Goal: Task Accomplishment & Management: Manage account settings

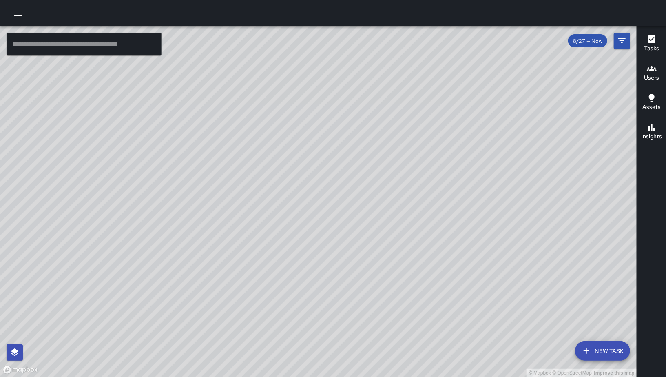
click at [591, 348] on icon "button" at bounding box center [587, 351] width 10 height 10
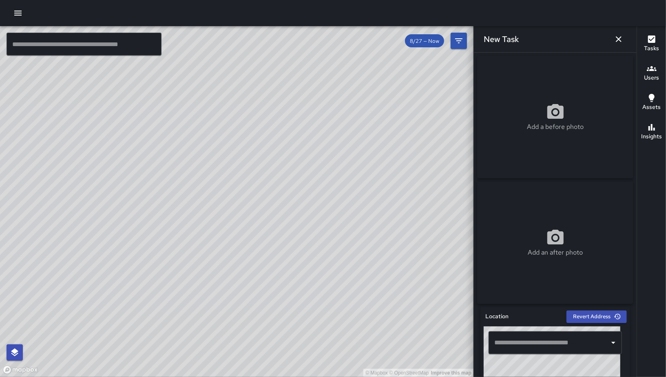
scroll to position [315, 0]
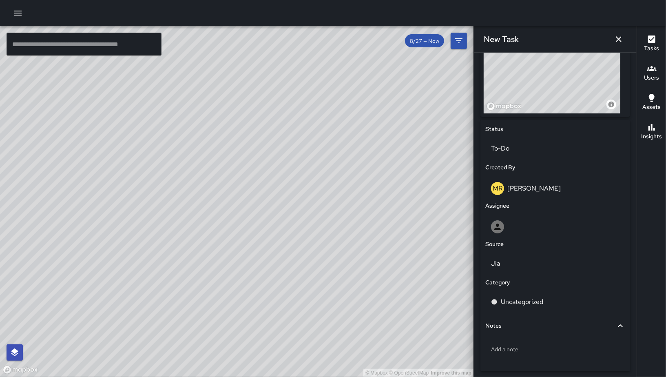
drag, startPoint x: 530, startPoint y: 101, endPoint x: 559, endPoint y: 91, distance: 30.6
click at [559, 91] on div "© Mapbox © OpenStreetMap Improve this map" at bounding box center [552, 62] width 137 height 102
drag, startPoint x: 550, startPoint y: 106, endPoint x: 569, endPoint y: 82, distance: 29.9
click at [570, 64] on div "© Mapbox © OpenStreetMap Improve this map" at bounding box center [552, 62] width 137 height 102
drag, startPoint x: 563, startPoint y: 91, endPoint x: 561, endPoint y: 98, distance: 7.0
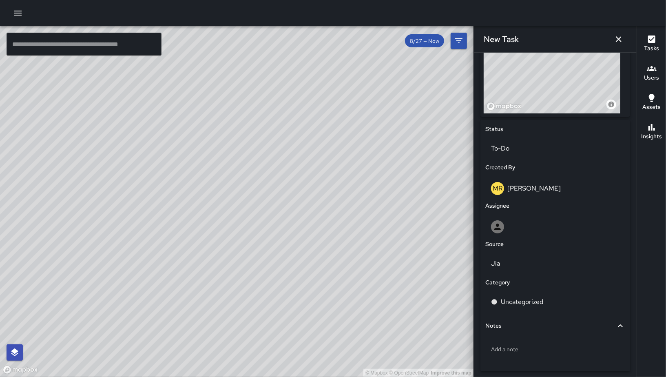
click at [561, 88] on div "© Mapbox © OpenStreetMap Improve this map" at bounding box center [552, 62] width 137 height 102
drag, startPoint x: 561, startPoint y: 98, endPoint x: 549, endPoint y: 62, distance: 38.3
click at [549, 62] on div "© Mapbox © OpenStreetMap Improve this map" at bounding box center [552, 62] width 137 height 102
drag, startPoint x: 528, startPoint y: 98, endPoint x: 548, endPoint y: 91, distance: 20.3
click at [547, 91] on div "© Mapbox © OpenStreetMap Improve this map" at bounding box center [552, 62] width 137 height 102
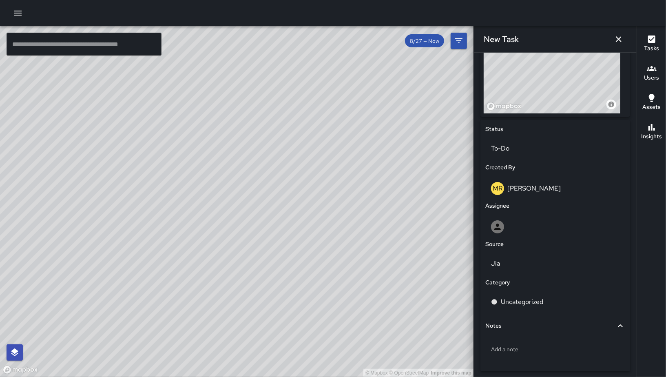
drag, startPoint x: 171, startPoint y: 199, endPoint x: 210, endPoint y: 203, distance: 39.0
click at [217, 184] on div "© Mapbox © OpenStreetMap Improve this map" at bounding box center [237, 201] width 474 height 351
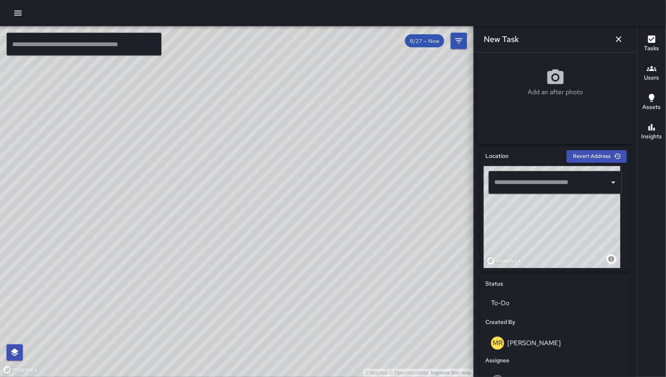
drag, startPoint x: 550, startPoint y: 252, endPoint x: 562, endPoint y: 233, distance: 22.0
click at [562, 233] on div "© Mapbox © OpenStreetMap Improve this map" at bounding box center [552, 217] width 137 height 102
click at [559, 231] on div "© Mapbox © OpenStreetMap Improve this map" at bounding box center [552, 217] width 137 height 102
type input "**********"
drag, startPoint x: 568, startPoint y: 236, endPoint x: 656, endPoint y: 185, distance: 101.6
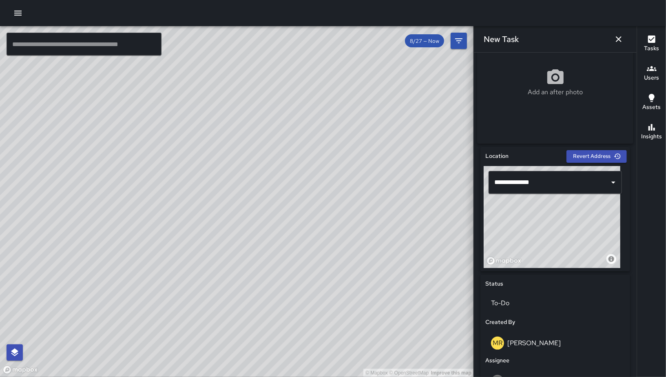
click at [569, 237] on div "© Mapbox © OpenStreetMap Improve this map" at bounding box center [552, 217] width 137 height 102
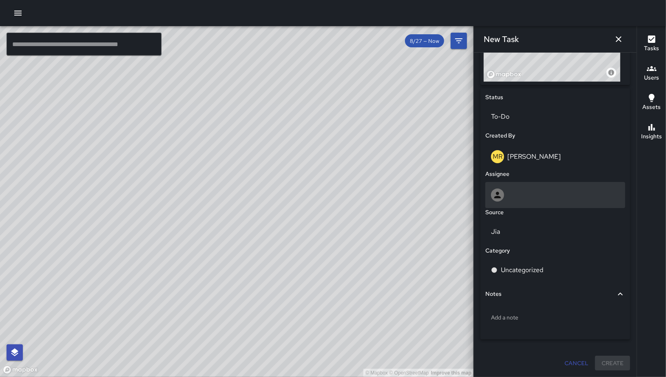
click at [525, 203] on div at bounding box center [555, 195] width 140 height 26
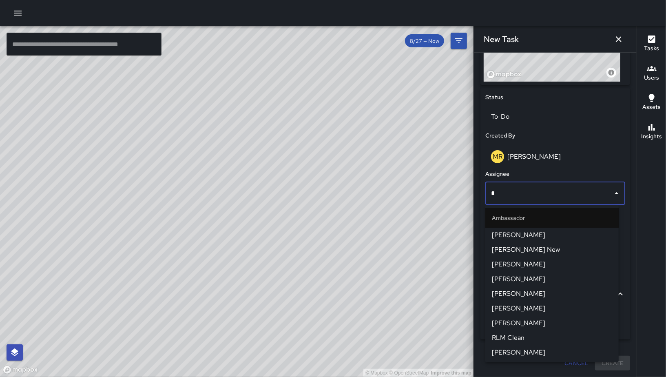
type input "**"
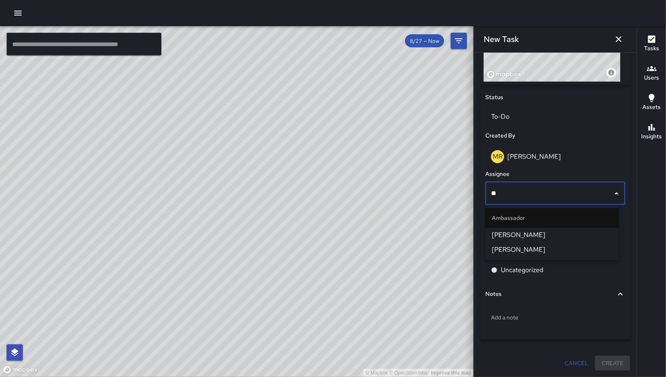
click at [528, 237] on span "[PERSON_NAME]" at bounding box center [552, 235] width 120 height 10
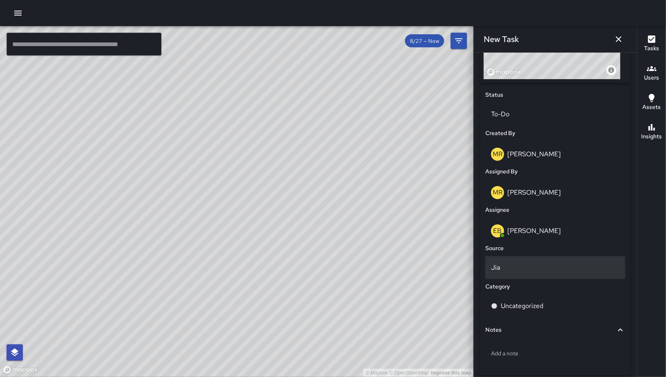
click at [531, 266] on p "Jia" at bounding box center [555, 268] width 129 height 10
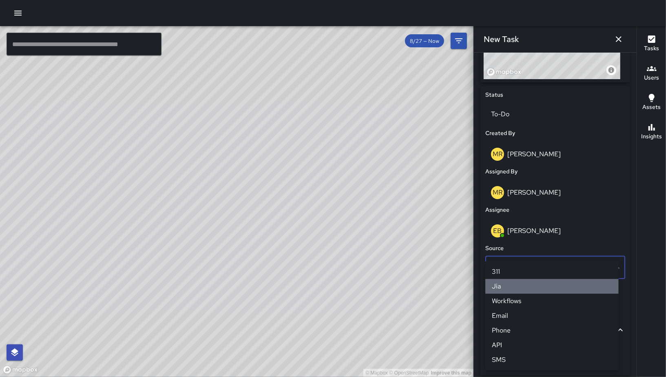
click at [531, 283] on li "Jia" at bounding box center [551, 286] width 133 height 15
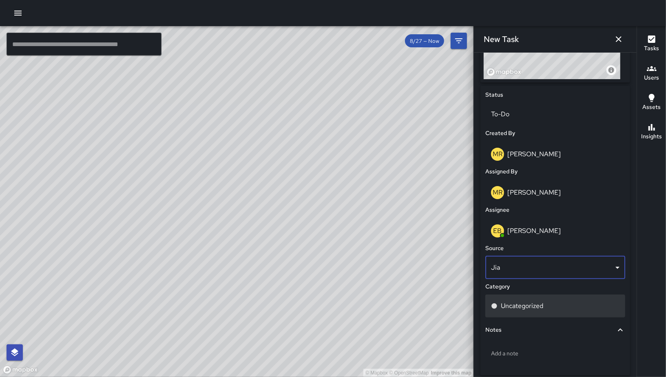
click at [530, 309] on p "Uncategorized" at bounding box center [522, 306] width 42 height 10
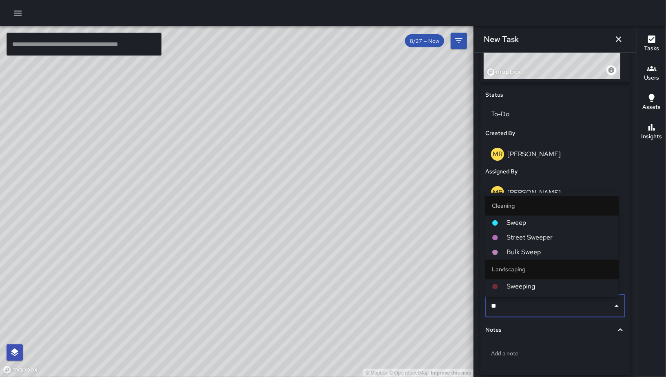
type input "***"
click at [519, 226] on span "Sweep" at bounding box center [560, 223] width 106 height 10
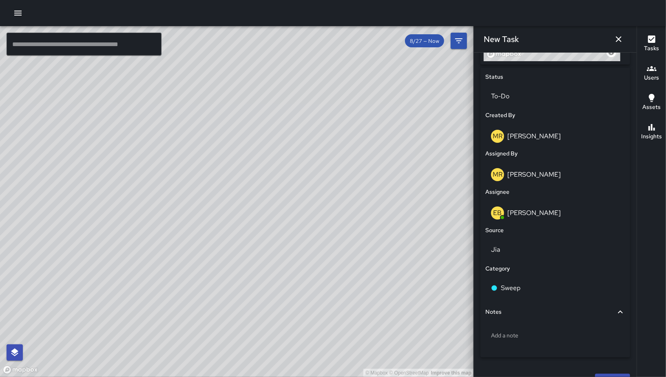
scroll to position [367, 0]
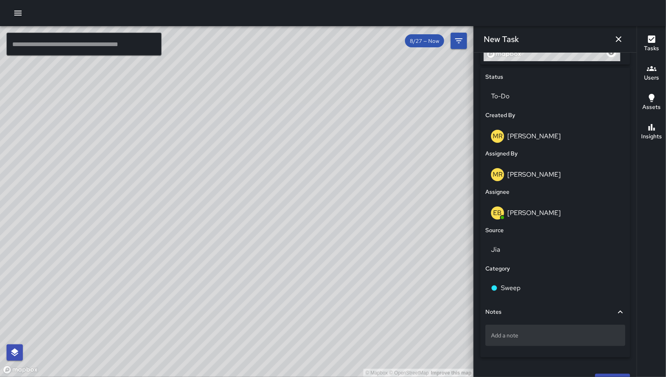
click at [524, 328] on div "Add a note" at bounding box center [555, 335] width 140 height 21
drag, startPoint x: 559, startPoint y: 338, endPoint x: 579, endPoint y: 341, distance: 20.3
click at [579, 339] on textarea "**********" at bounding box center [552, 335] width 122 height 8
drag, startPoint x: 579, startPoint y: 341, endPoint x: 563, endPoint y: 340, distance: 15.1
click at [563, 339] on textarea "**********" at bounding box center [552, 335] width 122 height 8
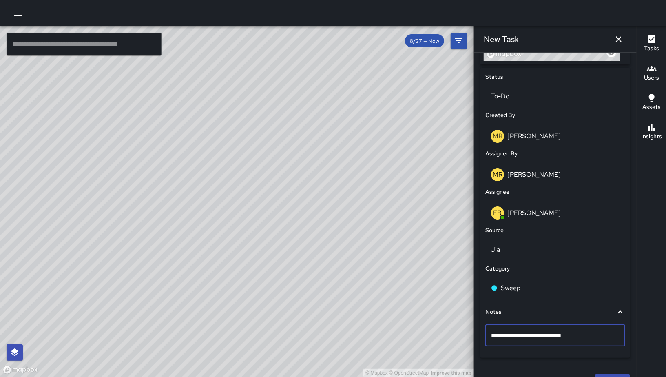
type textarea "**********"
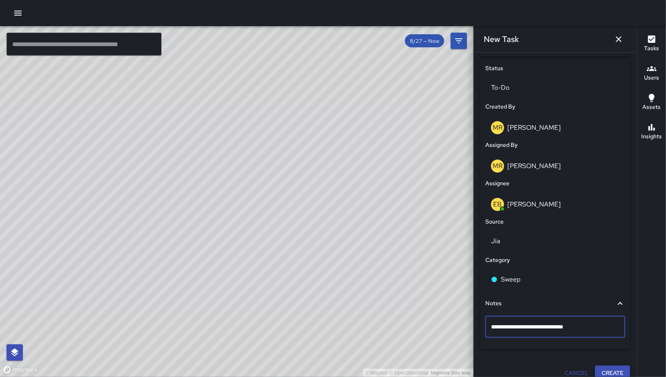
scroll to position [388, 0]
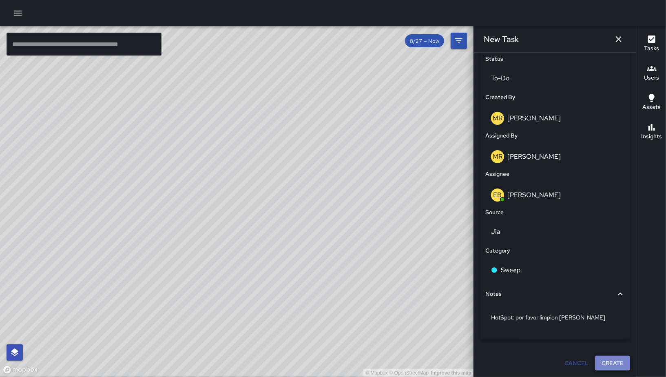
click at [600, 363] on button "Create" at bounding box center [612, 363] width 35 height 15
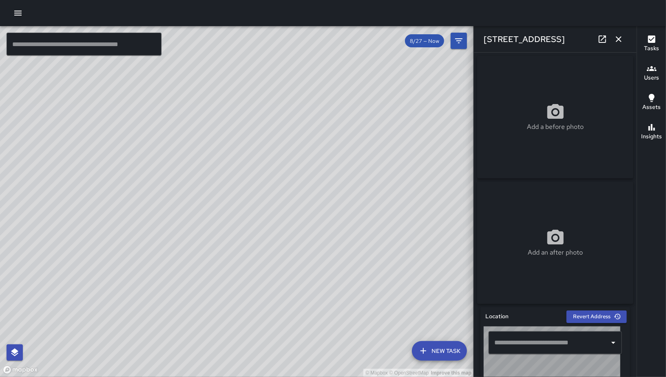
type input "**********"
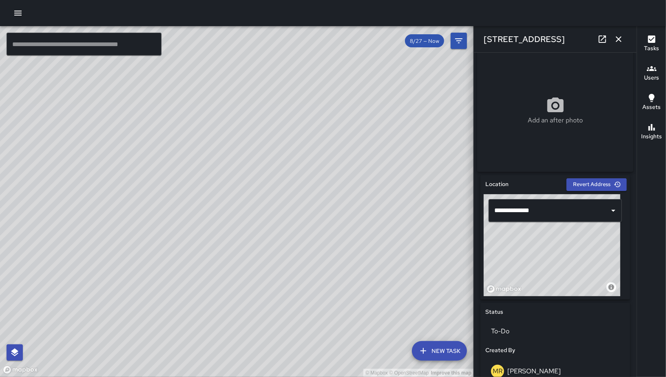
scroll to position [176, 0]
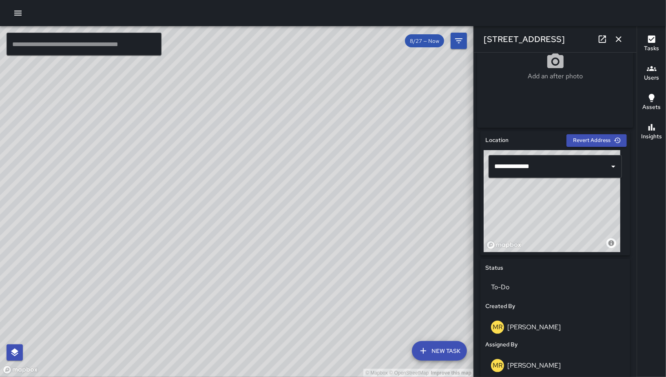
click at [545, 251] on div "© Mapbox © OpenStreetMap Improve this map" at bounding box center [552, 201] width 137 height 102
click at [622, 42] on icon "button" at bounding box center [619, 39] width 10 height 10
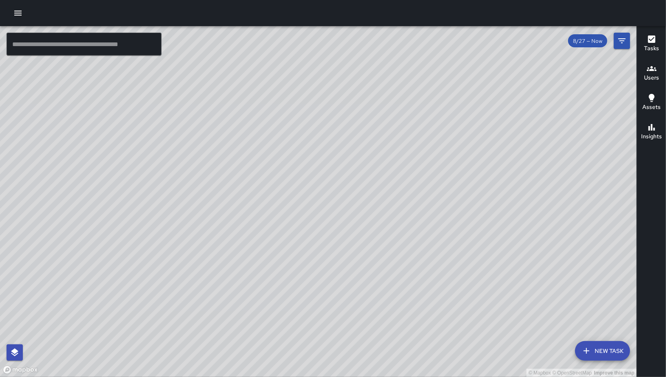
click at [588, 355] on icon "button" at bounding box center [587, 351] width 10 height 10
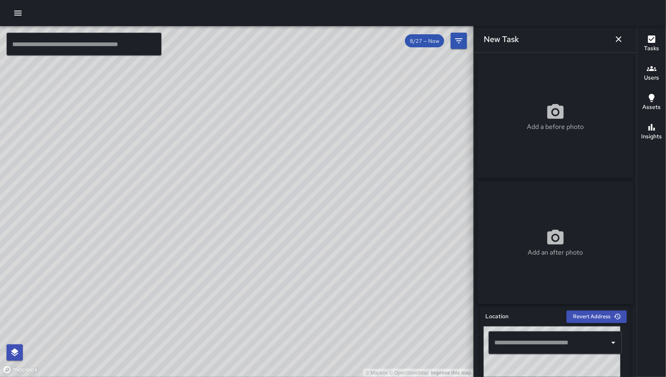
scroll to position [186, 0]
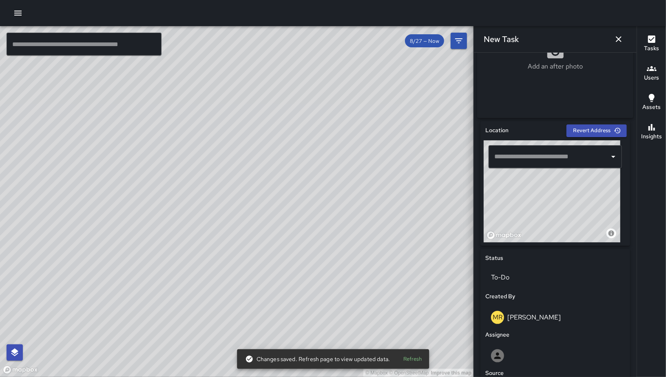
drag, startPoint x: 556, startPoint y: 227, endPoint x: 583, endPoint y: 202, distance: 36.1
click at [583, 202] on div "© Mapbox © OpenStreetMap Improve this map" at bounding box center [552, 191] width 137 height 102
drag, startPoint x: 566, startPoint y: 233, endPoint x: 576, endPoint y: 210, distance: 24.8
click at [576, 210] on div "© Mapbox © OpenStreetMap Improve this map" at bounding box center [552, 191] width 137 height 102
drag, startPoint x: 539, startPoint y: 221, endPoint x: 567, endPoint y: 229, distance: 29.3
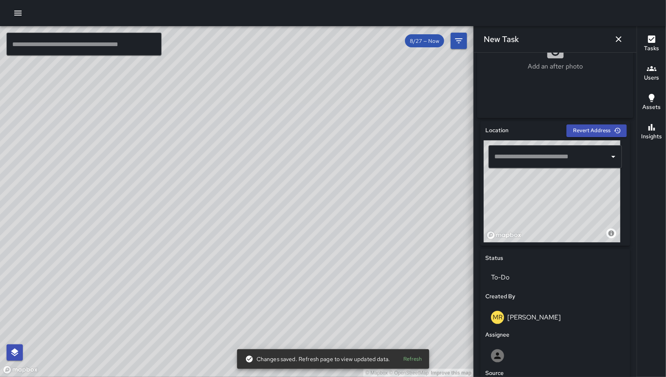
click at [572, 186] on div "© Mapbox © OpenStreetMap Improve this map" at bounding box center [552, 191] width 137 height 102
click at [560, 221] on div "© Mapbox © OpenStreetMap Improve this map" at bounding box center [552, 191] width 137 height 102
type input "**********"
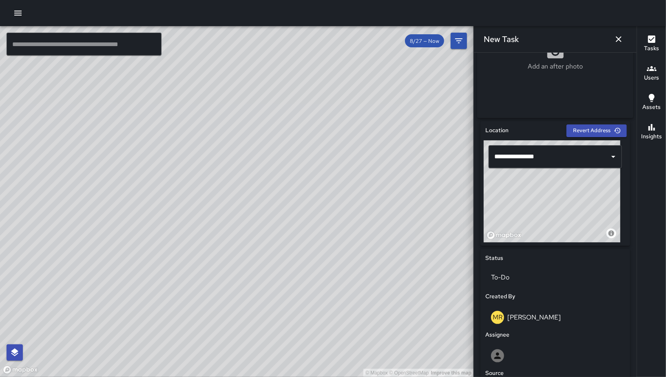
drag, startPoint x: 563, startPoint y: 215, endPoint x: 563, endPoint y: 219, distance: 4.9
click at [563, 219] on div "© Mapbox © OpenStreetMap Improve this map" at bounding box center [552, 191] width 137 height 102
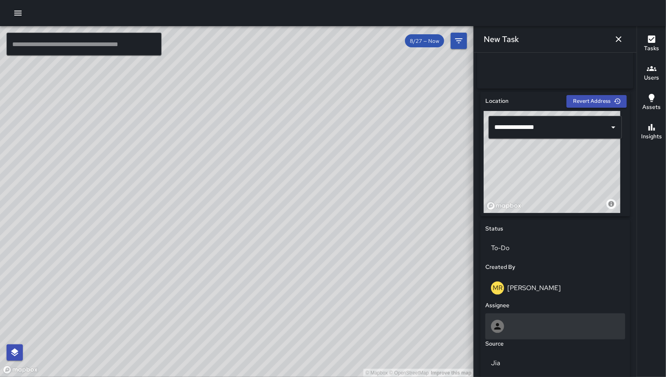
scroll to position [268, 0]
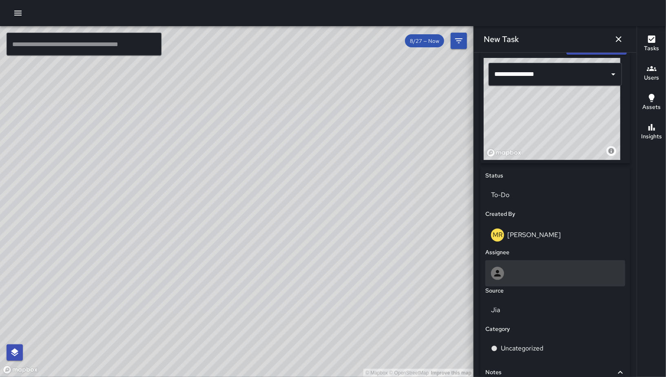
click at [545, 270] on div at bounding box center [555, 273] width 129 height 13
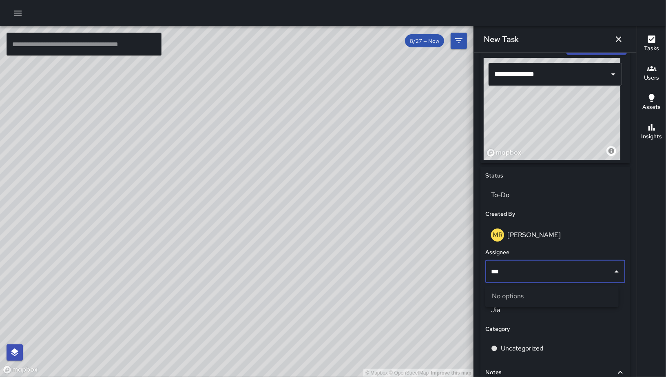
type input "**"
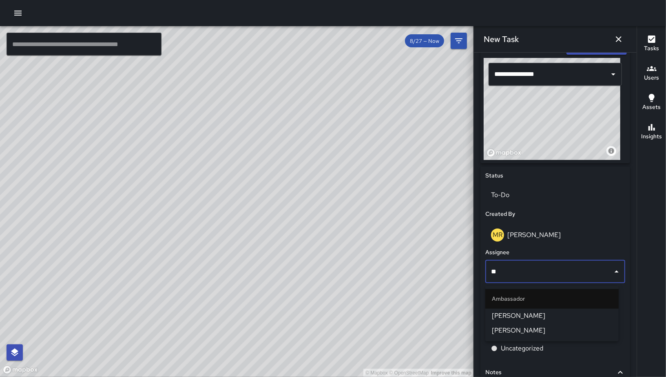
click at [556, 314] on span "[PERSON_NAME]" at bounding box center [552, 316] width 120 height 10
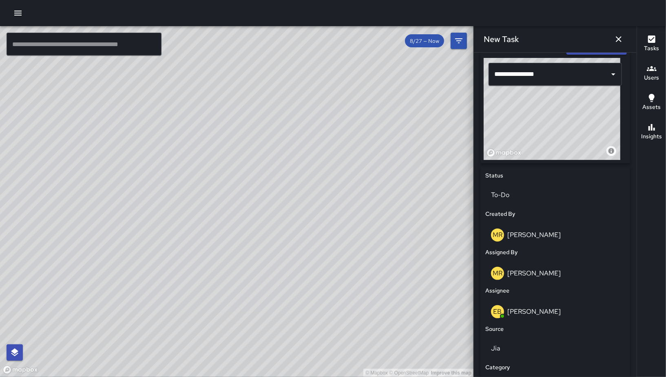
scroll to position [388, 0]
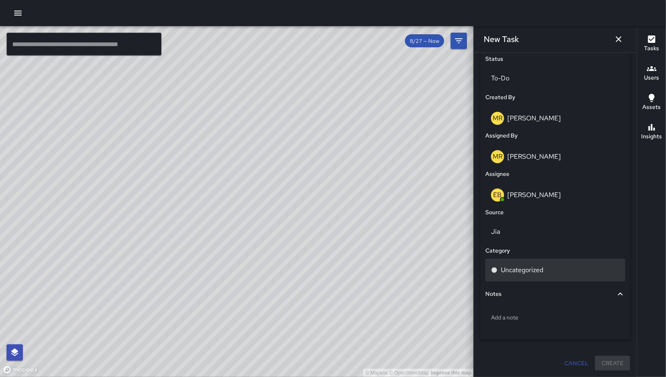
click at [553, 262] on div "Uncategorized" at bounding box center [555, 270] width 140 height 23
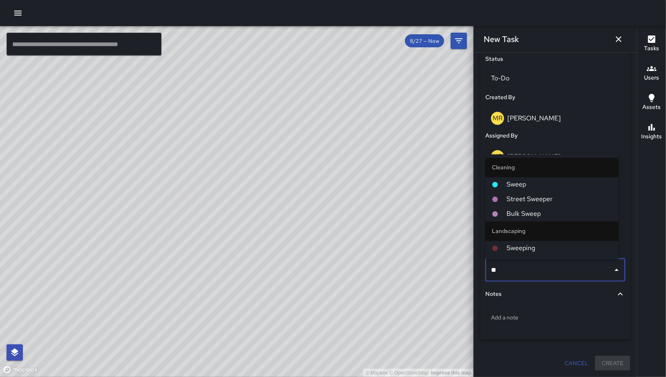
type input "***"
click at [541, 188] on span "Sweep" at bounding box center [560, 185] width 106 height 10
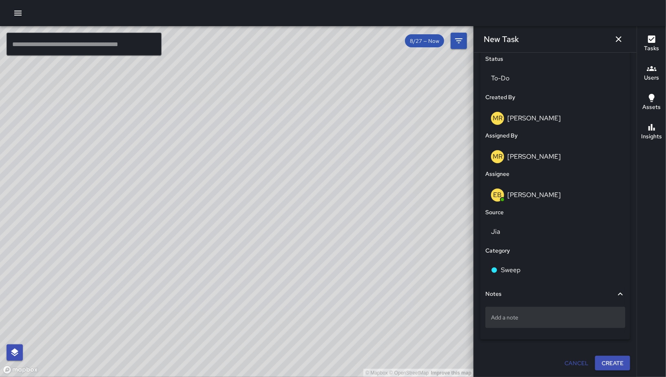
click at [536, 308] on div "Add a note" at bounding box center [555, 317] width 140 height 21
click at [508, 319] on p "Add a note" at bounding box center [555, 317] width 129 height 8
drag, startPoint x: 571, startPoint y: 315, endPoint x: 567, endPoint y: 320, distance: 6.7
click at [561, 317] on textarea "**********" at bounding box center [552, 317] width 122 height 8
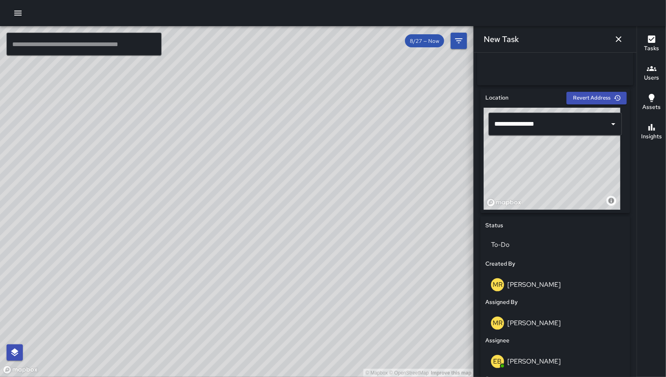
scroll to position [388, 0]
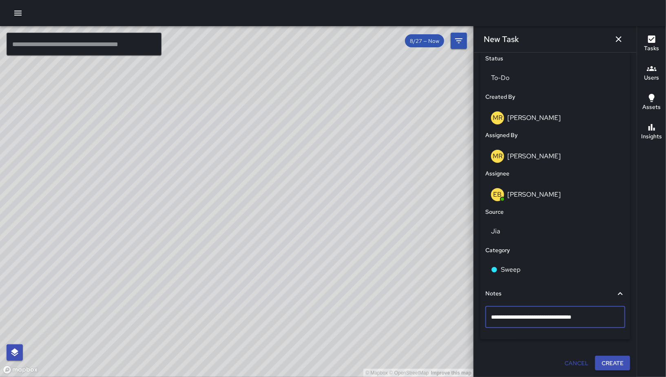
type textarea "**********"
click at [606, 364] on button "Create" at bounding box center [612, 363] width 35 height 15
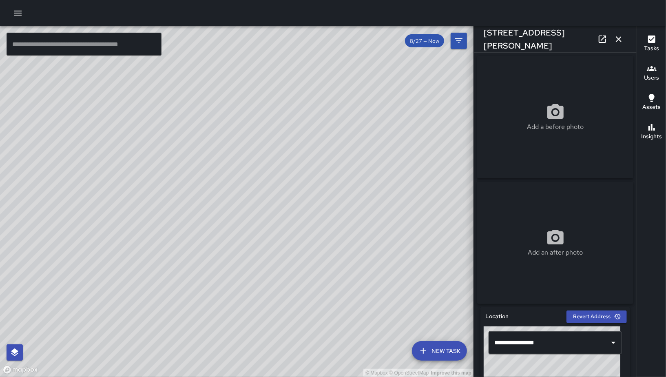
scroll to position [82, 0]
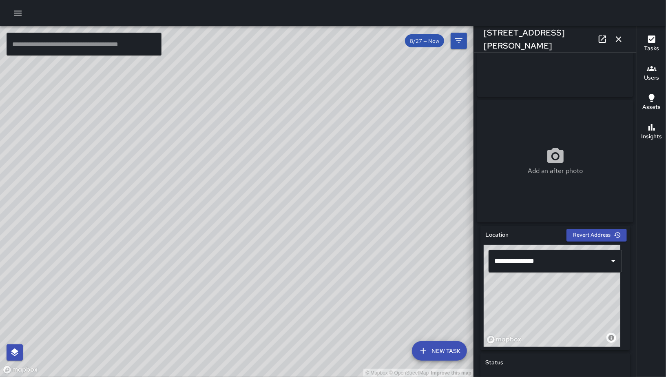
click at [556, 308] on div "© Mapbox © OpenStreetMap Improve this map" at bounding box center [552, 296] width 137 height 102
click at [620, 43] on icon "button" at bounding box center [619, 39] width 10 height 10
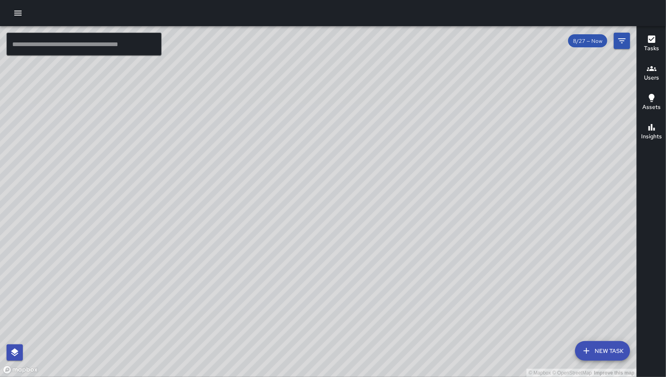
click at [514, 377] on div "© Mapbox © OpenStreetMap Improve this map" at bounding box center [318, 201] width 637 height 351
drag, startPoint x: 457, startPoint y: 288, endPoint x: 486, endPoint y: 232, distance: 62.4
click at [486, 232] on div "© Mapbox © OpenStreetMap Improve this map" at bounding box center [318, 201] width 637 height 351
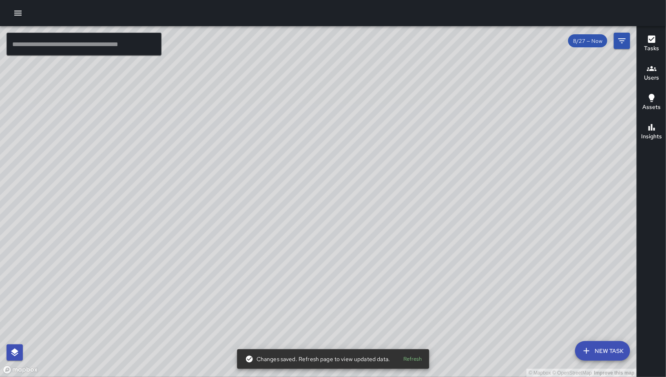
drag, startPoint x: 329, startPoint y: 126, endPoint x: 338, endPoint y: 162, distance: 37.1
click at [338, 162] on div "© Mapbox © OpenStreetMap Improve this map" at bounding box center [318, 201] width 637 height 351
drag, startPoint x: 333, startPoint y: 152, endPoint x: 341, endPoint y: 184, distance: 33.1
click at [341, 184] on div "© Mapbox © OpenStreetMap Improve this map" at bounding box center [318, 201] width 637 height 351
click at [601, 348] on button "New Task" at bounding box center [602, 351] width 55 height 20
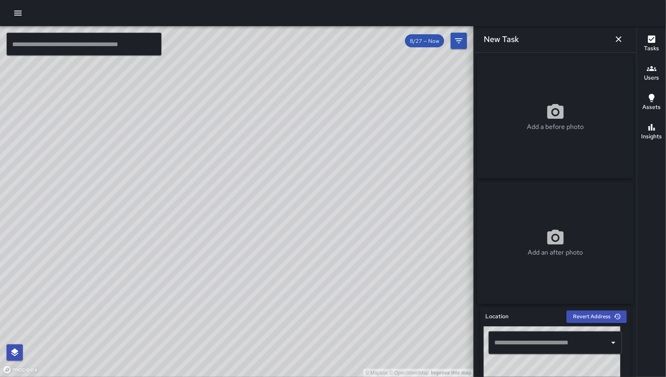
drag, startPoint x: 237, startPoint y: 314, endPoint x: 237, endPoint y: 247, distance: 66.9
click at [237, 247] on div "© Mapbox © OpenStreetMap Improve this map" at bounding box center [237, 201] width 474 height 351
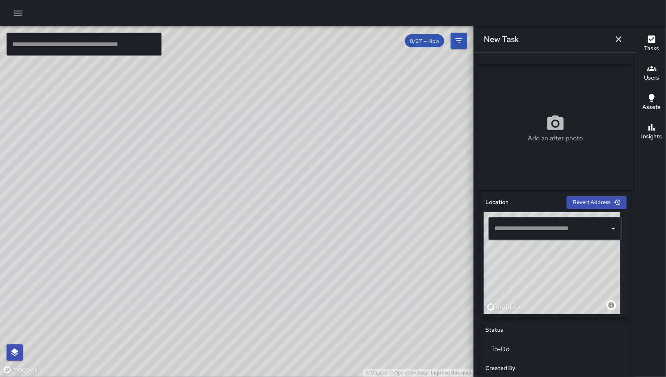
scroll to position [149, 0]
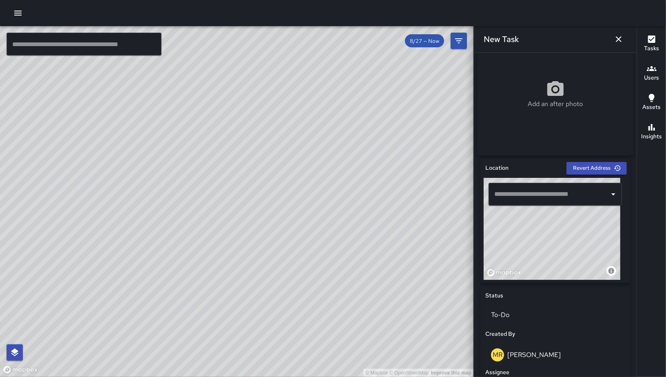
drag, startPoint x: 545, startPoint y: 253, endPoint x: 584, endPoint y: 242, distance: 40.2
click at [587, 240] on div "© Mapbox © OpenStreetMap Improve this map" at bounding box center [552, 229] width 137 height 102
drag, startPoint x: 523, startPoint y: 240, endPoint x: 554, endPoint y: 243, distance: 31.2
click at [557, 245] on div "© Mapbox © OpenStreetMap Improve this map" at bounding box center [552, 229] width 137 height 102
drag, startPoint x: 554, startPoint y: 249, endPoint x: 593, endPoint y: 256, distance: 40.1
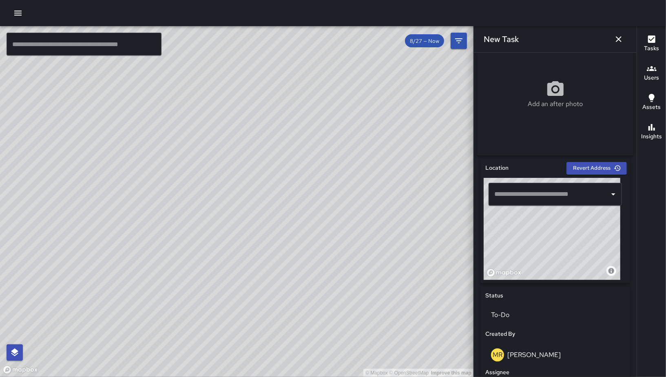
click at [593, 256] on div "© Mapbox © OpenStreetMap Improve this map" at bounding box center [552, 229] width 137 height 102
click at [521, 249] on div "© Mapbox © OpenStreetMap Improve this map" at bounding box center [552, 229] width 137 height 102
type input "**********"
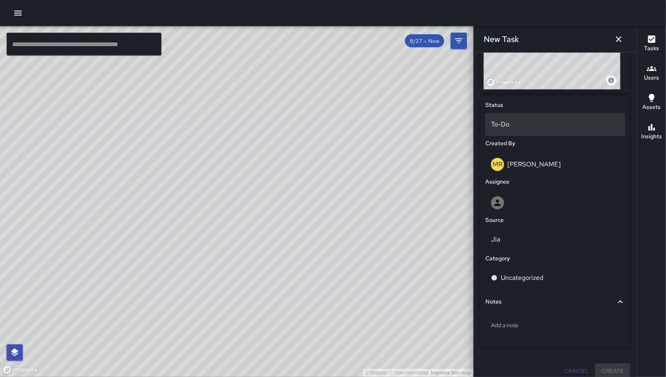
scroll to position [349, 0]
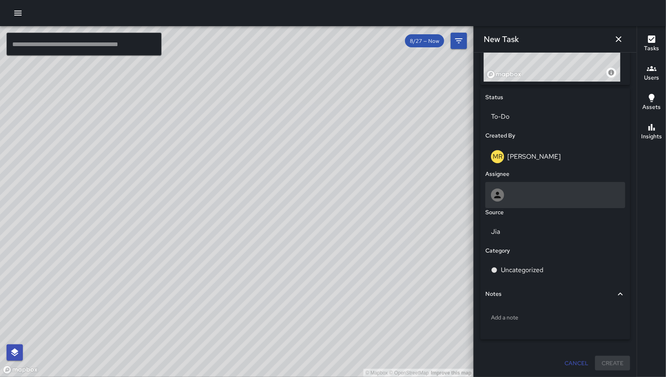
click at [525, 204] on div at bounding box center [555, 195] width 140 height 26
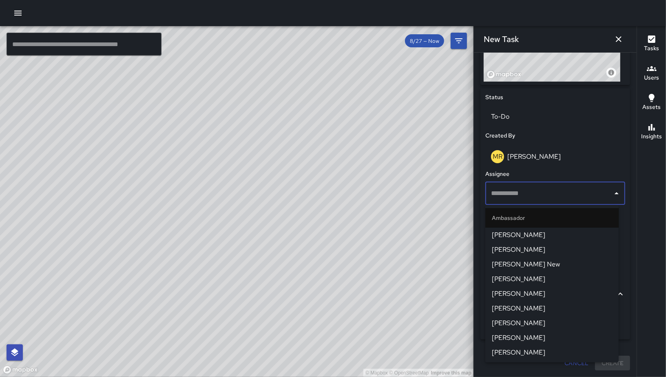
type input "*"
type input "**"
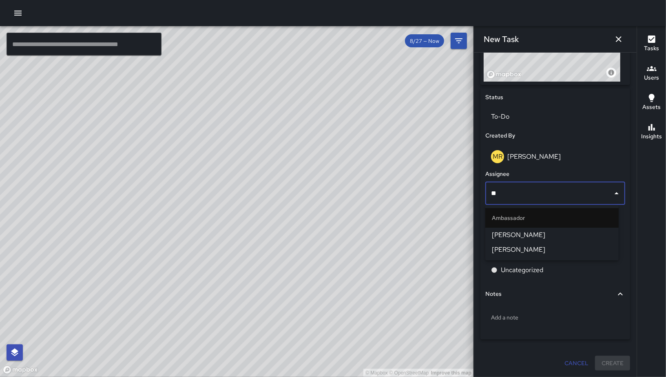
click at [530, 253] on span "[PERSON_NAME]" at bounding box center [552, 250] width 120 height 10
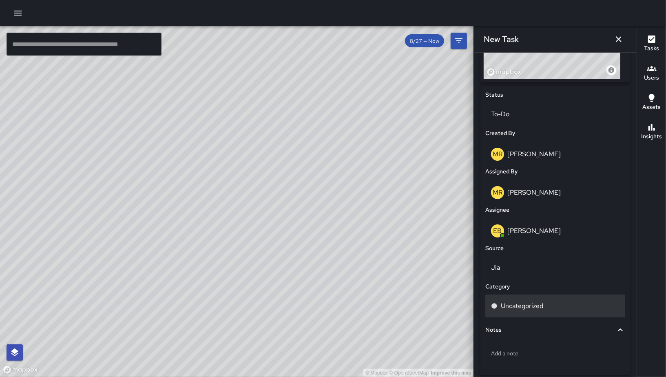
click at [536, 301] on div "Uncategorized" at bounding box center [555, 306] width 140 height 23
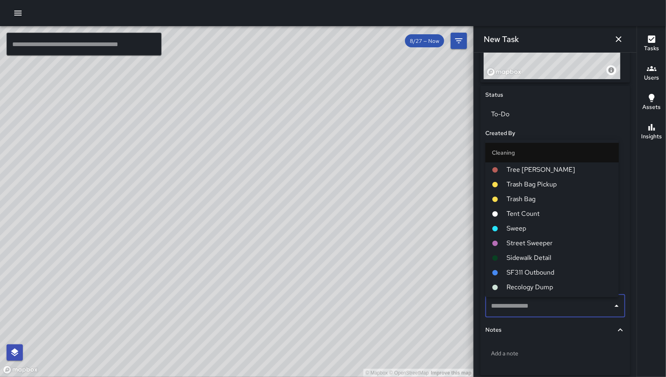
click at [529, 224] on span "Sweep" at bounding box center [560, 229] width 106 height 10
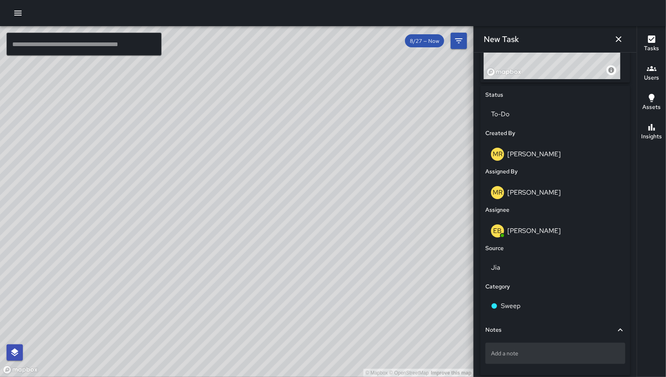
click at [548, 350] on div "Add a note" at bounding box center [555, 353] width 140 height 21
click at [526, 357] on textarea "**********" at bounding box center [552, 353] width 122 height 8
type textarea "**********"
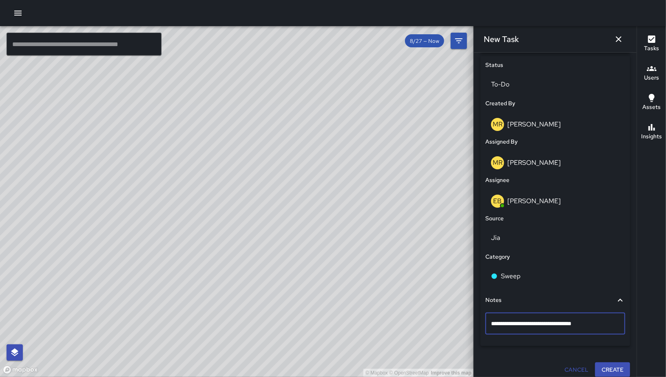
scroll to position [388, 0]
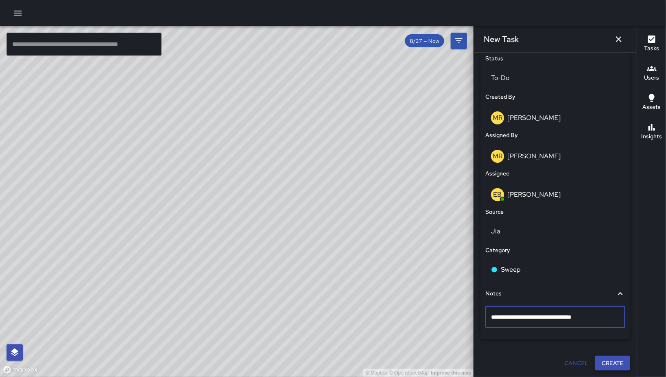
click at [601, 370] on button "Create" at bounding box center [612, 363] width 35 height 15
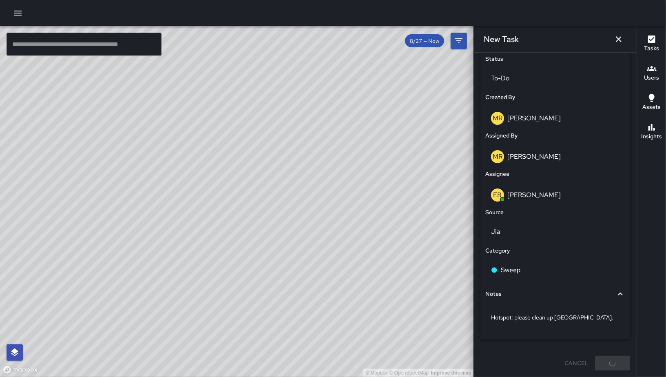
scroll to position [388, 0]
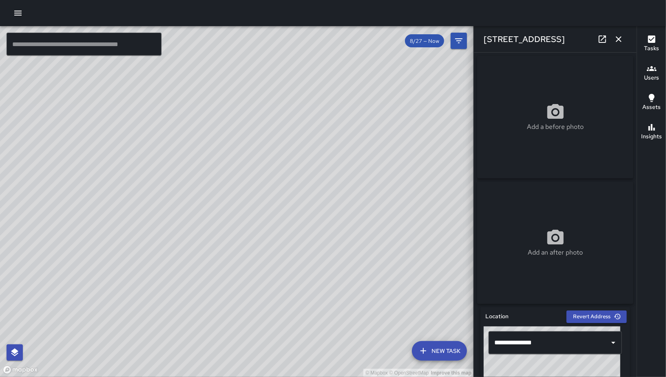
click at [614, 40] on icon "button" at bounding box center [619, 39] width 10 height 10
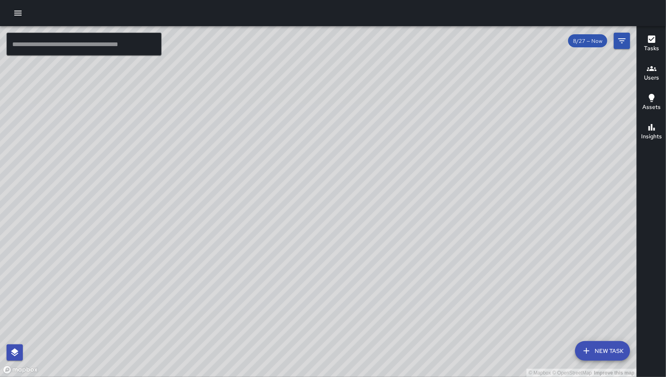
drag, startPoint x: 404, startPoint y: 285, endPoint x: 373, endPoint y: 168, distance: 121.5
click at [371, 166] on div "© Mapbox © OpenStreetMap Improve this map" at bounding box center [318, 201] width 637 height 351
click at [592, 350] on button "New Task" at bounding box center [602, 351] width 55 height 20
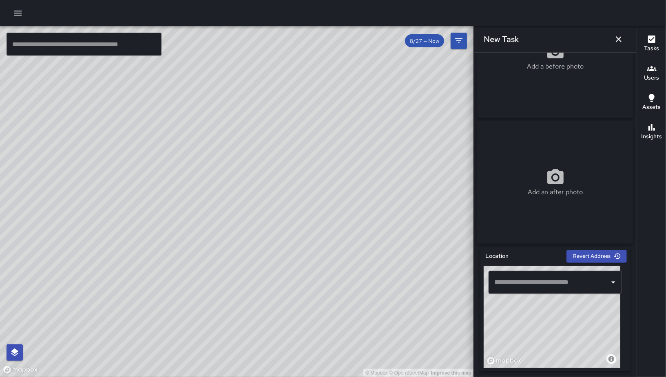
scroll to position [81, 0]
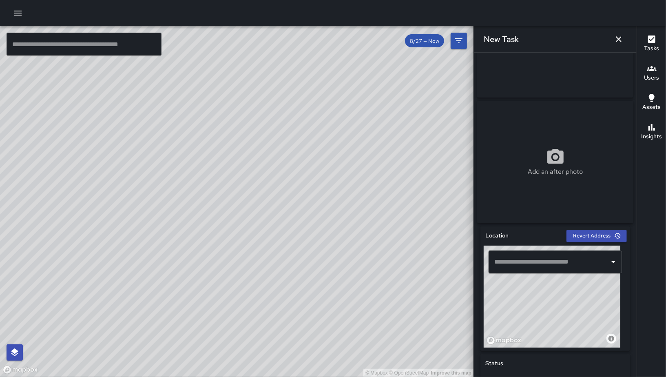
drag, startPoint x: 519, startPoint y: 316, endPoint x: 536, endPoint y: 309, distance: 18.7
click at [548, 305] on div "© Mapbox © OpenStreetMap Improve this map" at bounding box center [552, 297] width 137 height 102
drag, startPoint x: 520, startPoint y: 317, endPoint x: 556, endPoint y: 313, distance: 37.0
click at [559, 312] on div "© Mapbox © OpenStreetMap Improve this map" at bounding box center [552, 297] width 137 height 102
drag, startPoint x: 519, startPoint y: 304, endPoint x: 603, endPoint y: 276, distance: 88.8
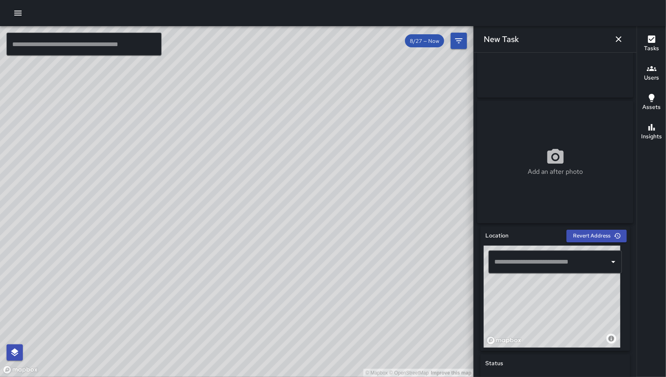
click at [603, 275] on div "© Mapbox © OpenStreetMap Improve this map ​" at bounding box center [555, 297] width 143 height 102
drag, startPoint x: 579, startPoint y: 305, endPoint x: 574, endPoint y: 318, distance: 13.9
click at [574, 318] on div "© Mapbox © OpenStreetMap Improve this map" at bounding box center [552, 297] width 137 height 102
click at [558, 303] on div "© Mapbox © OpenStreetMap Improve this map" at bounding box center [552, 297] width 137 height 102
type input "**********"
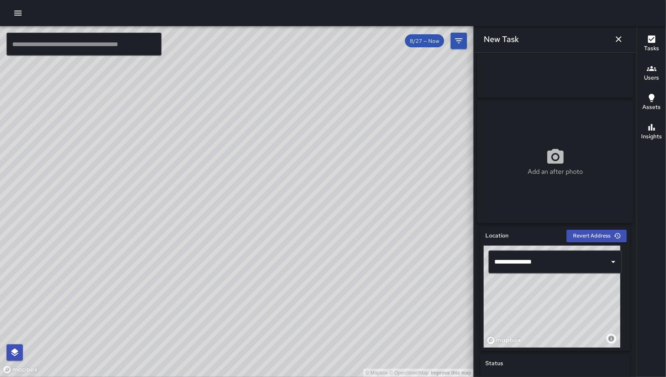
scroll to position [95, 0]
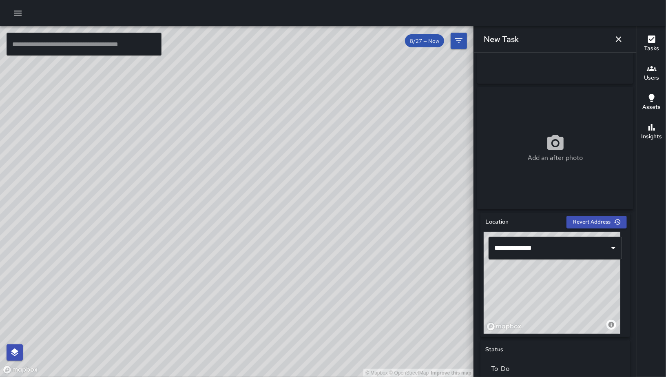
drag, startPoint x: 551, startPoint y: 288, endPoint x: 561, endPoint y: 277, distance: 14.4
click at [561, 277] on div "© Mapbox © OpenStreetMap Improve this map" at bounding box center [552, 283] width 137 height 102
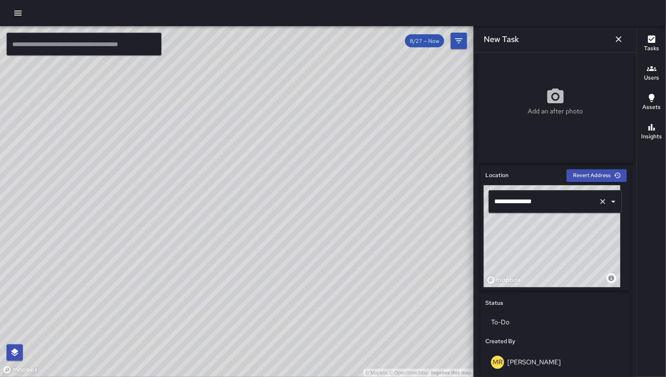
scroll to position [349, 0]
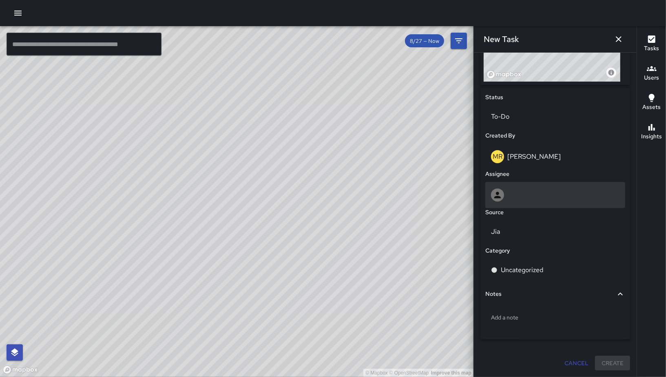
click at [541, 195] on div at bounding box center [555, 194] width 129 height 13
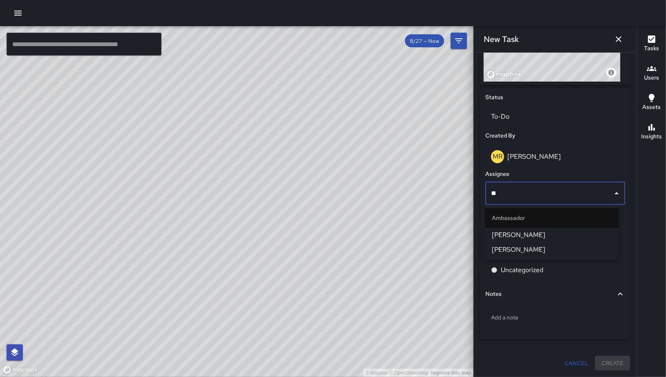
type input "***"
click at [551, 235] on span "[PERSON_NAME]" at bounding box center [552, 235] width 120 height 10
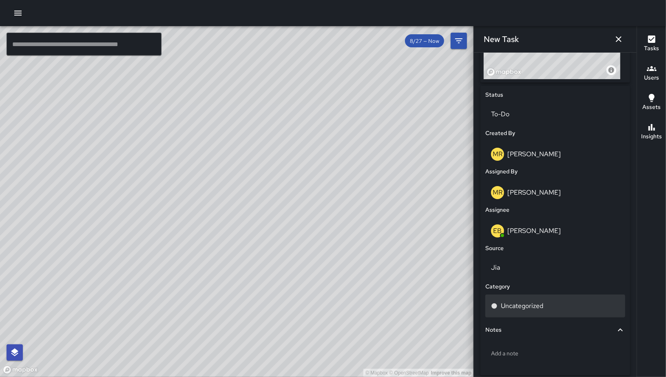
click at [529, 305] on p "Uncategorized" at bounding box center [522, 306] width 42 height 10
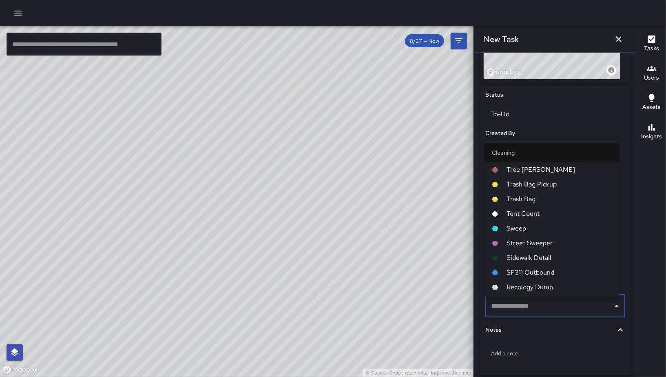
click at [521, 230] on span "Sweep" at bounding box center [560, 229] width 106 height 10
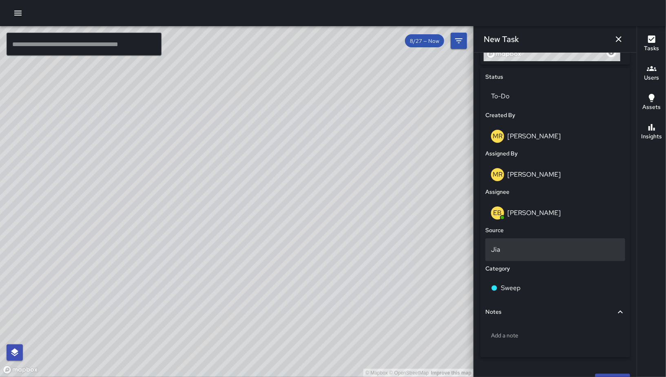
scroll to position [388, 0]
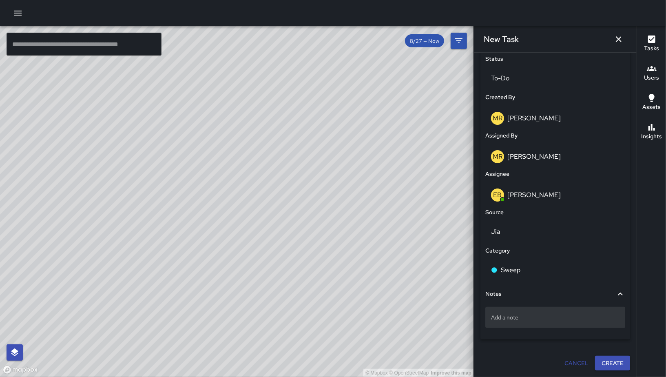
click at [536, 310] on div "Add a note" at bounding box center [555, 317] width 140 height 21
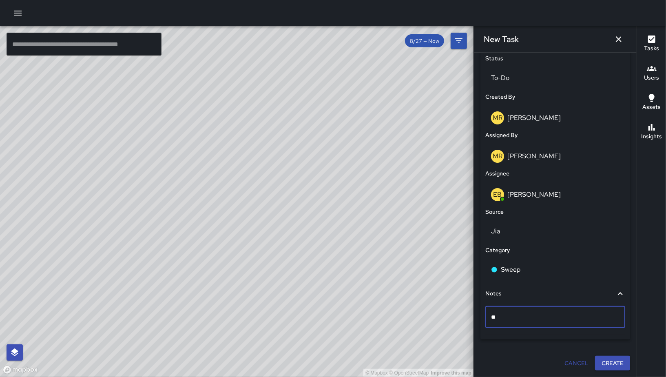
type textarea "*"
type textarea "**********"
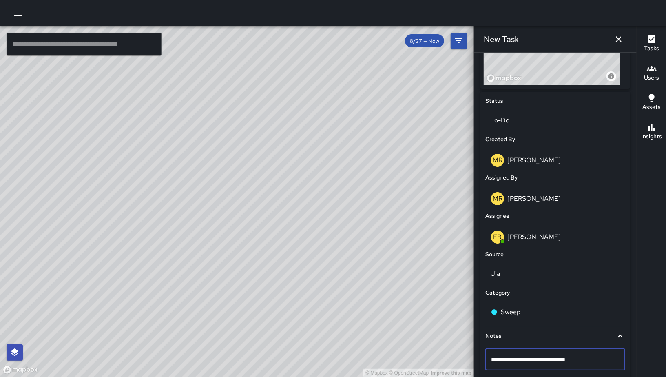
scroll to position [388, 0]
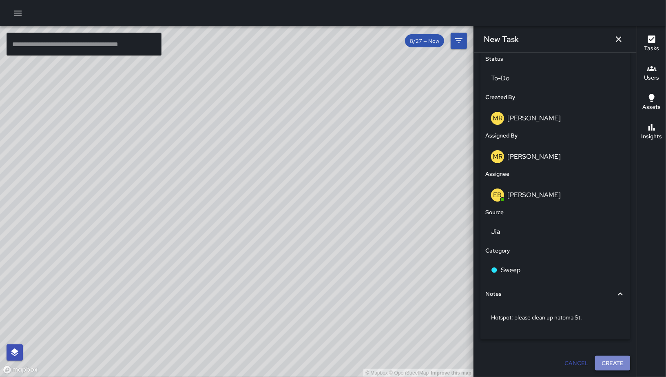
click at [601, 370] on button "Create" at bounding box center [612, 363] width 35 height 15
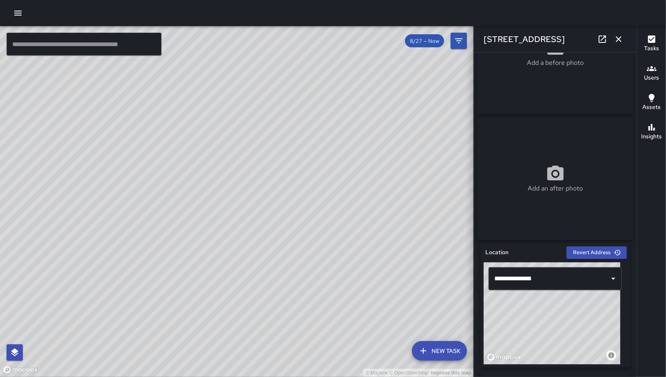
scroll to position [82, 0]
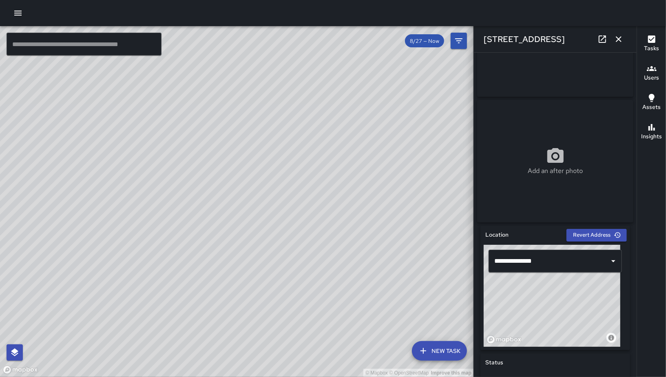
drag, startPoint x: 538, startPoint y: 307, endPoint x: 548, endPoint y: 298, distance: 13.3
click at [548, 298] on div "© Mapbox © OpenStreetMap Improve this map" at bounding box center [552, 296] width 137 height 102
click at [619, 37] on icon "button" at bounding box center [619, 39] width 10 height 10
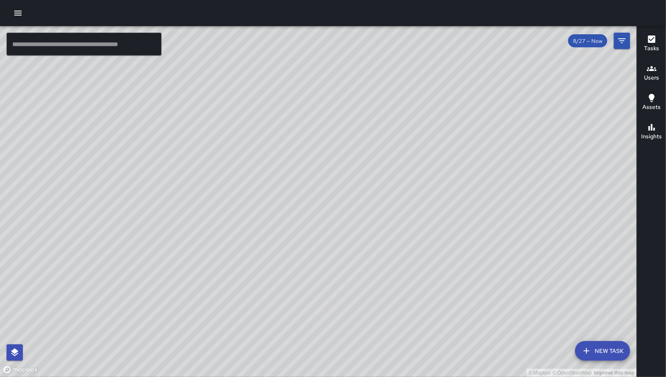
drag, startPoint x: 532, startPoint y: 243, endPoint x: 354, endPoint y: 178, distance: 189.0
click at [354, 178] on div "© Mapbox © OpenStreetMap Improve this map" at bounding box center [318, 201] width 637 height 351
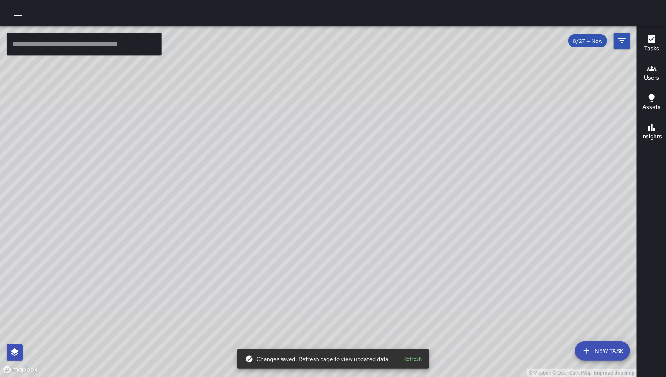
drag, startPoint x: 550, startPoint y: 291, endPoint x: 326, endPoint y: 279, distance: 224.3
click at [326, 280] on div "© Mapbox © OpenStreetMap Improve this map" at bounding box center [318, 201] width 637 height 351
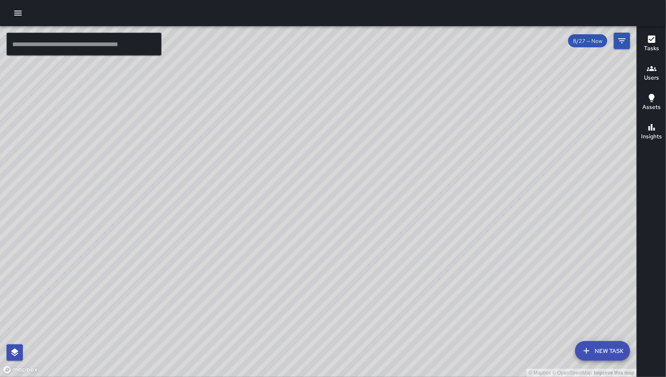
drag, startPoint x: 231, startPoint y: 197, endPoint x: 285, endPoint y: 222, distance: 59.2
click at [310, 218] on div "© Mapbox © OpenStreetMap Improve this map" at bounding box center [318, 201] width 637 height 351
drag, startPoint x: 310, startPoint y: 152, endPoint x: 337, endPoint y: 189, distance: 46.2
click at [319, 157] on div "© Mapbox © OpenStreetMap Improve this map" at bounding box center [318, 201] width 637 height 351
drag, startPoint x: 401, startPoint y: 201, endPoint x: 411, endPoint y: 291, distance: 90.3
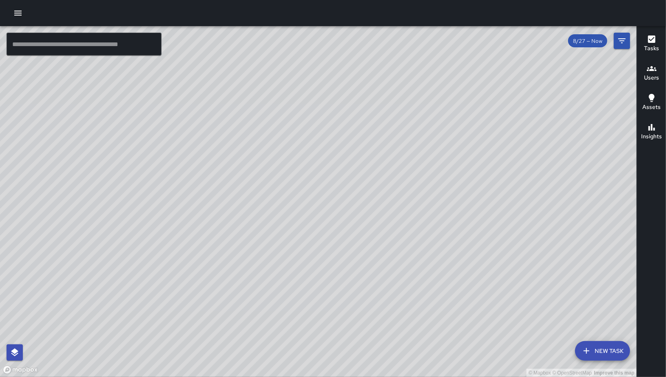
click at [411, 291] on div "© Mapbox © OpenStreetMap Improve this map" at bounding box center [318, 201] width 637 height 351
drag, startPoint x: 353, startPoint y: 277, endPoint x: 349, endPoint y: 166, distance: 111.0
click at [349, 166] on div "© Mapbox © OpenStreetMap Improve this map" at bounding box center [318, 201] width 637 height 351
drag, startPoint x: 306, startPoint y: 302, endPoint x: 378, endPoint y: 213, distance: 114.7
click at [377, 213] on div "© Mapbox © OpenStreetMap Improve this map" at bounding box center [318, 201] width 637 height 351
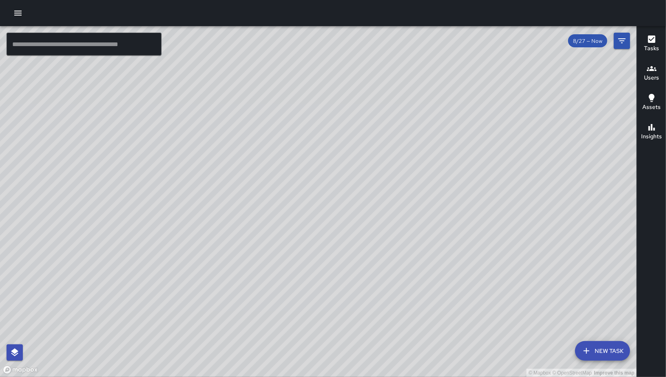
click at [584, 356] on button "New Task" at bounding box center [602, 351] width 55 height 20
click at [584, 356] on div "© Mapbox © OpenStreetMap Improve this map ​ New Task 8/27 — Now Map Layers Task…" at bounding box center [333, 201] width 666 height 351
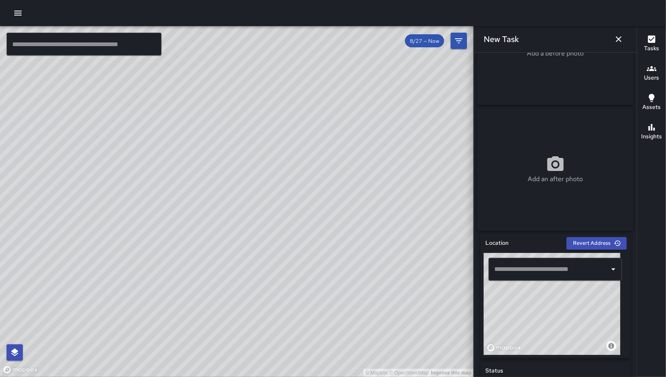
scroll to position [171, 0]
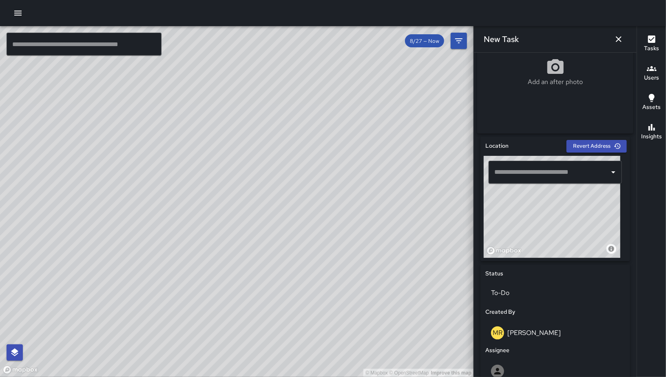
drag, startPoint x: 542, startPoint y: 246, endPoint x: 561, endPoint y: 252, distance: 19.2
click at [560, 252] on div "© Mapbox © OpenStreetMap Improve this map" at bounding box center [552, 207] width 137 height 102
drag, startPoint x: 523, startPoint y: 235, endPoint x: 546, endPoint y: 222, distance: 25.8
click at [575, 216] on div "© Mapbox © OpenStreetMap Improve this map" at bounding box center [552, 207] width 137 height 102
click at [530, 224] on div "© Mapbox © OpenStreetMap Improve this map" at bounding box center [552, 207] width 137 height 102
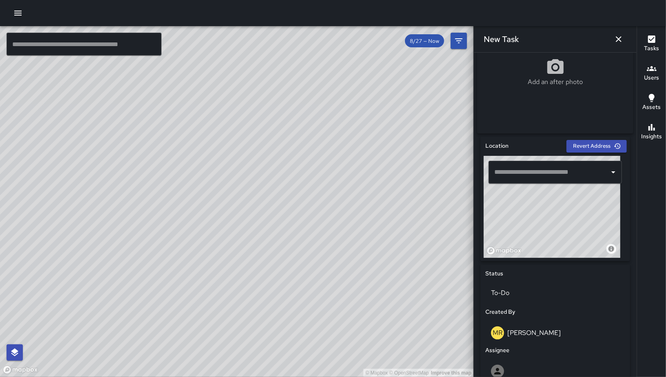
type input "**********"
drag, startPoint x: 535, startPoint y: 233, endPoint x: 539, endPoint y: 236, distance: 5.0
click at [539, 236] on div "© Mapbox © OpenStreetMap Improve this map" at bounding box center [552, 207] width 137 height 102
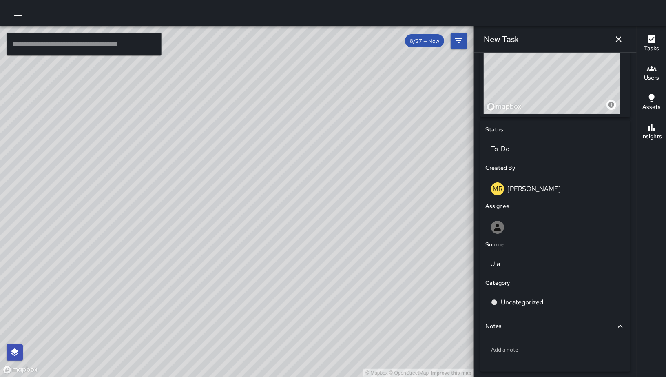
scroll to position [349, 0]
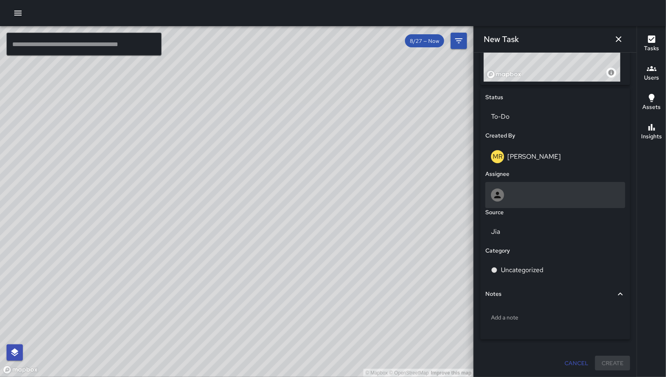
drag, startPoint x: 557, startPoint y: 209, endPoint x: 558, endPoint y: 202, distance: 7.8
click at [557, 207] on div "Source" at bounding box center [555, 212] width 143 height 12
click at [558, 202] on div at bounding box center [555, 194] width 129 height 13
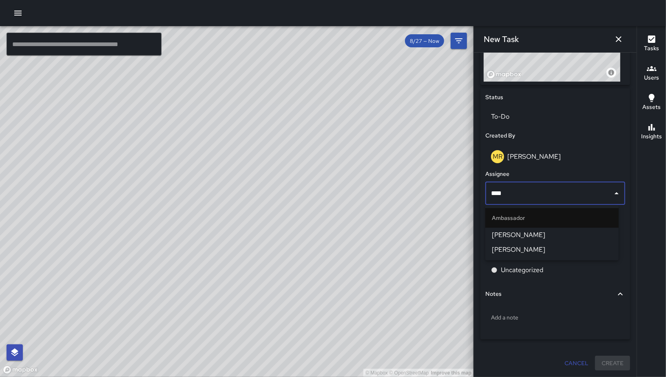
type input "*****"
click at [553, 249] on span "[PERSON_NAME]" at bounding box center [552, 250] width 120 height 10
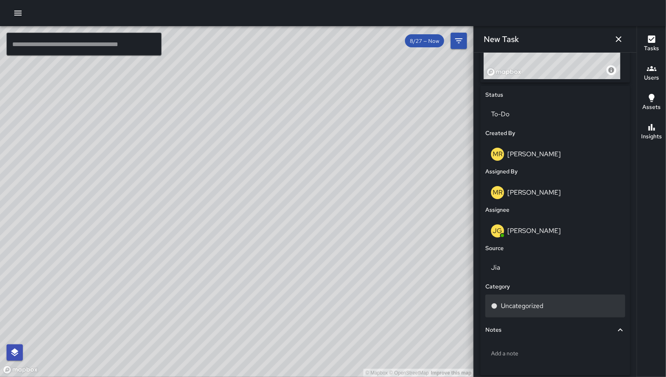
click at [525, 302] on div "Uncategorized" at bounding box center [555, 306] width 140 height 23
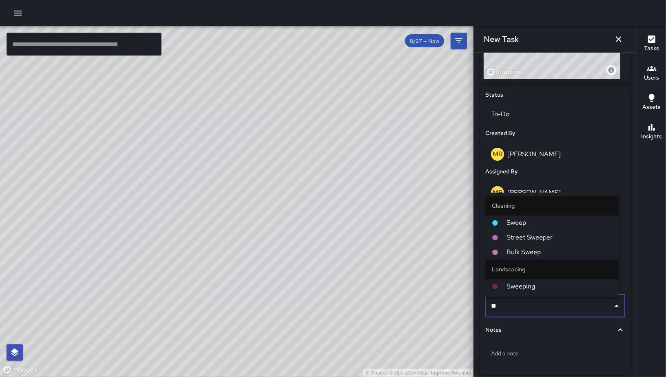
type input "***"
click at [516, 225] on span "Sweep" at bounding box center [560, 223] width 106 height 10
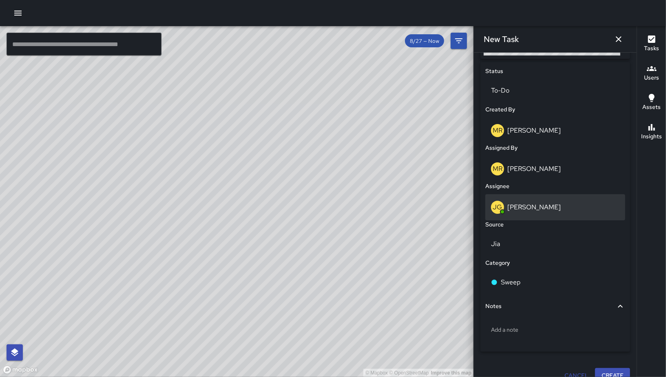
scroll to position [388, 0]
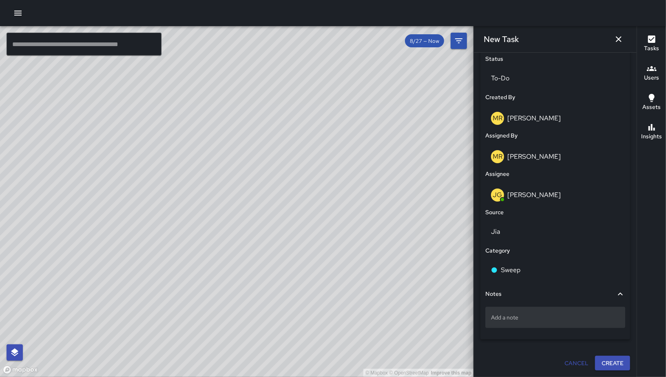
click at [538, 325] on div "Add a note" at bounding box center [555, 317] width 140 height 21
type textarea "**********"
click at [619, 370] on button "Create" at bounding box center [612, 363] width 35 height 15
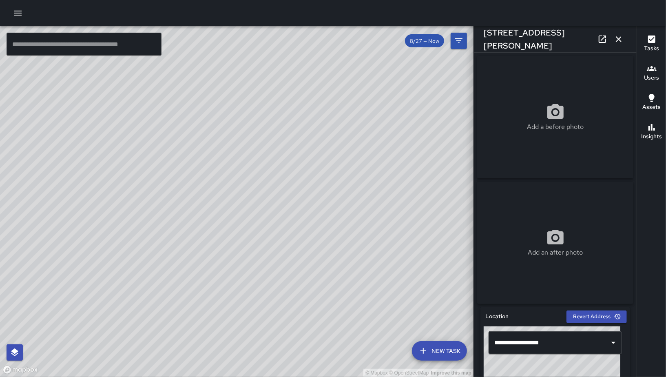
click at [619, 39] on icon "button" at bounding box center [619, 39] width 6 height 6
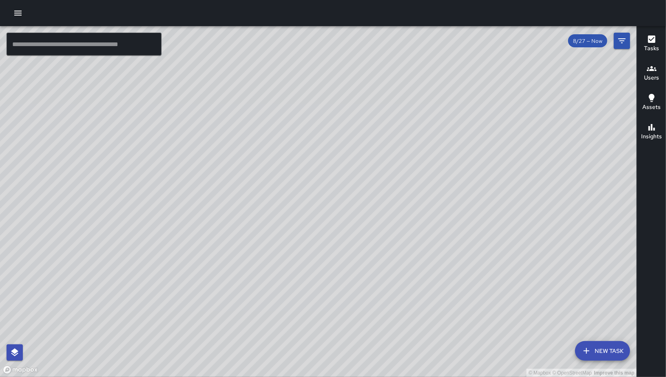
drag, startPoint x: 146, startPoint y: 345, endPoint x: 277, endPoint y: 284, distance: 145.3
click at [399, 203] on div "© Mapbox © OpenStreetMap Improve this map" at bounding box center [318, 201] width 637 height 351
drag, startPoint x: 335, startPoint y: 236, endPoint x: 406, endPoint y: 235, distance: 71.0
click at [407, 236] on div "© Mapbox © OpenStreetMap Improve this map" at bounding box center [318, 201] width 637 height 351
drag, startPoint x: 406, startPoint y: 235, endPoint x: 395, endPoint y: 219, distance: 19.1
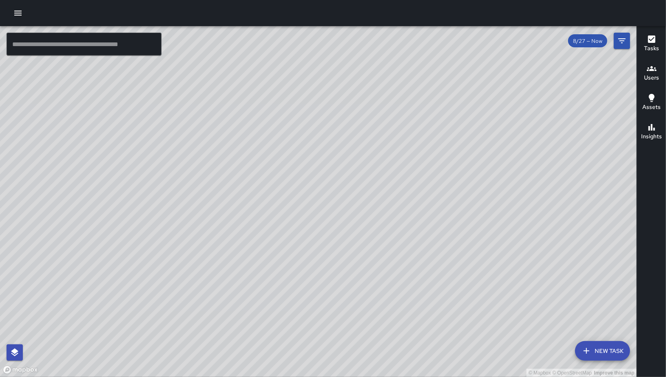
click at [395, 219] on div "© Mapbox © OpenStreetMap Improve this map" at bounding box center [318, 201] width 637 height 351
click at [401, 224] on div "© Mapbox © OpenStreetMap Improve this map" at bounding box center [318, 201] width 637 height 351
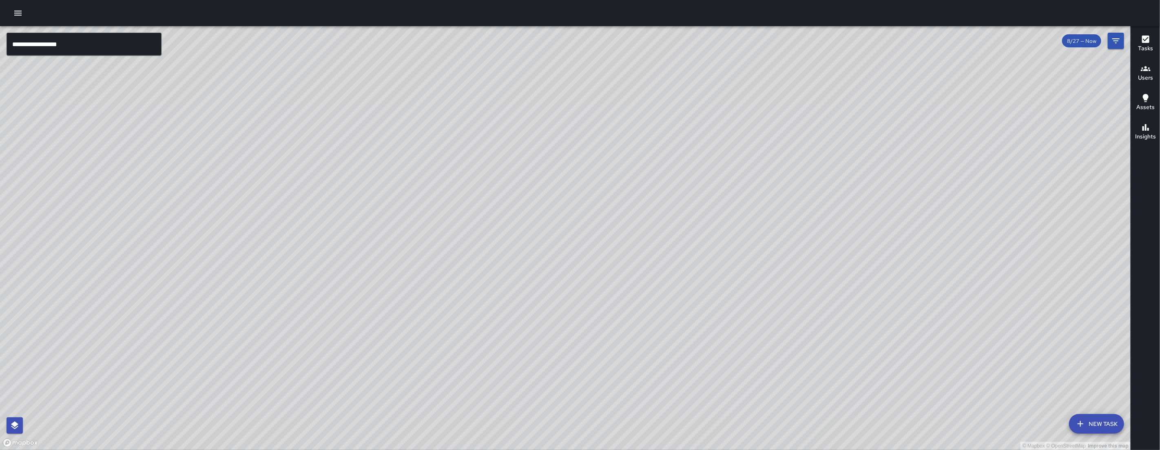
drag, startPoint x: 355, startPoint y: 402, endPoint x: 445, endPoint y: 215, distance: 207.1
click at [445, 215] on div "© Mapbox © OpenStreetMap Improve this map" at bounding box center [565, 237] width 1131 height 423
click at [411, 375] on div "© Mapbox © OpenStreetMap Improve this map" at bounding box center [565, 237] width 1131 height 423
drag, startPoint x: 450, startPoint y: 284, endPoint x: 402, endPoint y: 345, distance: 77.9
click at [403, 360] on div "© Mapbox © OpenStreetMap Improve this map" at bounding box center [565, 237] width 1131 height 423
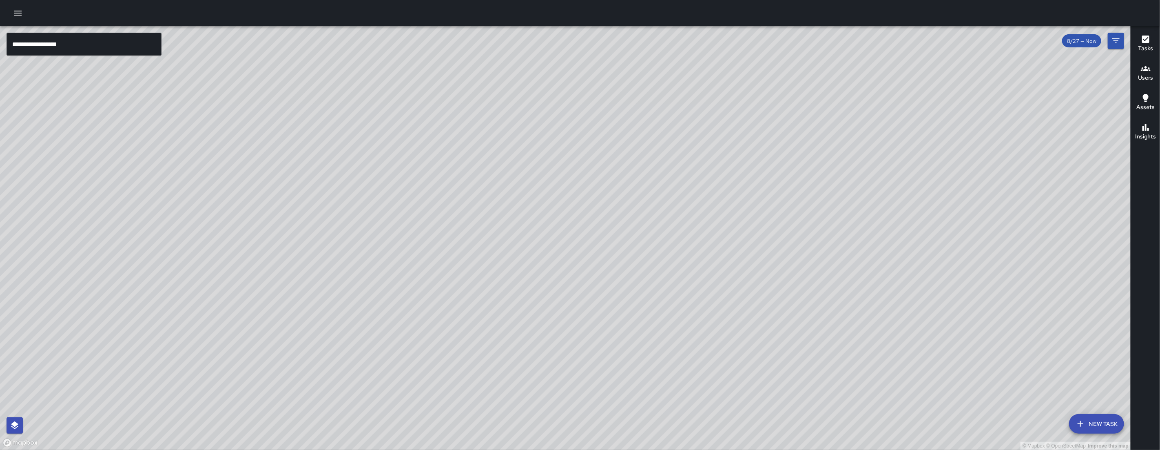
drag, startPoint x: 456, startPoint y: 306, endPoint x: 423, endPoint y: 272, distance: 47.6
click at [445, 299] on div "© Mapbox © OpenStreetMap Improve this map" at bounding box center [565, 237] width 1131 height 423
drag, startPoint x: 457, startPoint y: 388, endPoint x: 461, endPoint y: 316, distance: 72.7
click at [461, 316] on div "© Mapbox © OpenStreetMap Improve this map" at bounding box center [565, 237] width 1131 height 423
drag, startPoint x: 594, startPoint y: 193, endPoint x: 444, endPoint y: 177, distance: 150.5
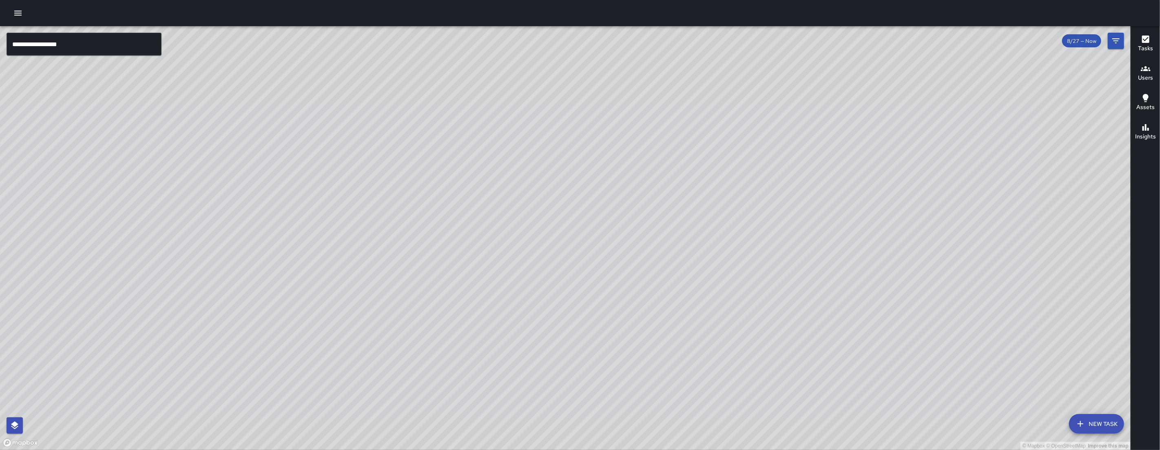
click at [52, 117] on div "© Mapbox © OpenStreetMap Improve this map" at bounding box center [565, 237] width 1131 height 423
drag, startPoint x: 581, startPoint y: 329, endPoint x: 536, endPoint y: 280, distance: 65.8
click at [536, 280] on div "© Mapbox © OpenStreetMap Improve this map" at bounding box center [565, 237] width 1131 height 423
drag, startPoint x: 717, startPoint y: 410, endPoint x: 705, endPoint y: 175, distance: 234.9
click at [704, 176] on div "© Mapbox © OpenStreetMap Improve this map" at bounding box center [565, 237] width 1131 height 423
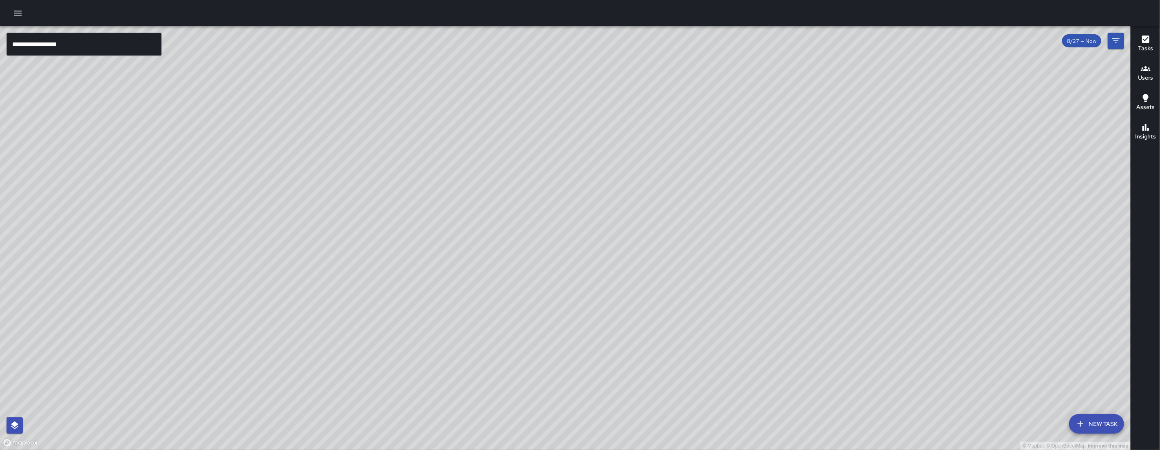
drag, startPoint x: 745, startPoint y: 220, endPoint x: 756, endPoint y: 156, distance: 65.5
click at [756, 156] on div "© Mapbox © OpenStreetMap Improve this map" at bounding box center [565, 237] width 1131 height 423
drag, startPoint x: 701, startPoint y: 401, endPoint x: 775, endPoint y: 227, distance: 189.0
click at [774, 228] on div "© Mapbox © OpenStreetMap Improve this map JG Jermaine Gray 455 8th Street Compl…" at bounding box center [565, 237] width 1131 height 423
drag, startPoint x: 729, startPoint y: 324, endPoint x: 465, endPoint y: 375, distance: 268.4
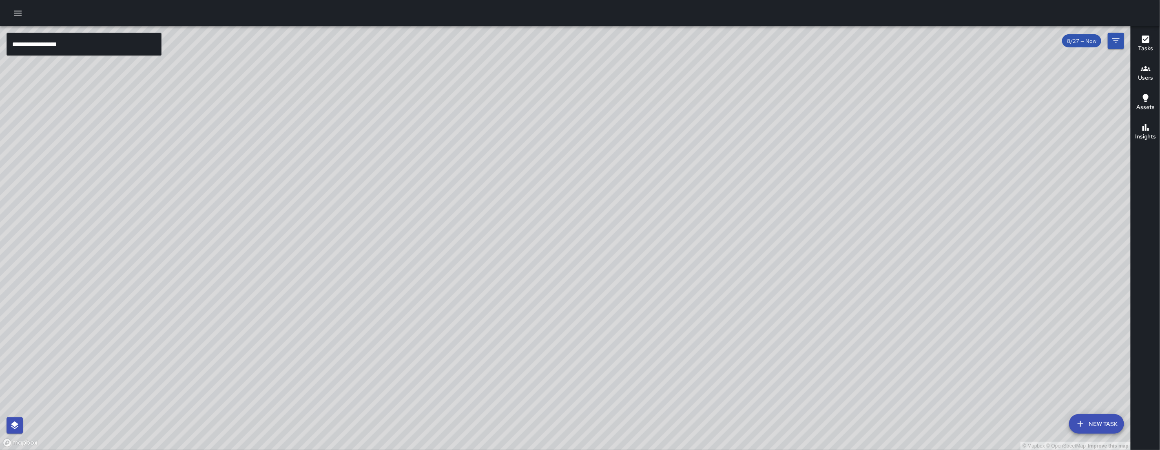
click at [465, 375] on div "© Mapbox © OpenStreetMap Improve this map" at bounding box center [565, 237] width 1131 height 423
click at [19, 17] on icon "button" at bounding box center [18, 13] width 10 height 10
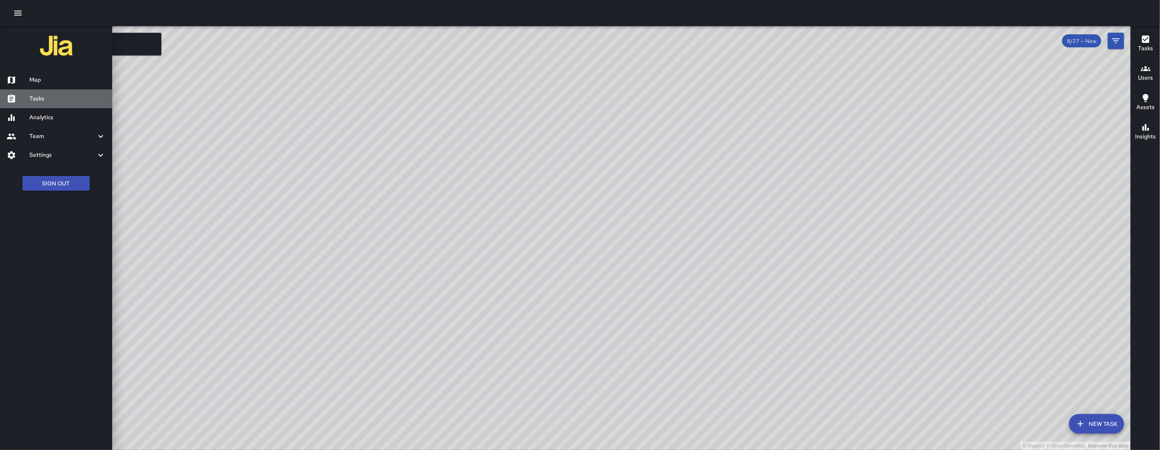
click at [74, 101] on h6 "Tasks" at bounding box center [67, 98] width 76 height 9
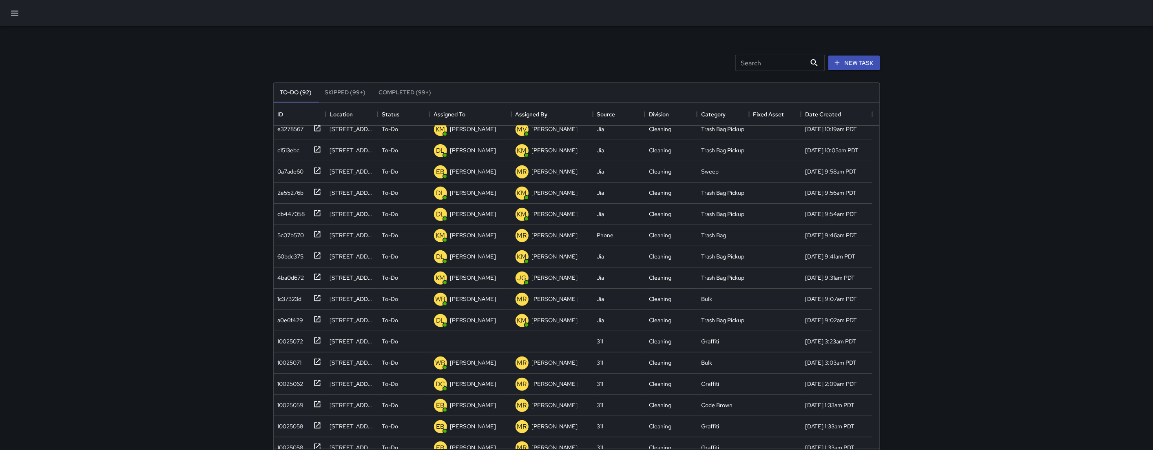
scroll to position [161, 0]
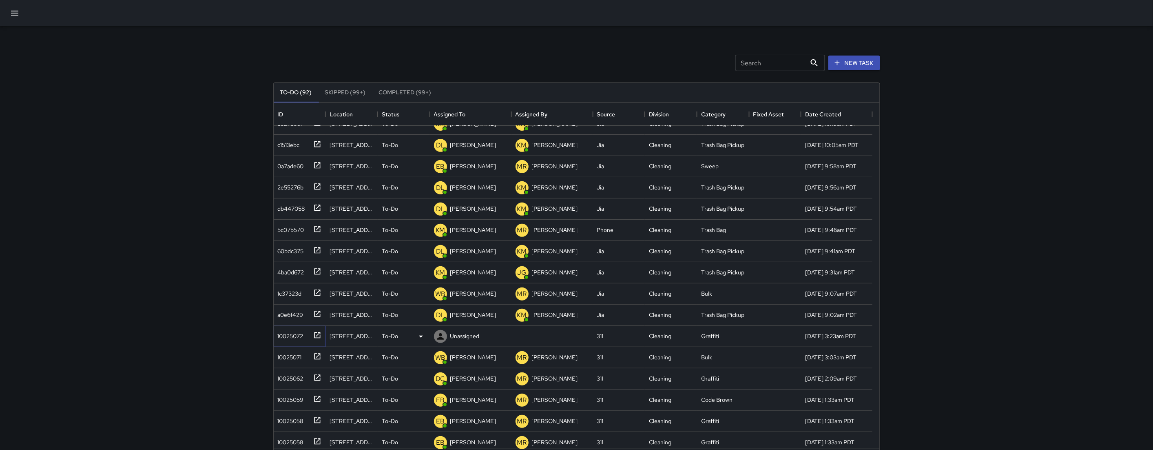
click at [294, 337] on div "10025072" at bounding box center [289, 333] width 29 height 11
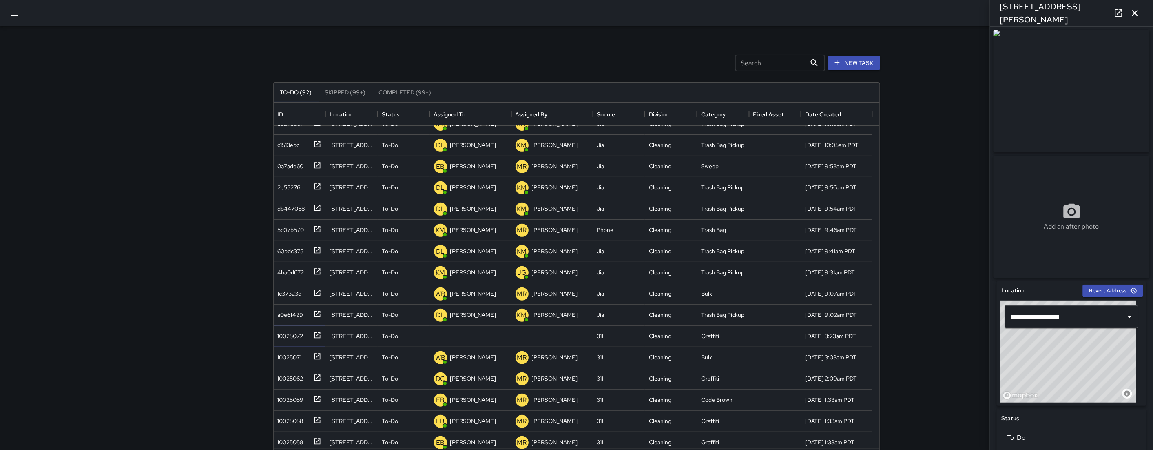
scroll to position [274, 0]
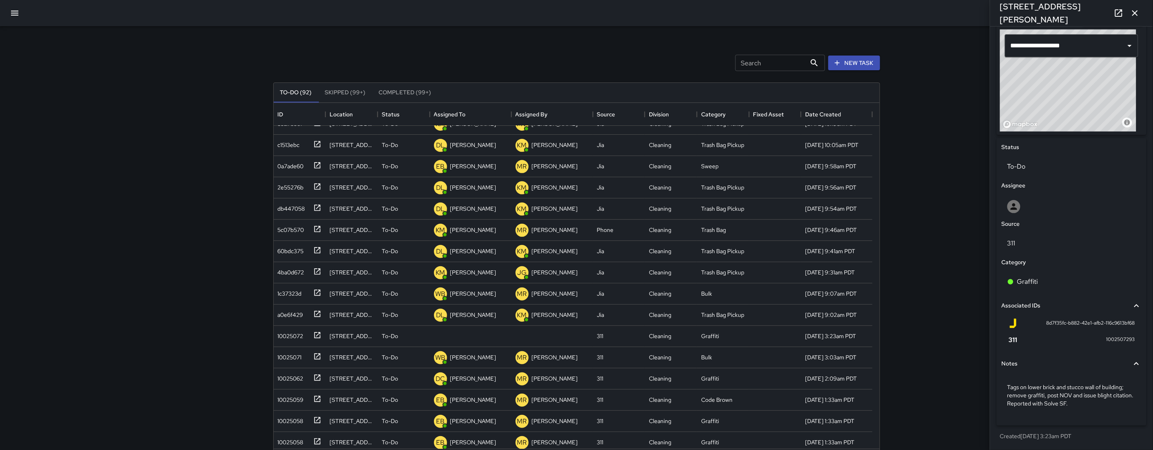
click at [1137, 11] on icon "button" at bounding box center [1136, 13] width 10 height 10
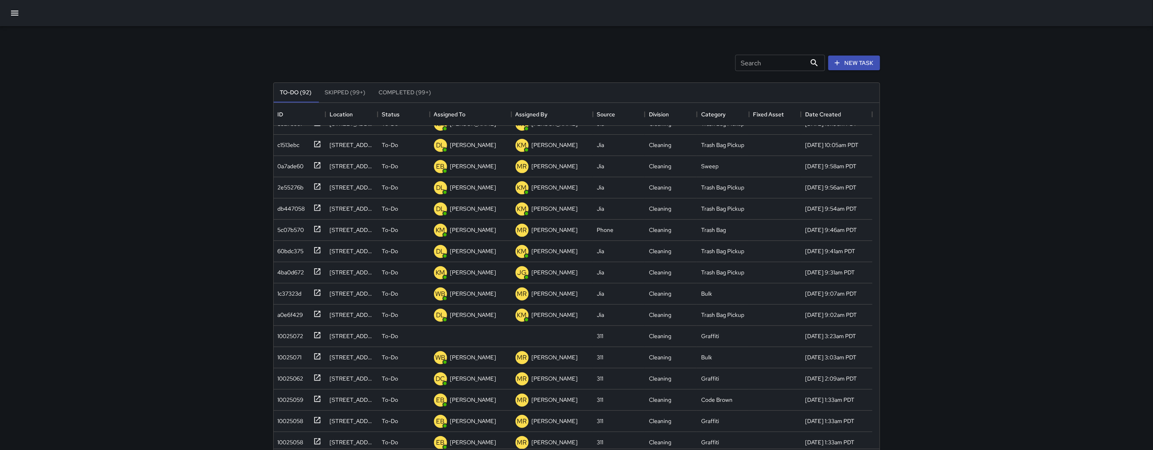
scroll to position [0, 0]
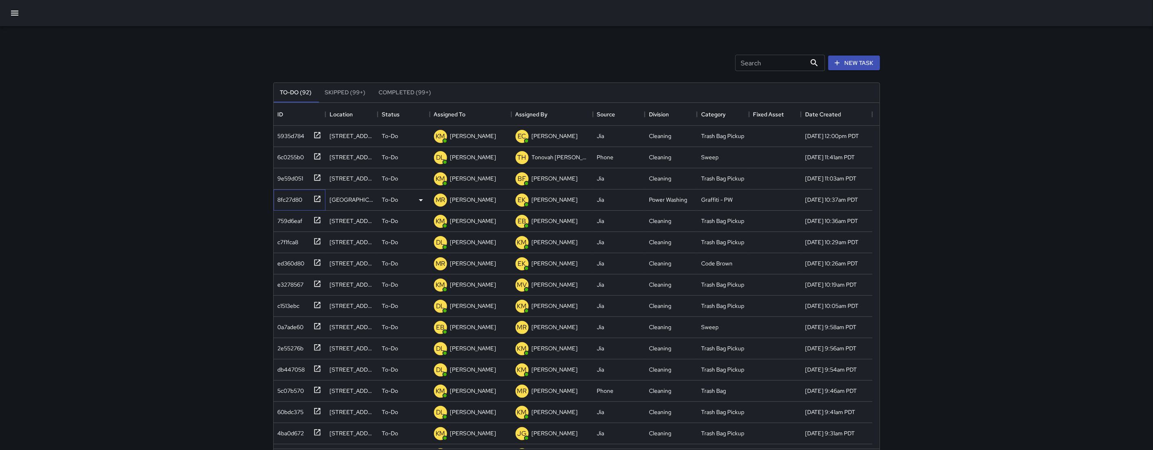
click at [294, 197] on div "8fc27d80" at bounding box center [289, 197] width 28 height 11
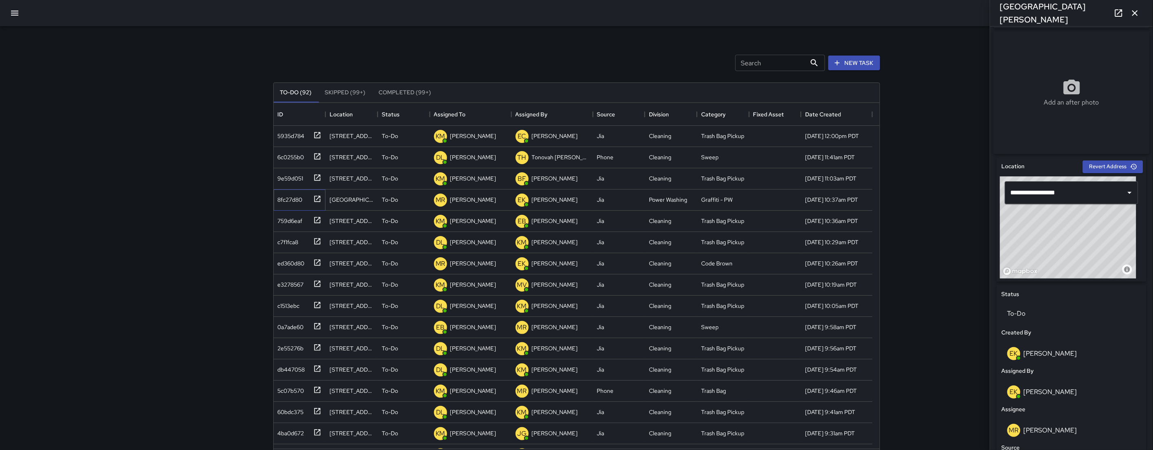
scroll to position [171, 0]
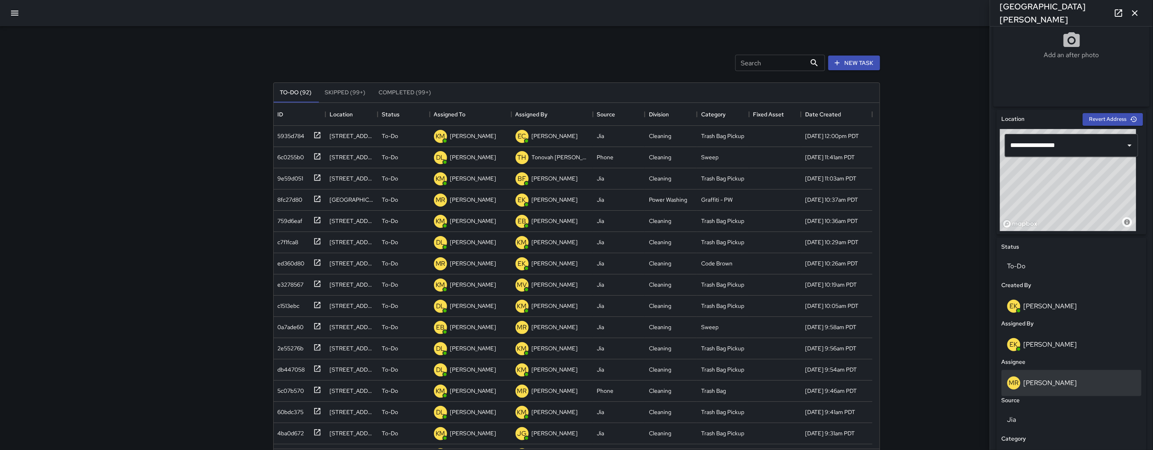
click at [1030, 389] on div "MR Maria Rosas" at bounding box center [1072, 382] width 129 height 13
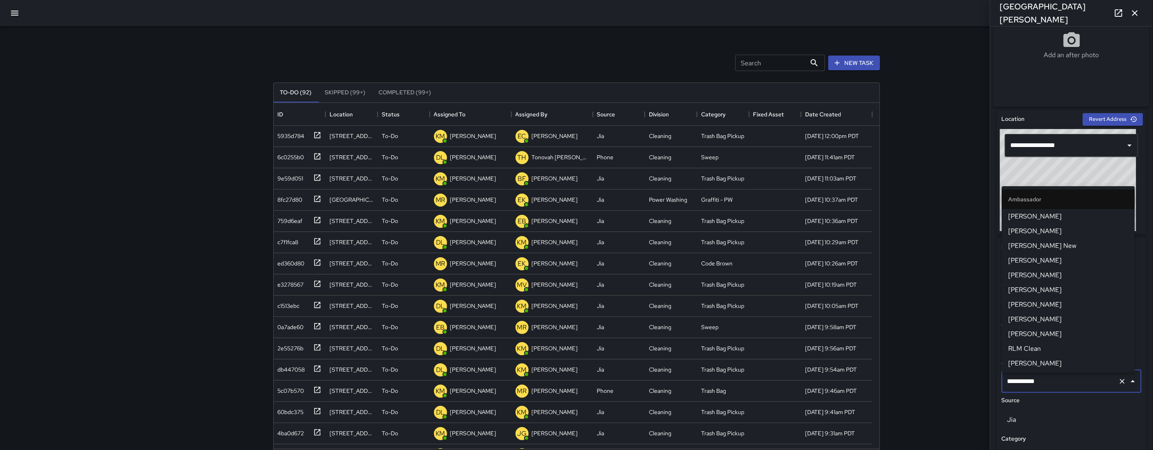
click at [1030, 389] on input "**********" at bounding box center [1061, 381] width 110 height 16
click at [1036, 389] on input "**********" at bounding box center [1061, 381] width 110 height 16
click at [1040, 387] on input "**********" at bounding box center [1061, 381] width 110 height 16
click at [1041, 387] on input "**********" at bounding box center [1061, 381] width 110 height 16
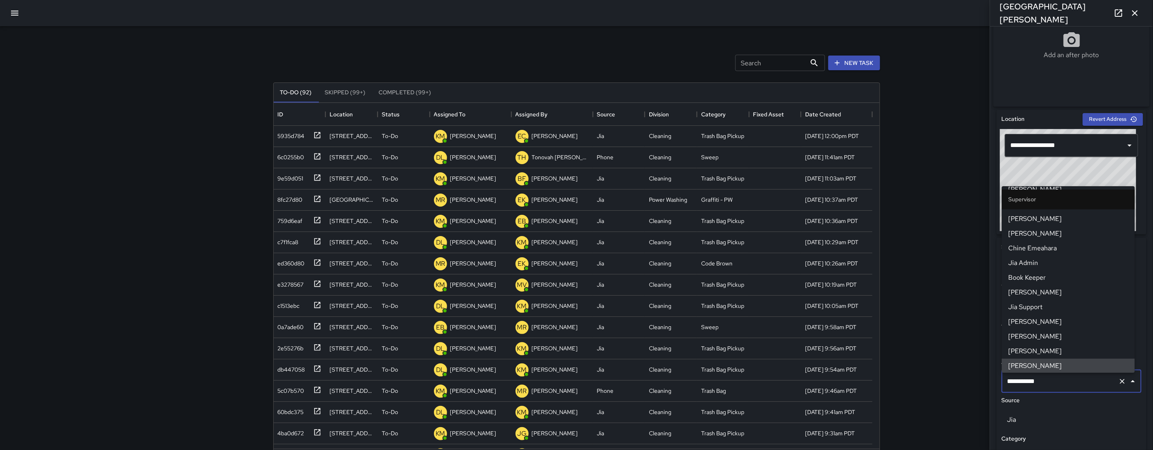
click at [1041, 387] on input "**********" at bounding box center [1061, 381] width 110 height 16
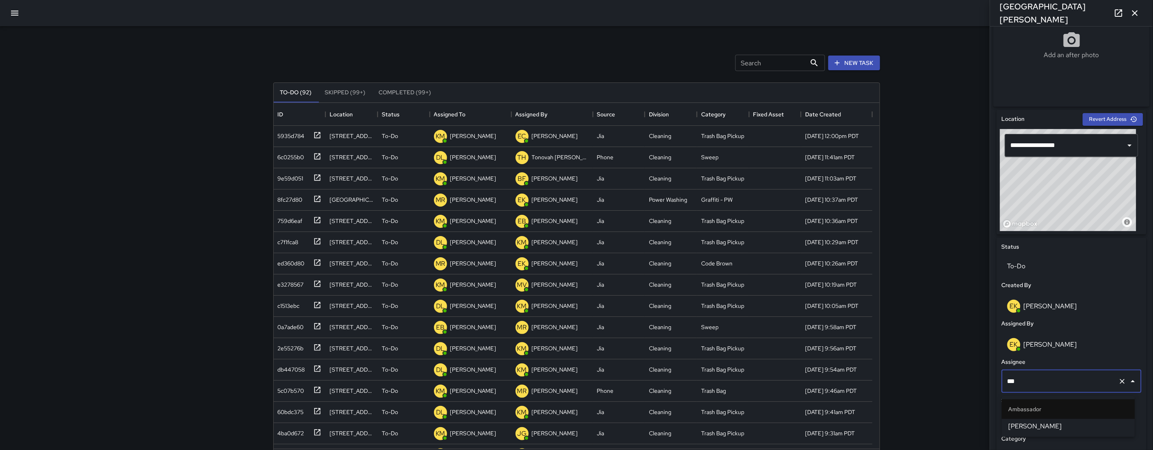
type input "****"
click at [1040, 424] on span "[PERSON_NAME]" at bounding box center [1069, 426] width 120 height 10
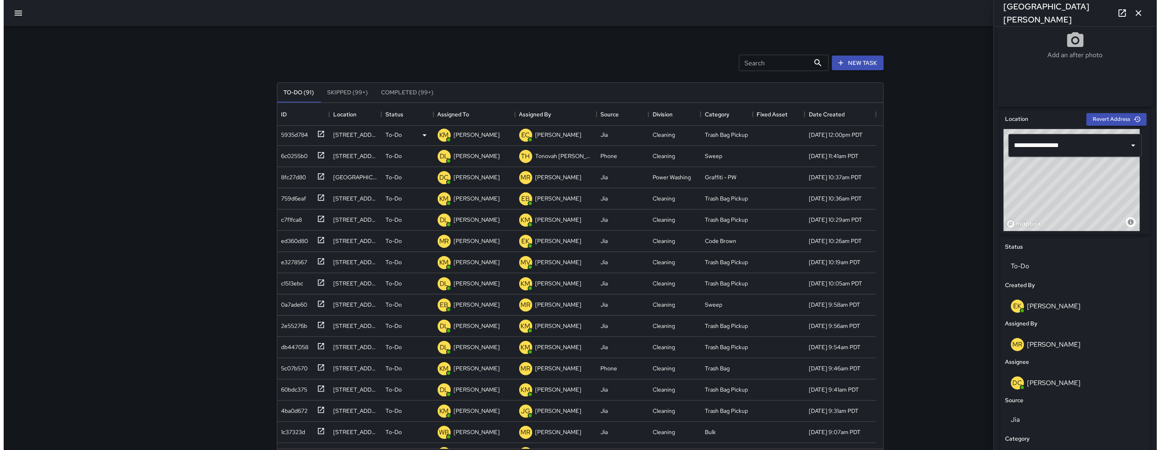
scroll to position [2, 0]
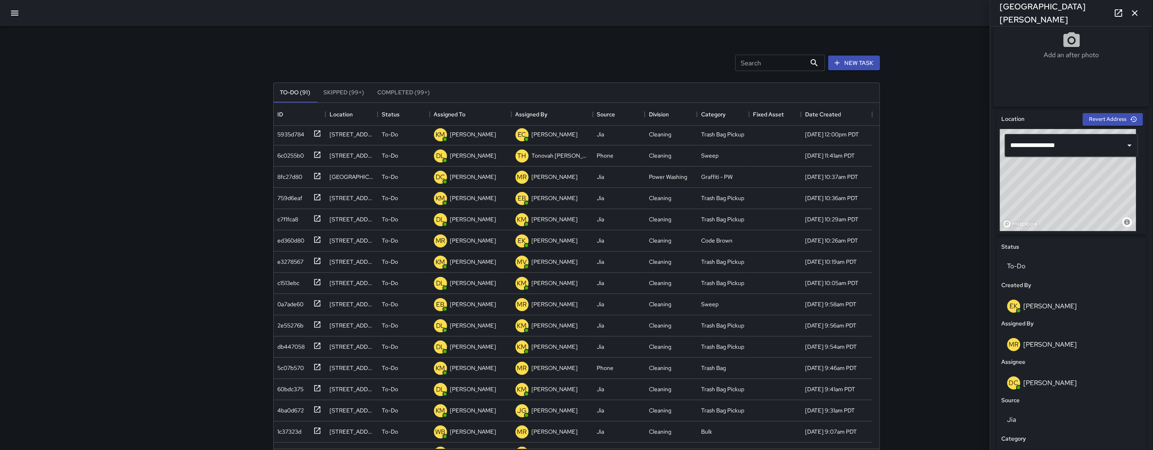
click at [18, 13] on icon "button" at bounding box center [15, 13] width 10 height 10
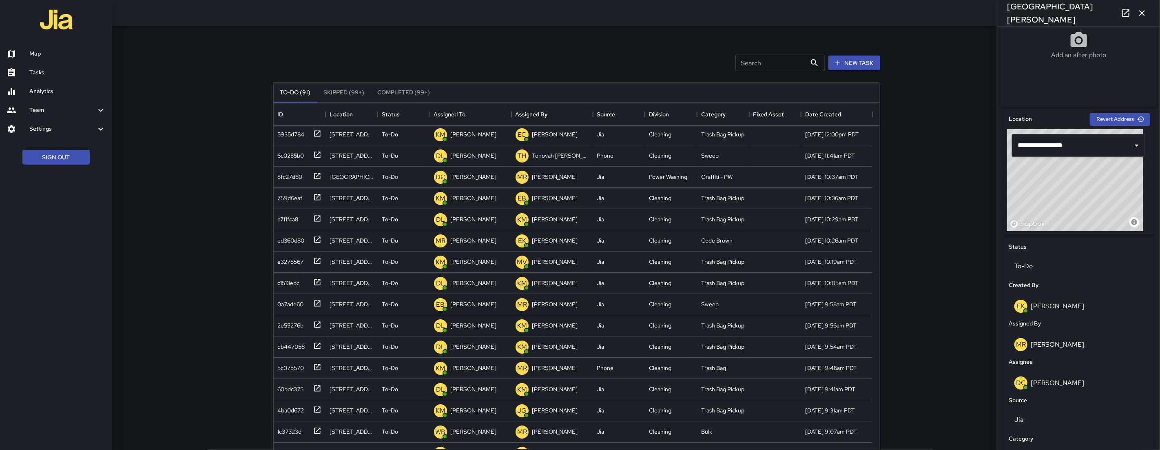
click at [67, 96] on link "Analytics" at bounding box center [56, 91] width 112 height 19
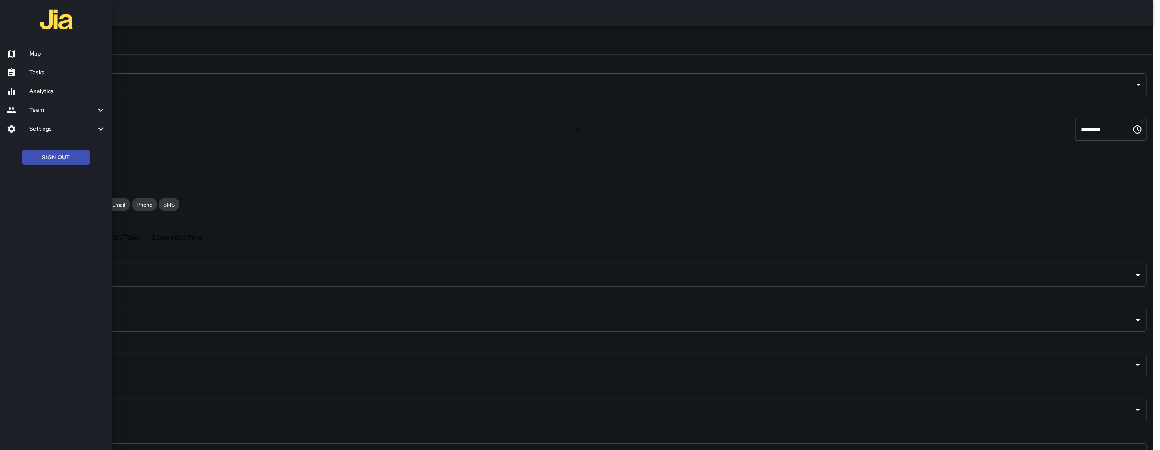
scroll to position [237, 951]
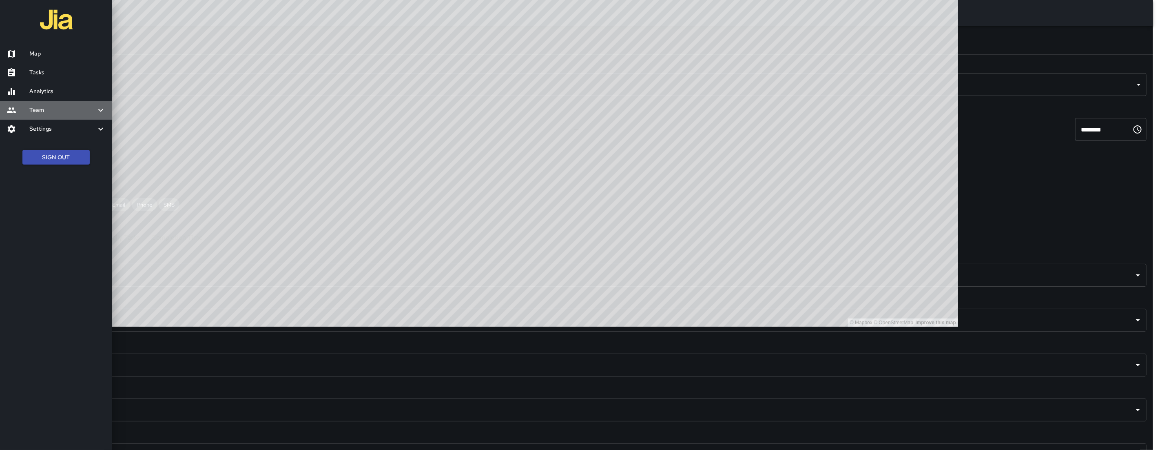
click at [72, 107] on h6 "Team" at bounding box center [62, 110] width 67 height 9
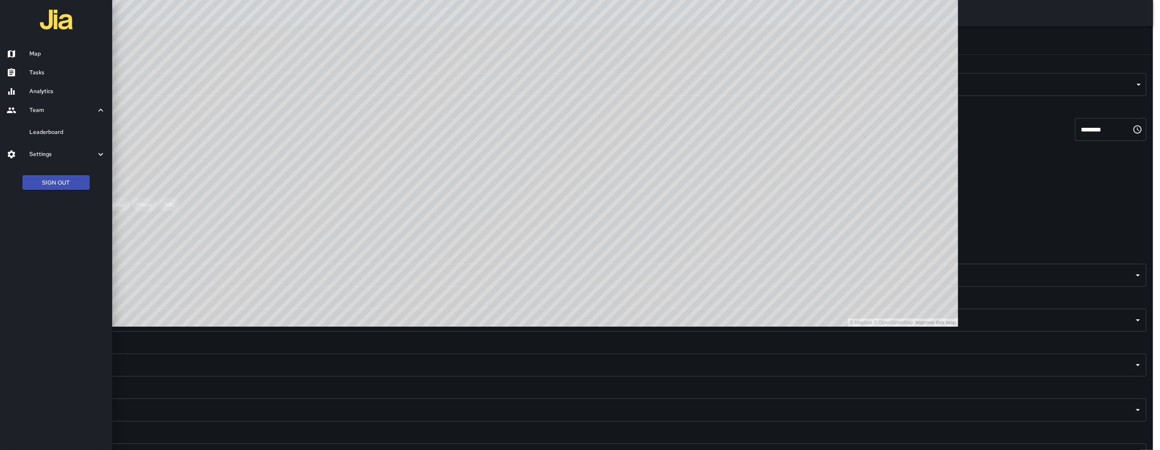
click at [54, 130] on h6 "Leaderboard" at bounding box center [67, 132] width 76 height 9
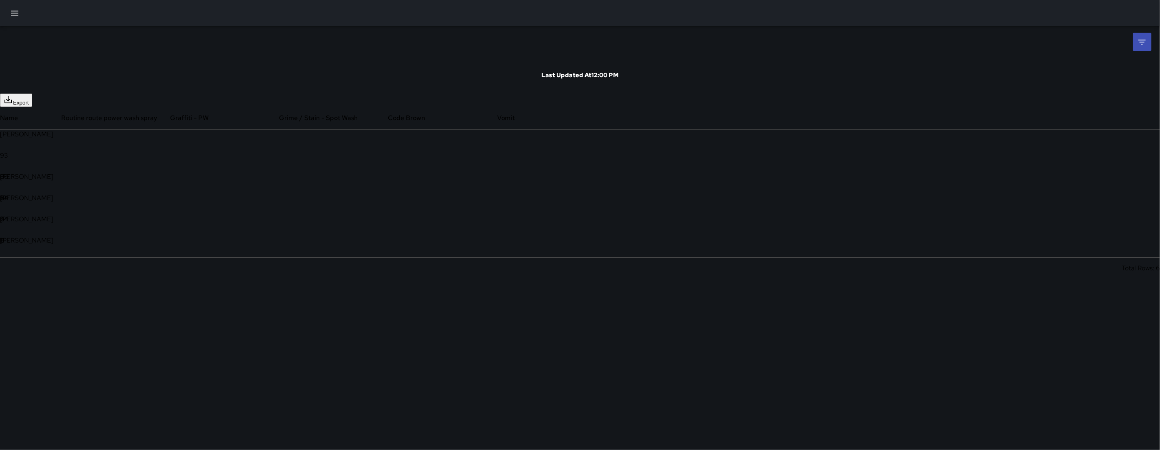
scroll to position [143, 599]
click at [1145, 45] on icon at bounding box center [1142, 42] width 10 height 10
click at [1028, 106] on input "**********" at bounding box center [1040, 109] width 71 height 23
click at [1080, 104] on div "**********" at bounding box center [1050, 109] width 91 height 23
click at [1087, 104] on icon "Choose date, selected date is Aug 1, 2025" at bounding box center [1087, 109] width 10 height 10
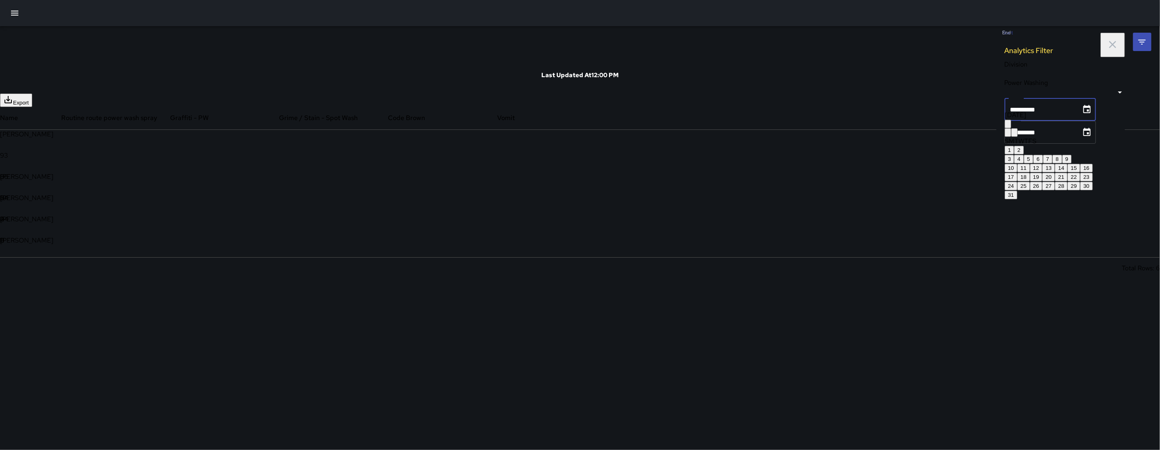
click at [1055, 190] on button "27" at bounding box center [1049, 186] width 13 height 9
type input "**********"
click at [1091, 131] on icon "Choose date, selected date is Aug 31, 2025" at bounding box center [1087, 132] width 7 height 8
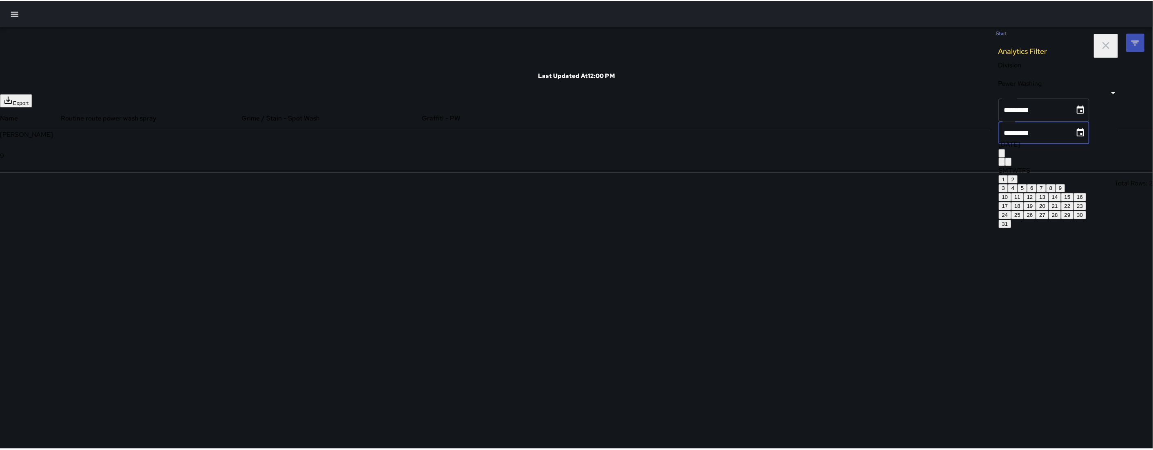
scroll to position [58, 599]
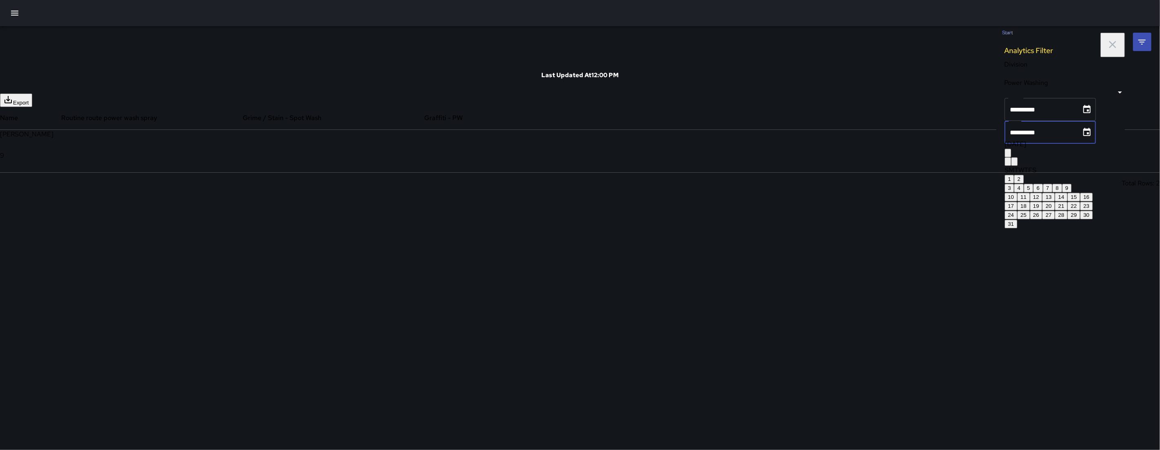
click at [1055, 219] on button "27" at bounding box center [1049, 215] width 13 height 9
type input "**********"
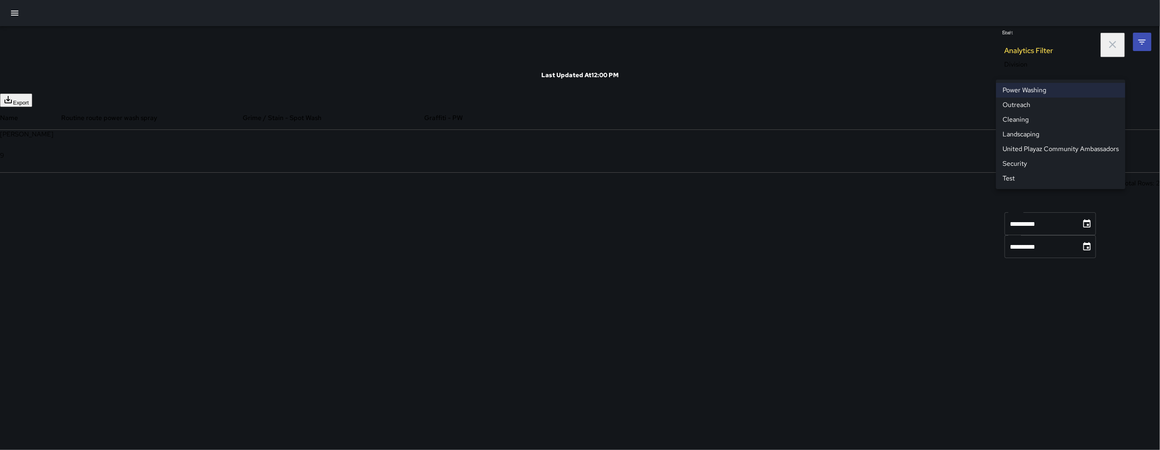
click at [1042, 73] on body "**********" at bounding box center [580, 225] width 1160 height 450
click at [1033, 115] on li "Cleaning" at bounding box center [1060, 119] width 129 height 15
type input "**********"
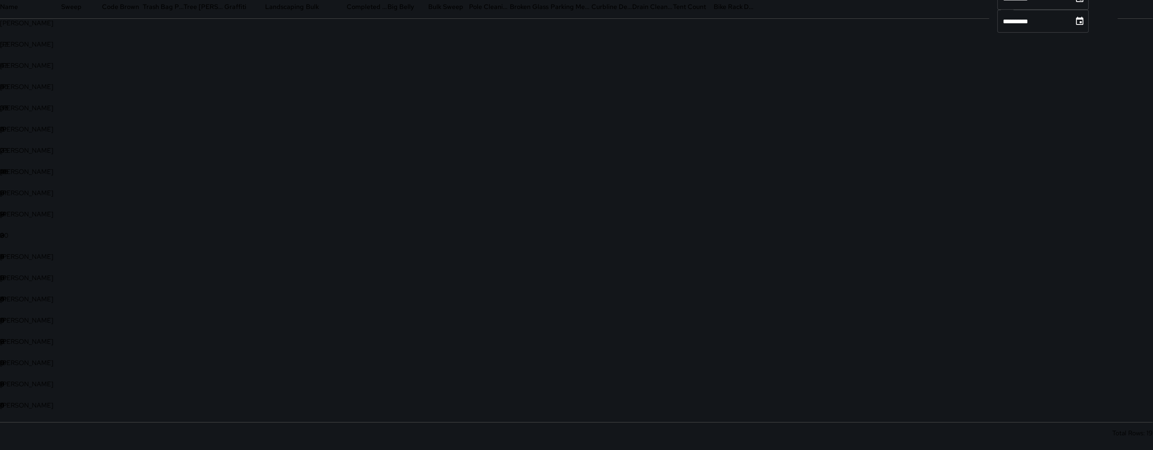
scroll to position [110, 0]
click at [61, 243] on div at bounding box center [30, 242] width 61 height 21
click at [61, 23] on div "Name" at bounding box center [30, 25] width 61 height 23
click at [61, 29] on div "Name" at bounding box center [30, 25] width 61 height 23
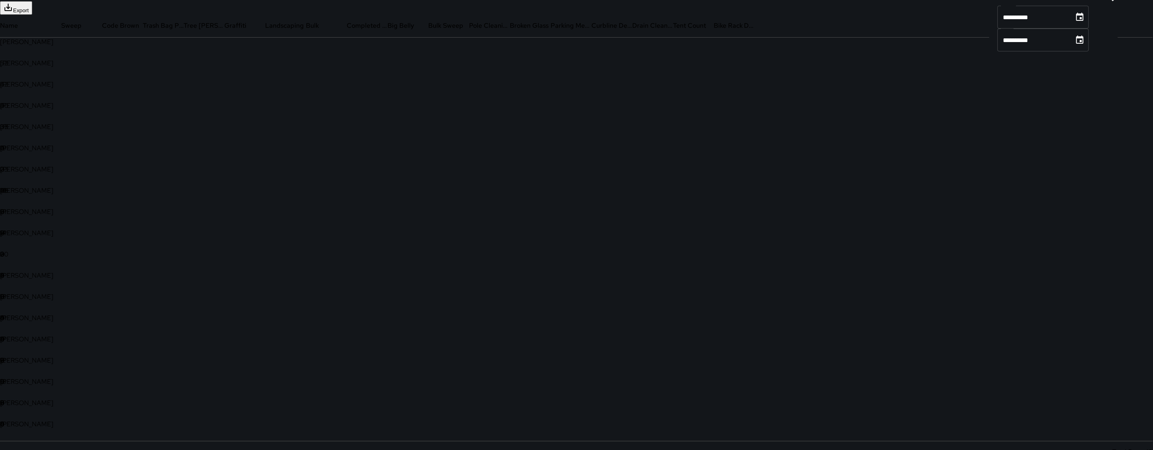
click at [10, 45] on icon "Menu" at bounding box center [6, 49] width 8 height 8
drag, startPoint x: 336, startPoint y: 16, endPoint x: 337, endPoint y: 28, distance: 11.9
click at [337, 28] on div "Export Name Sweep Code Brown Trash Bag Pickup Tree Wells Graffiti Landscaping B…" at bounding box center [576, 231] width 1153 height 461
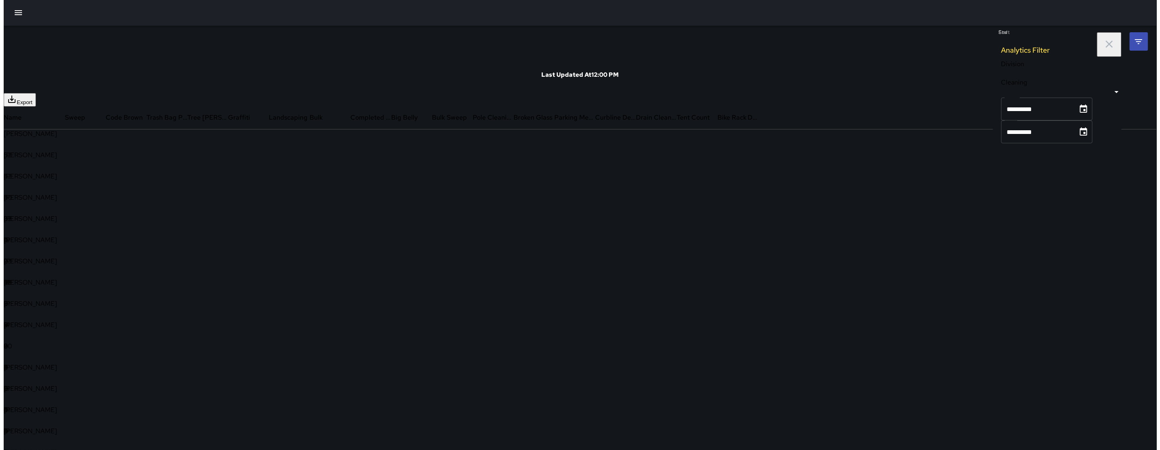
scroll to position [0, 0]
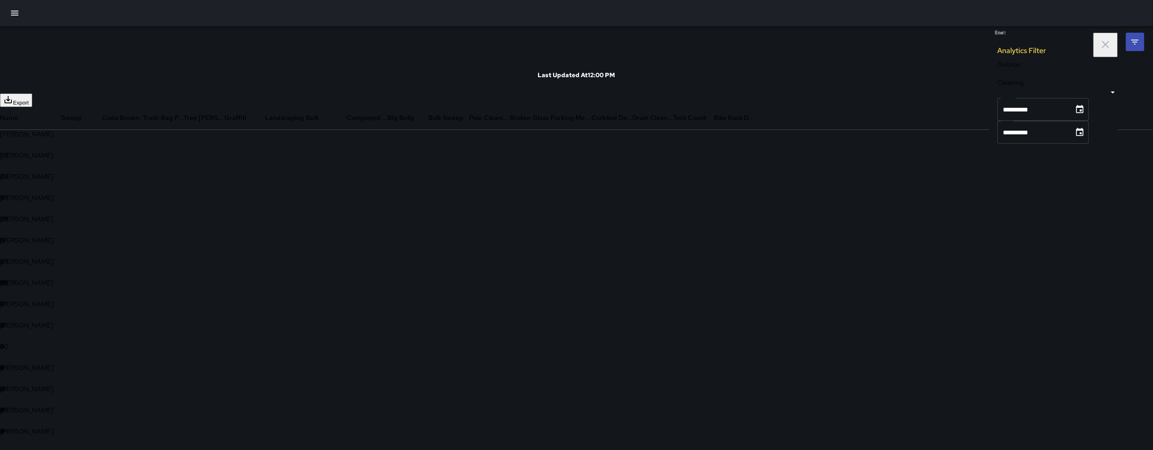
click at [16, 14] on icon "button" at bounding box center [15, 13] width 10 height 10
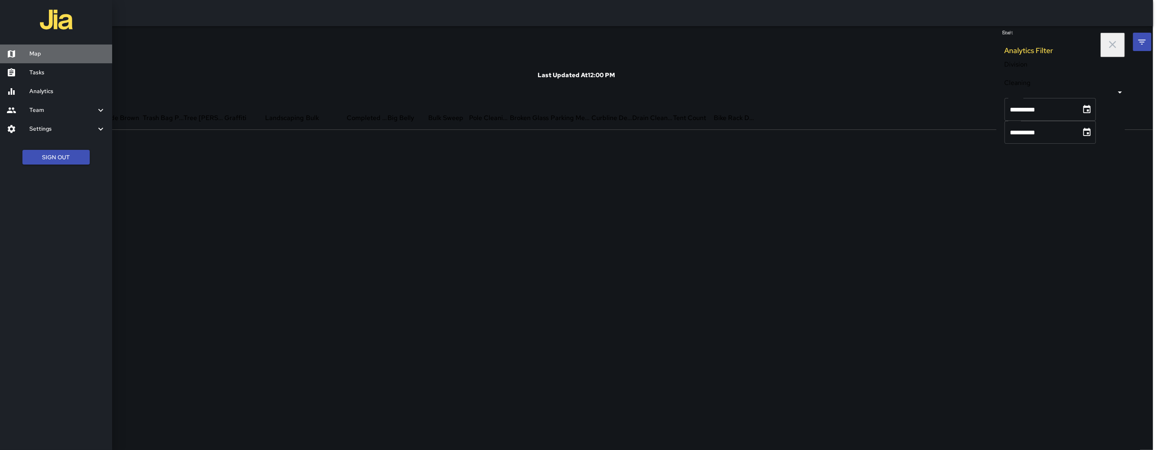
click at [54, 47] on link "Map" at bounding box center [56, 53] width 112 height 19
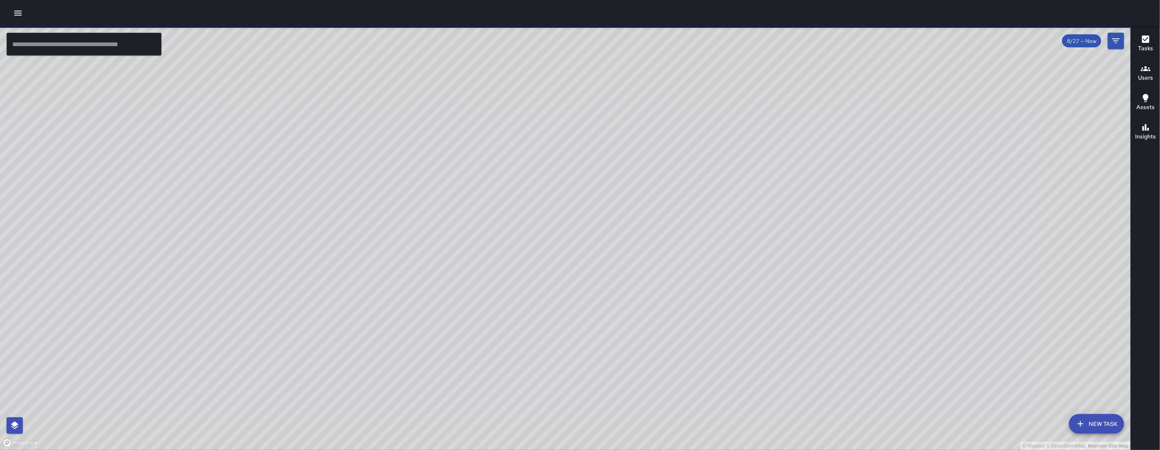
drag, startPoint x: 754, startPoint y: 330, endPoint x: 800, endPoint y: 381, distance: 68.7
click at [801, 382] on div "© Mapbox © OpenStreetMap Improve this map" at bounding box center [565, 237] width 1131 height 423
drag, startPoint x: 798, startPoint y: 368, endPoint x: 801, endPoint y: 345, distance: 23.0
click at [801, 345] on div "© Mapbox © OpenStreetMap Improve this map" at bounding box center [565, 237] width 1131 height 423
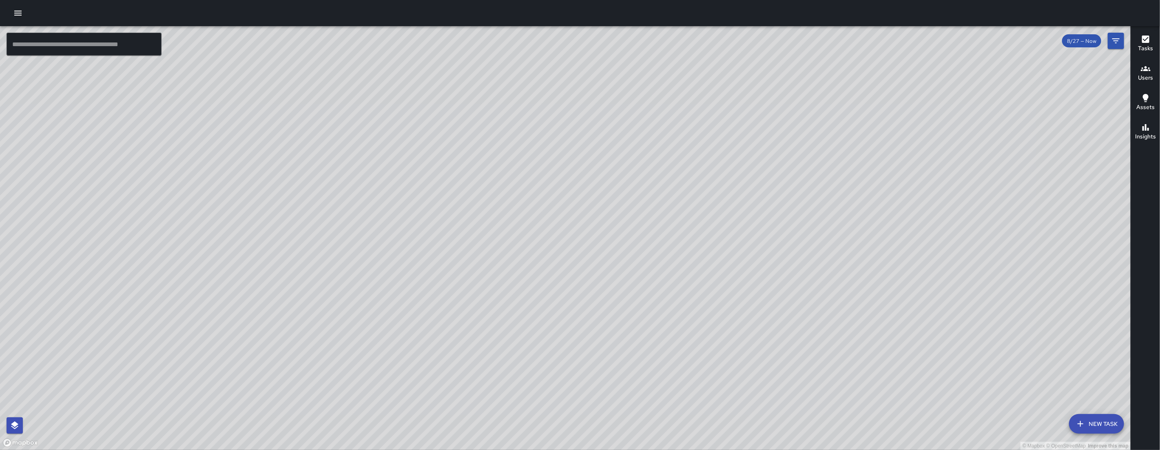
click at [1093, 69] on div "© Mapbox © OpenStreetMap Improve this map" at bounding box center [565, 237] width 1131 height 423
drag, startPoint x: 543, startPoint y: 246, endPoint x: 678, endPoint y: 193, distance: 145.2
click at [679, 194] on div "© Mapbox © OpenStreetMap Improve this map" at bounding box center [565, 237] width 1131 height 423
drag, startPoint x: 591, startPoint y: 364, endPoint x: 556, endPoint y: 367, distance: 34.8
click at [556, 367] on div "© Mapbox © OpenStreetMap Improve this map" at bounding box center [565, 237] width 1131 height 423
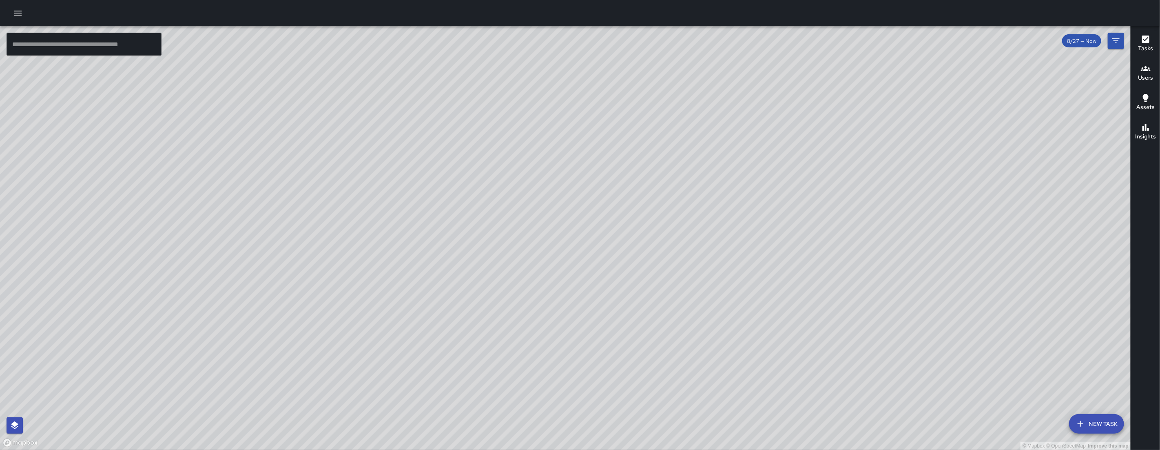
drag, startPoint x: 639, startPoint y: 271, endPoint x: 670, endPoint y: 236, distance: 46.8
click at [671, 236] on div "© Mapbox © OpenStreetMap Improve this map" at bounding box center [565, 237] width 1131 height 423
drag, startPoint x: 752, startPoint y: 423, endPoint x: 792, endPoint y: 342, distance: 90.7
click at [792, 342] on div "© Mapbox © OpenStreetMap Improve this map" at bounding box center [565, 237] width 1131 height 423
drag, startPoint x: 788, startPoint y: 340, endPoint x: 746, endPoint y: 363, distance: 48.4
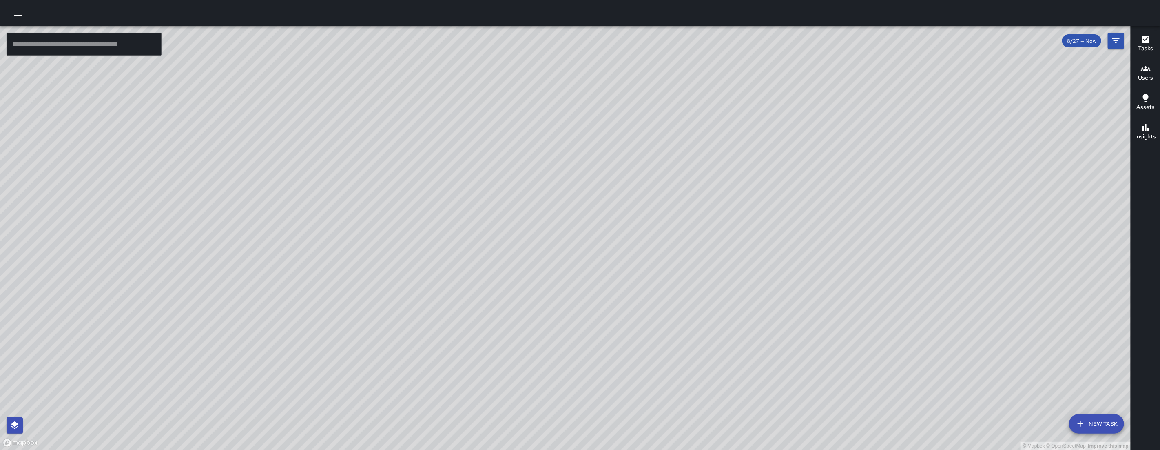
click at [746, 363] on div "© Mapbox © OpenStreetMap Improve this map" at bounding box center [565, 237] width 1131 height 423
drag, startPoint x: 231, startPoint y: 189, endPoint x: 324, endPoint y: 219, distance: 98.6
click at [324, 219] on div "© Mapbox © OpenStreetMap Improve this map" at bounding box center [565, 237] width 1131 height 423
drag, startPoint x: 340, startPoint y: 364, endPoint x: 258, endPoint y: 244, distance: 145.4
click at [259, 246] on div "© Mapbox © OpenStreetMap Improve this map" at bounding box center [565, 237] width 1131 height 423
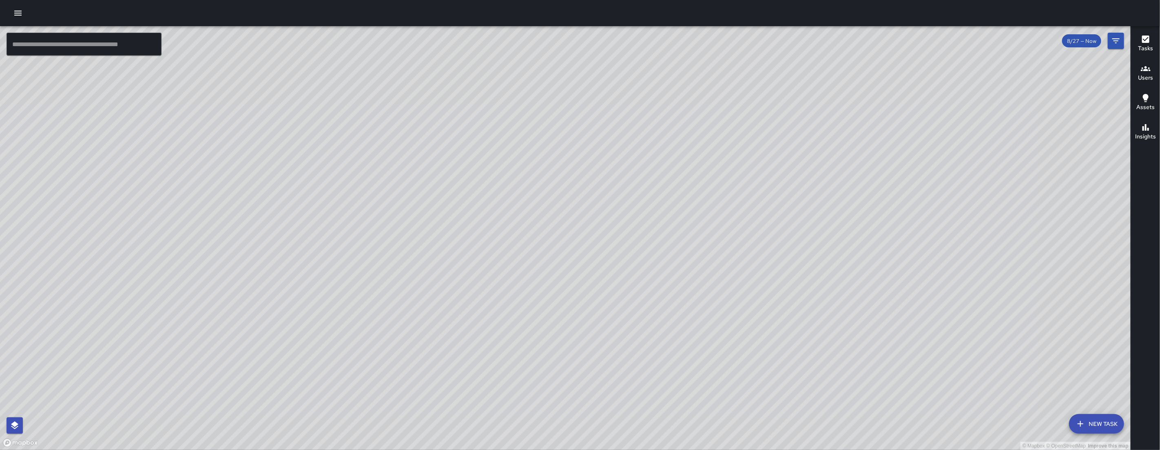
drag, startPoint x: 270, startPoint y: 241, endPoint x: 325, endPoint y: 249, distance: 55.6
click at [324, 248] on div "© Mapbox © OpenStreetMap Improve this map" at bounding box center [565, 237] width 1131 height 423
drag, startPoint x: 450, startPoint y: 339, endPoint x: 519, endPoint y: 312, distance: 73.4
click at [519, 312] on div "© Mapbox © OpenStreetMap Improve this map" at bounding box center [565, 237] width 1131 height 423
click at [1112, 417] on button "New Task" at bounding box center [1096, 424] width 55 height 20
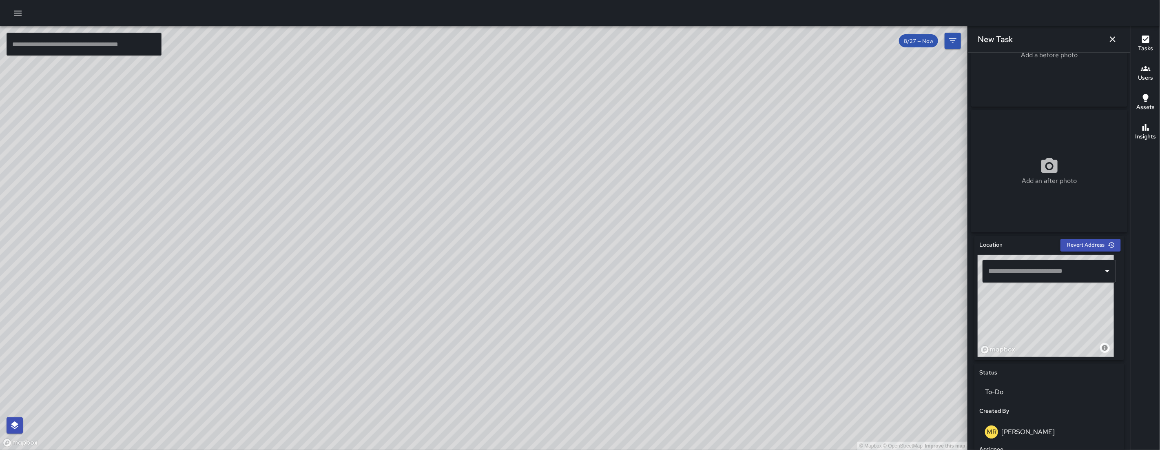
scroll to position [78, 0]
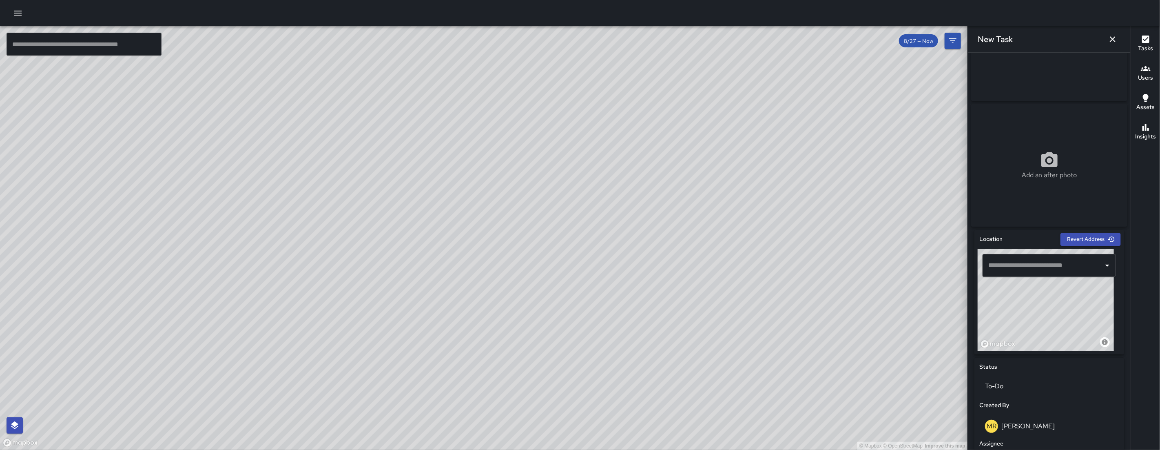
drag, startPoint x: 1037, startPoint y: 331, endPoint x: 1048, endPoint y: 333, distance: 10.7
click at [1048, 333] on div "© Mapbox © OpenStreetMap Improve this map" at bounding box center [1046, 300] width 136 height 102
drag, startPoint x: 1057, startPoint y: 336, endPoint x: 1030, endPoint y: 301, distance: 44.3
click at [1028, 298] on div "© Mapbox © OpenStreetMap Improve this map" at bounding box center [1046, 300] width 136 height 102
drag, startPoint x: 1049, startPoint y: 335, endPoint x: 1048, endPoint y: 291, distance: 43.3
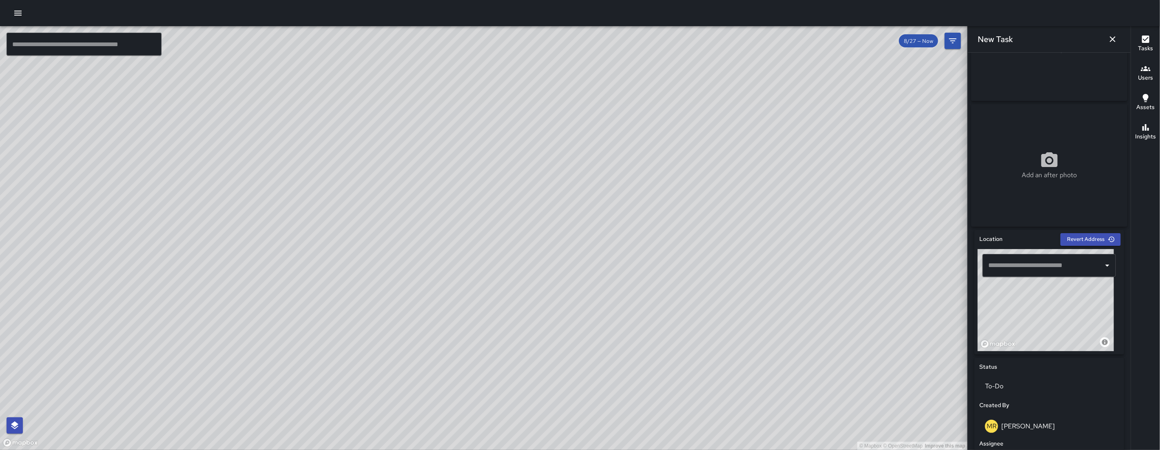
click at [1048, 291] on div "© Mapbox © OpenStreetMap Improve this map" at bounding box center [1046, 300] width 136 height 102
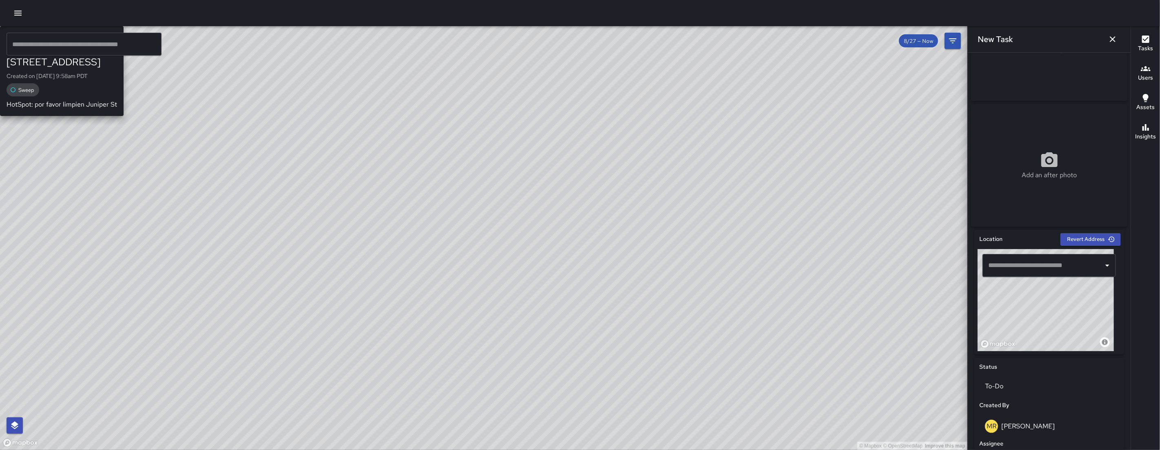
click at [124, 116] on div "EB Edwin Barillas 1435 Folsom Street Created on 8/27/2025, 9:58am PDT Sweep Hot…" at bounding box center [62, 71] width 124 height 90
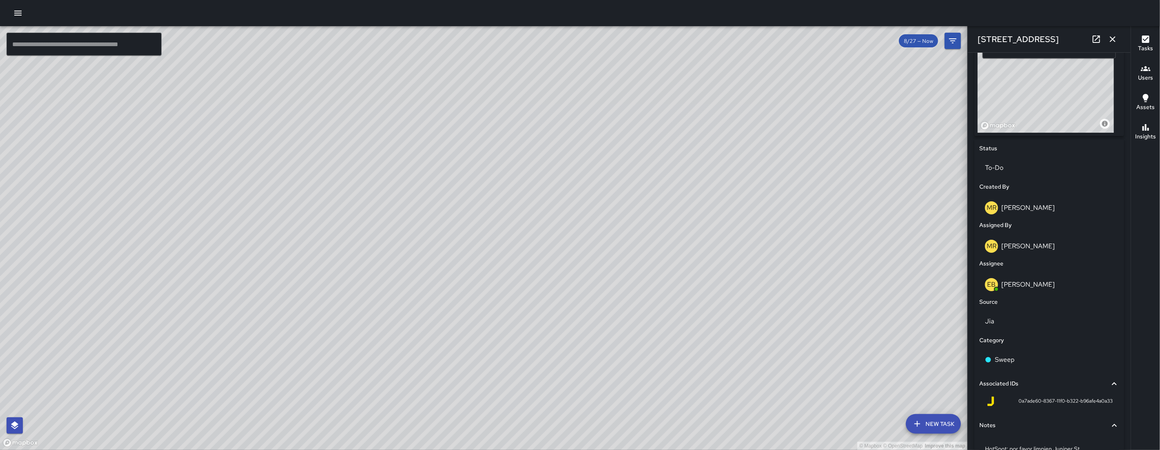
scroll to position [344, 0]
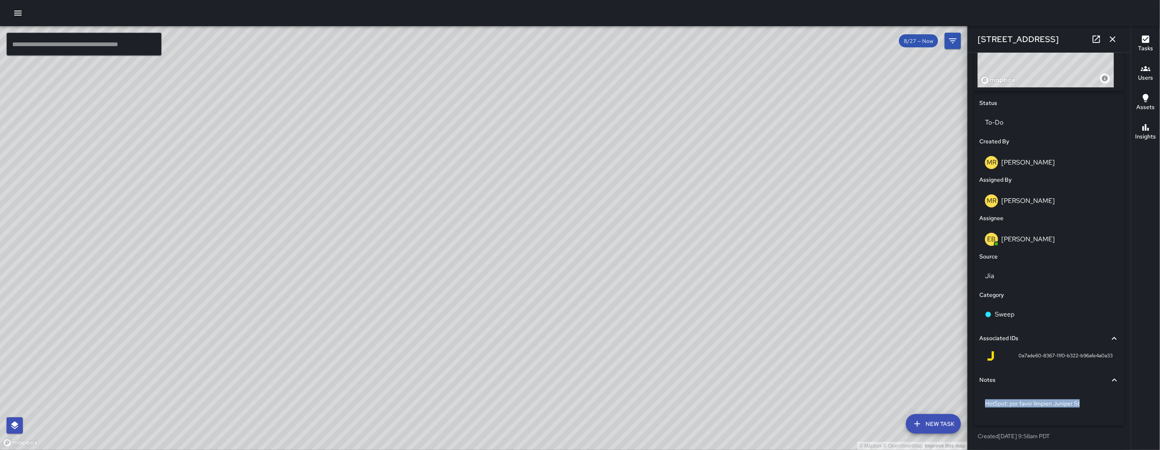
drag, startPoint x: 1107, startPoint y: 401, endPoint x: 976, endPoint y: 399, distance: 130.6
click at [976, 399] on div "Status To-Do Created By MR Maria Rosas Assigned By MR Maria Rosas Assignee EB E…" at bounding box center [1050, 259] width 150 height 331
copy p "HotSpot: por favor limpien Juniper St"
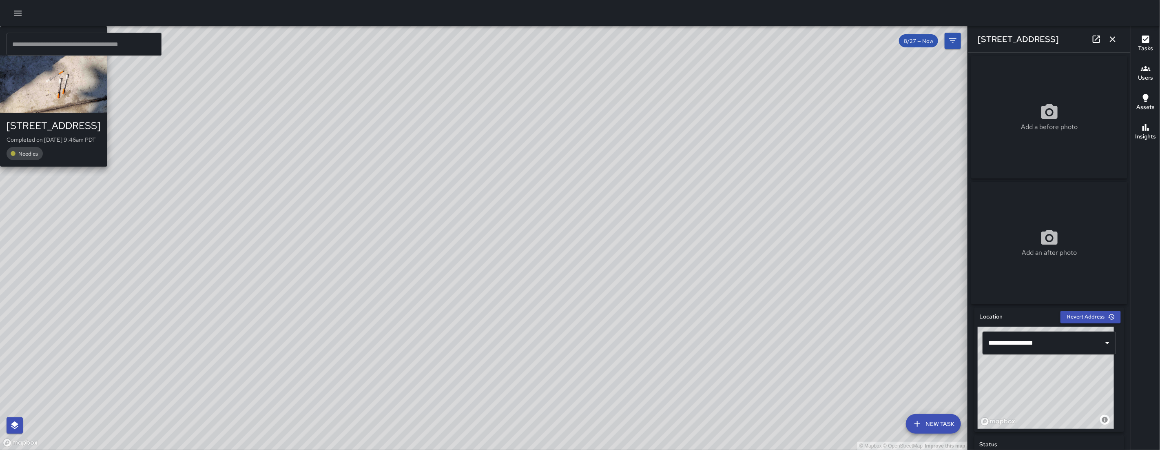
drag, startPoint x: 671, startPoint y: 249, endPoint x: 550, endPoint y: 159, distance: 150.4
click at [550, 159] on div "© Mapbox © OpenStreetMap Improve this map GR Gordon Rowe 380 10th Street Comple…" at bounding box center [484, 237] width 968 height 423
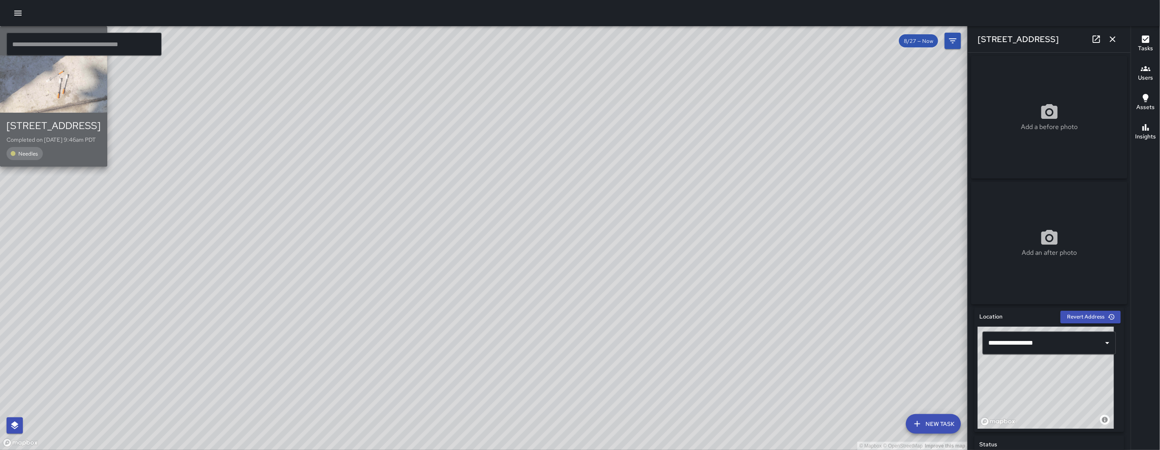
drag, startPoint x: 530, startPoint y: 209, endPoint x: 392, endPoint y: 232, distance: 140.6
click at [107, 113] on div "button" at bounding box center [53, 83] width 107 height 57
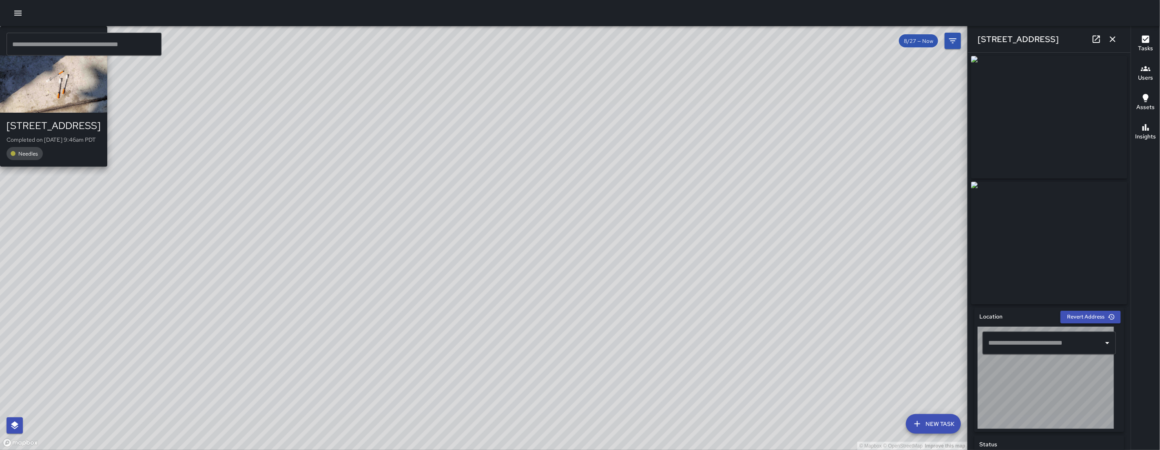
type input "**********"
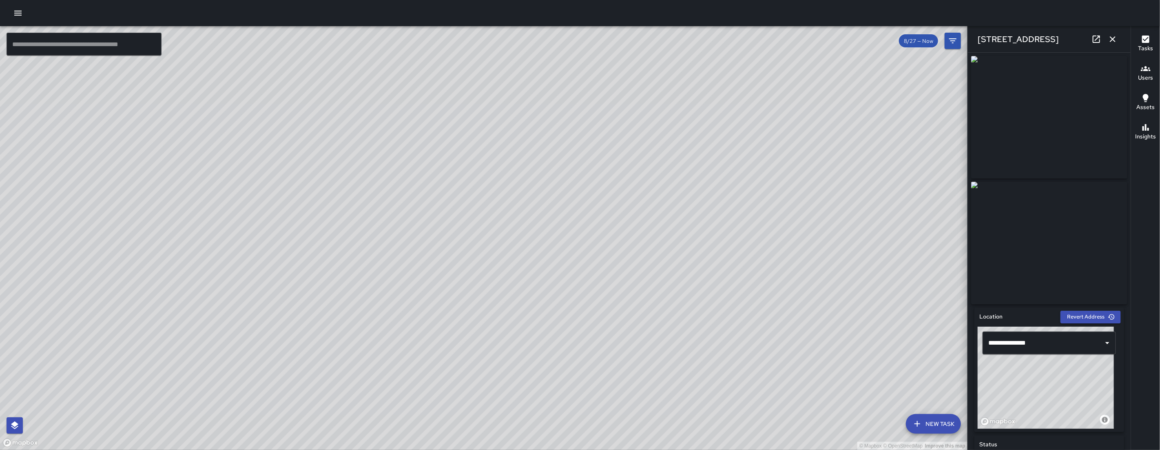
click at [1111, 38] on icon "button" at bounding box center [1113, 39] width 10 height 10
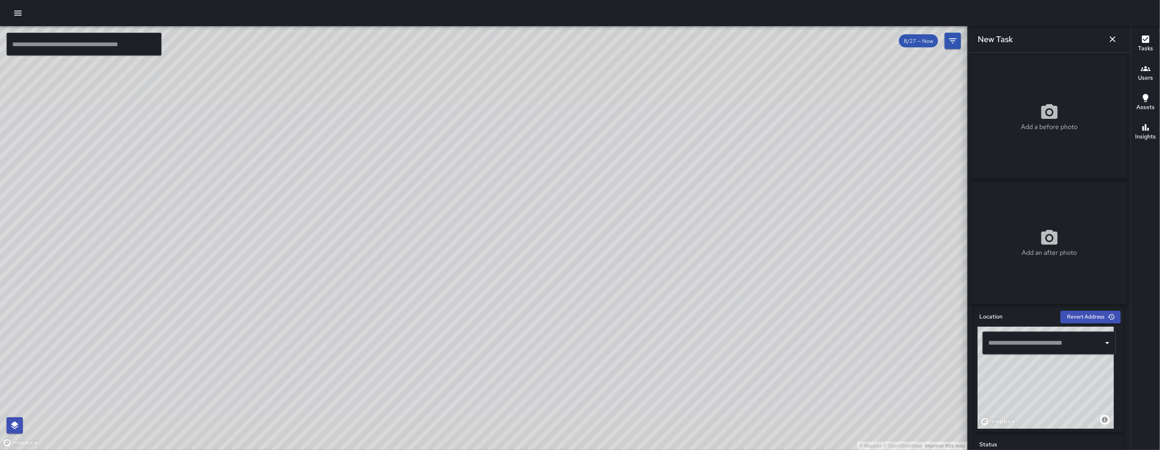
click at [1114, 38] on icon "button" at bounding box center [1113, 39] width 10 height 10
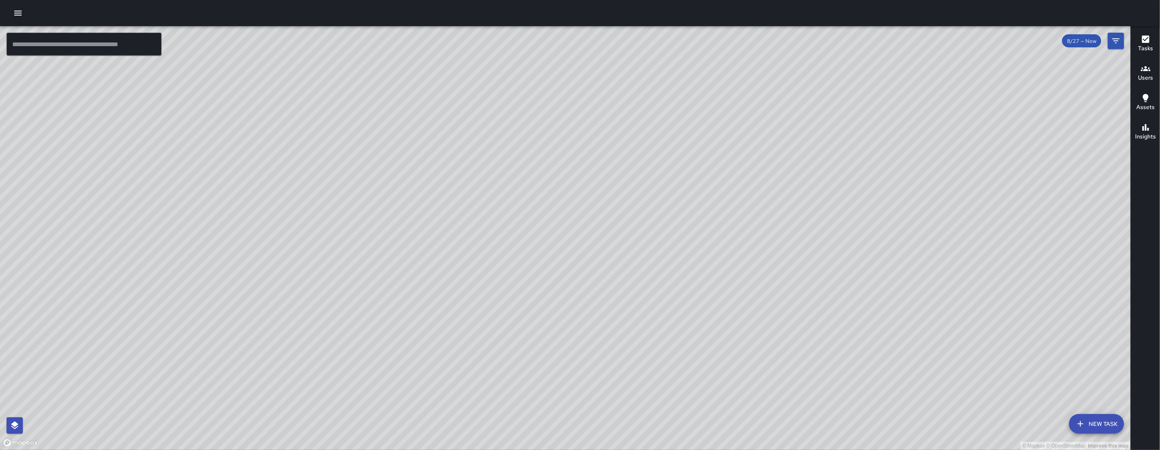
drag, startPoint x: 543, startPoint y: 318, endPoint x: 543, endPoint y: 245, distance: 72.6
click at [543, 246] on div "© Mapbox © OpenStreetMap Improve this map" at bounding box center [565, 237] width 1131 height 423
drag, startPoint x: 647, startPoint y: 157, endPoint x: 388, endPoint y: 297, distance: 293.9
click at [388, 297] on div "© Mapbox © OpenStreetMap Improve this map" at bounding box center [565, 237] width 1131 height 423
drag, startPoint x: 709, startPoint y: 216, endPoint x: 792, endPoint y: 126, distance: 122.4
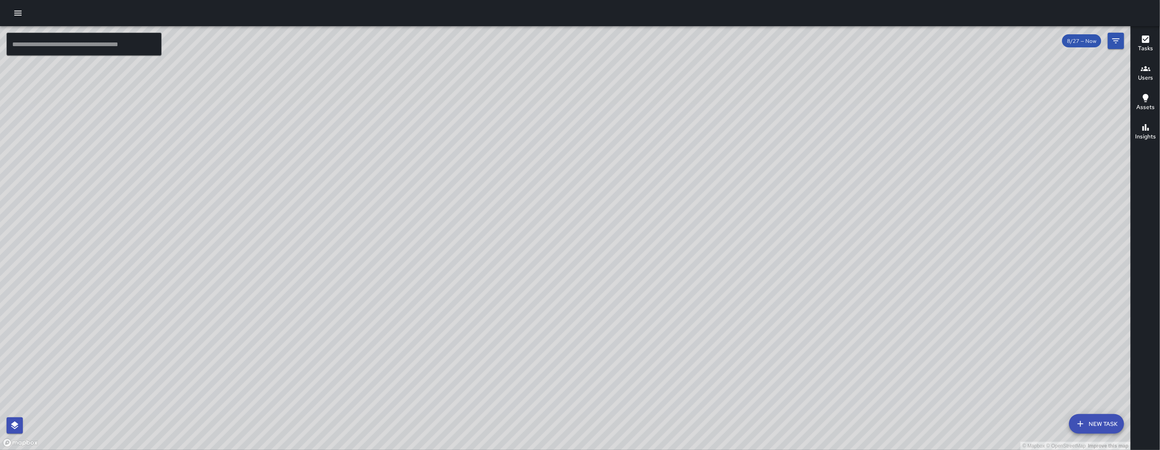
click at [785, 131] on div "© Mapbox © OpenStreetMap Improve this map" at bounding box center [565, 237] width 1131 height 423
drag, startPoint x: 771, startPoint y: 211, endPoint x: 775, endPoint y: 290, distance: 79.2
click at [775, 292] on div "© Mapbox © OpenStreetMap Improve this map" at bounding box center [565, 237] width 1131 height 423
drag, startPoint x: 784, startPoint y: 275, endPoint x: 962, endPoint y: 264, distance: 177.8
click at [962, 264] on div "© Mapbox © OpenStreetMap Improve this map" at bounding box center [565, 237] width 1131 height 423
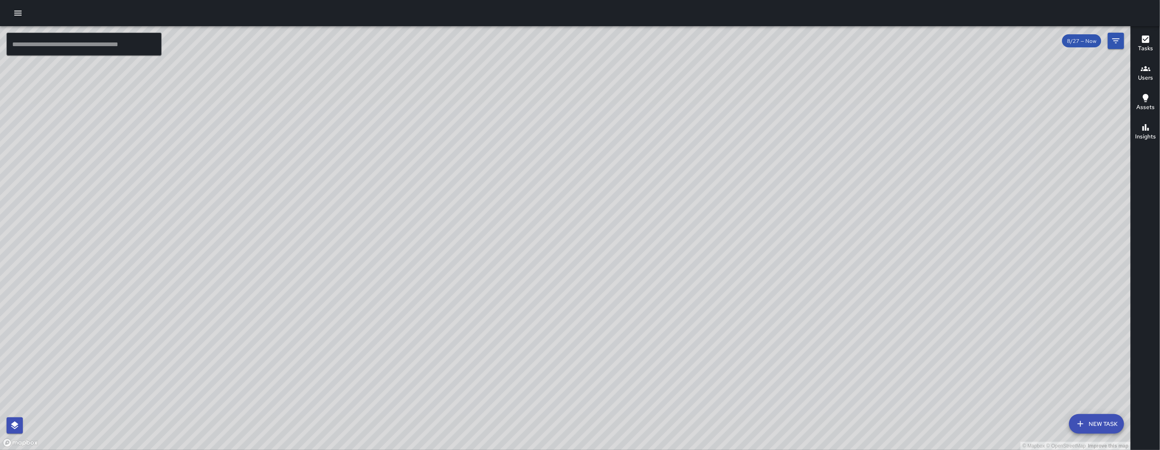
drag, startPoint x: 954, startPoint y: 270, endPoint x: 910, endPoint y: 257, distance: 46.2
click at [910, 257] on div "© Mapbox © OpenStreetMap Improve this map" at bounding box center [565, 237] width 1131 height 423
drag, startPoint x: 302, startPoint y: 50, endPoint x: 436, endPoint y: 91, distance: 139.8
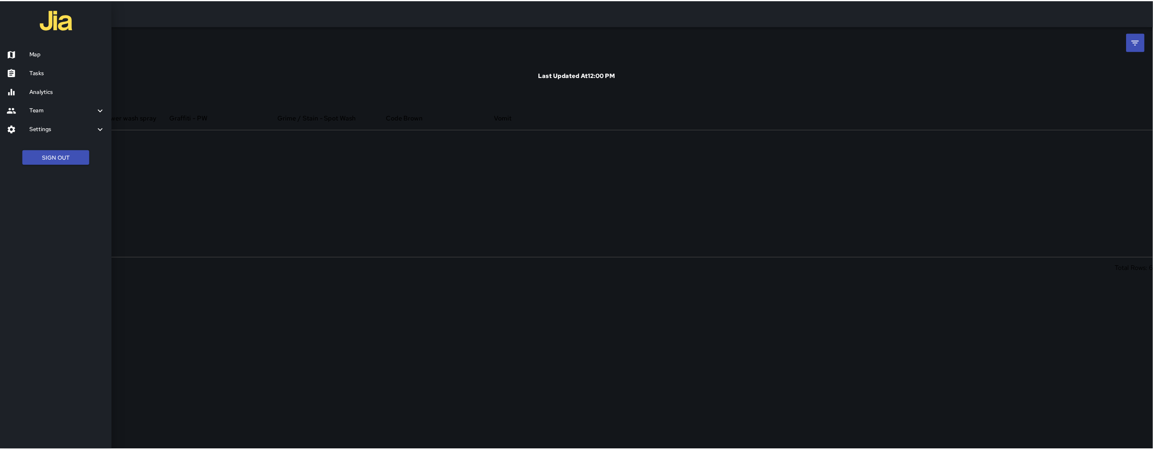
scroll to position [143, 599]
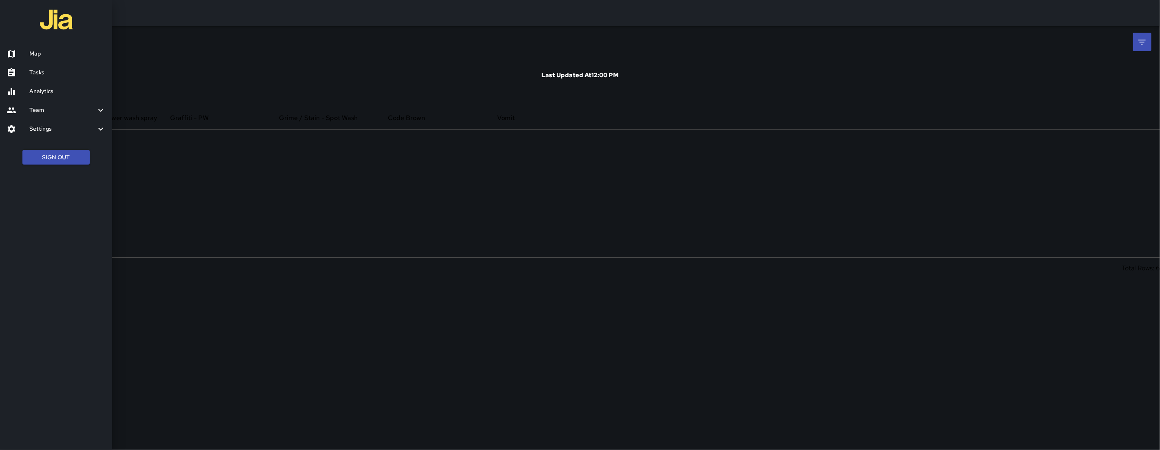
click at [31, 20] on div at bounding box center [56, 20] width 112 height 41
click at [42, 22] on img at bounding box center [56, 19] width 33 height 33
click at [51, 24] on img at bounding box center [56, 19] width 33 height 33
click at [45, 52] on h6 "Map" at bounding box center [67, 53] width 76 height 9
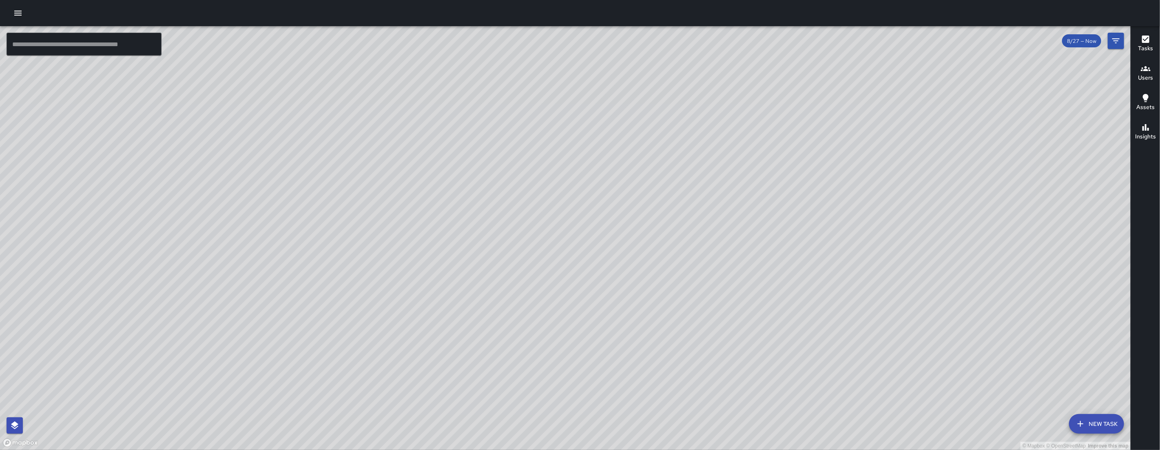
drag, startPoint x: 594, startPoint y: 230, endPoint x: 532, endPoint y: 217, distance: 62.9
click at [532, 217] on div "© Mapbox © OpenStreetMap Improve this map" at bounding box center [565, 237] width 1131 height 423
drag, startPoint x: 527, startPoint y: 212, endPoint x: 554, endPoint y: 222, distance: 28.4
click at [554, 226] on div "© Mapbox © OpenStreetMap Improve this map" at bounding box center [565, 237] width 1131 height 423
drag, startPoint x: 552, startPoint y: 221, endPoint x: 553, endPoint y: 208, distance: 13.1
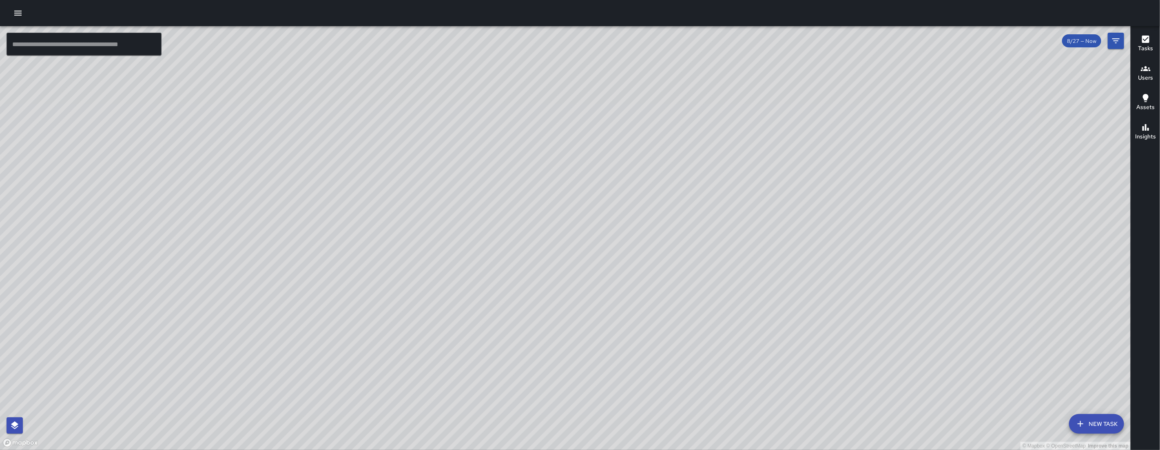
click at [553, 208] on div "© Mapbox © OpenStreetMap Improve this map" at bounding box center [565, 237] width 1131 height 423
click at [18, 11] on icon "button" at bounding box center [17, 13] width 7 height 5
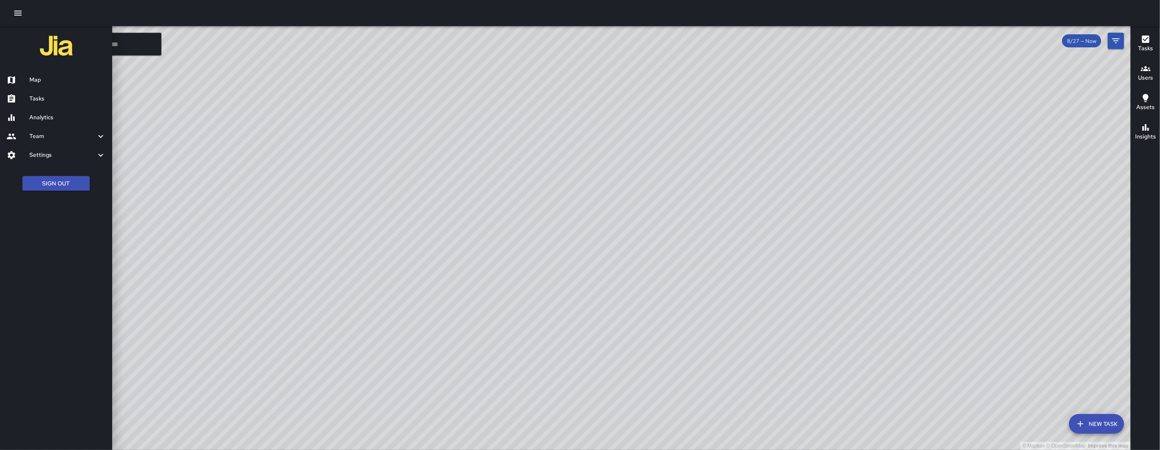
click at [95, 103] on link "Tasks" at bounding box center [56, 98] width 112 height 19
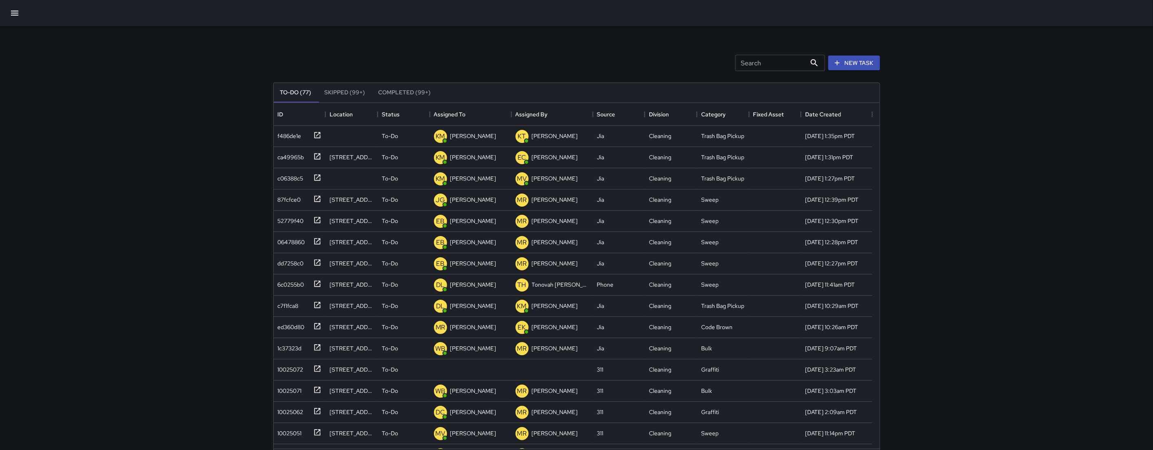
click at [18, 14] on icon "button" at bounding box center [15, 13] width 10 height 10
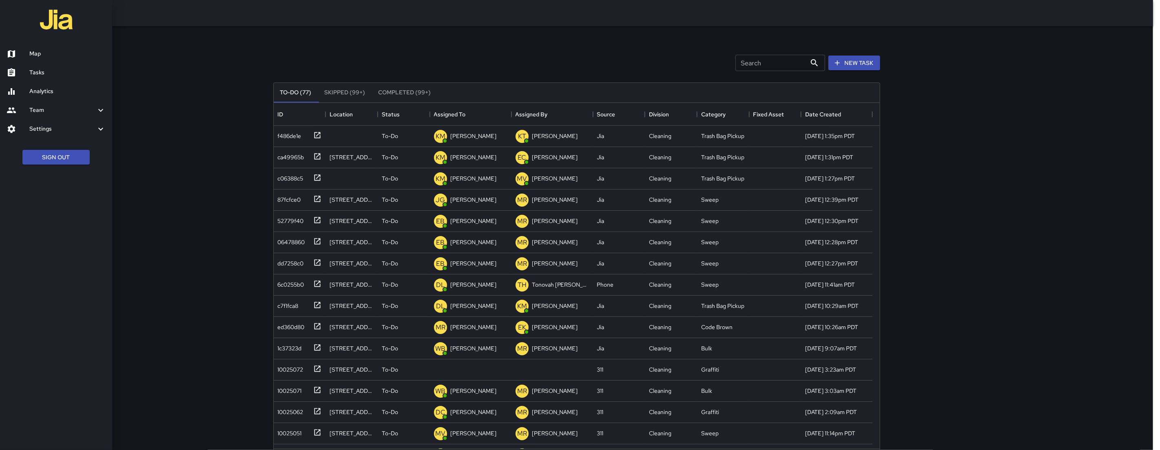
click at [55, 55] on h6 "Map" at bounding box center [67, 53] width 76 height 9
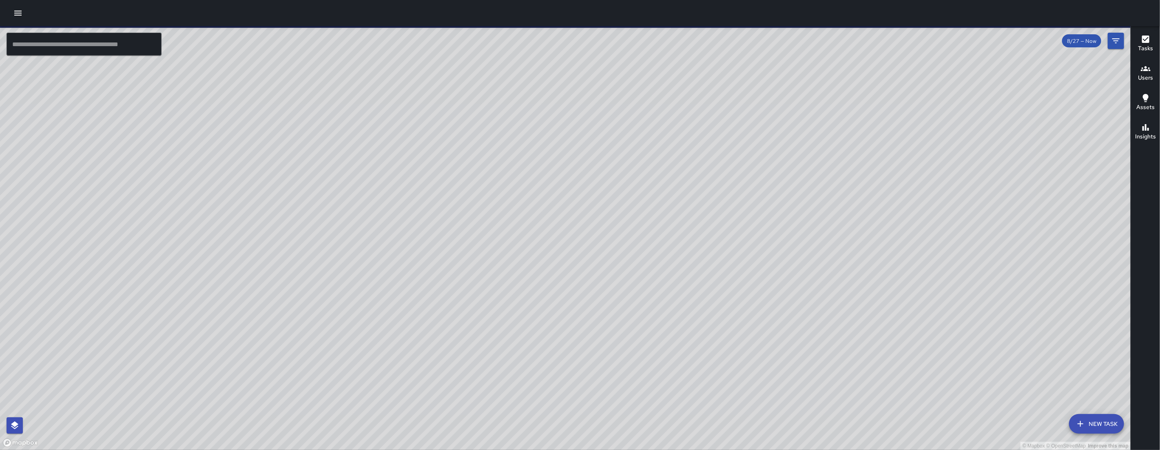
drag, startPoint x: 669, startPoint y: 305, endPoint x: 606, endPoint y: 213, distance: 111.3
click at [606, 213] on div "© Mapbox © OpenStreetMap Improve this map" at bounding box center [565, 237] width 1131 height 423
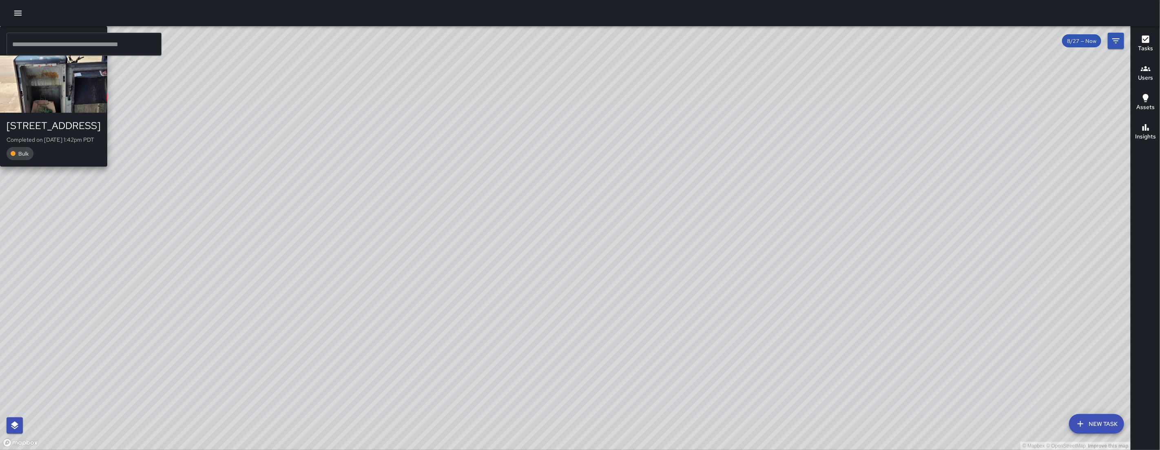
click at [557, 325] on div "© Mapbox © OpenStreetMap Improve this map EM Elimar Martinez 350 8th Street Com…" at bounding box center [565, 237] width 1131 height 423
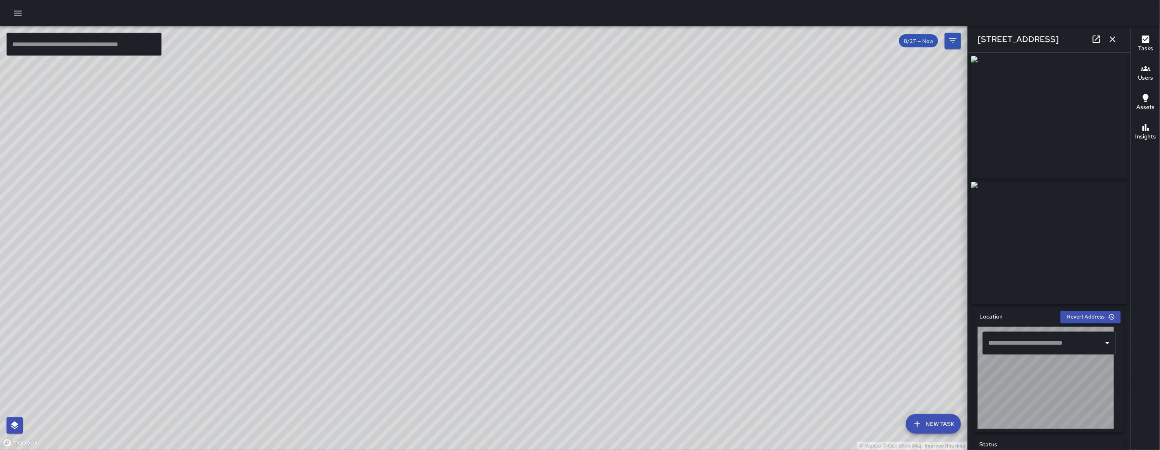
type input "**********"
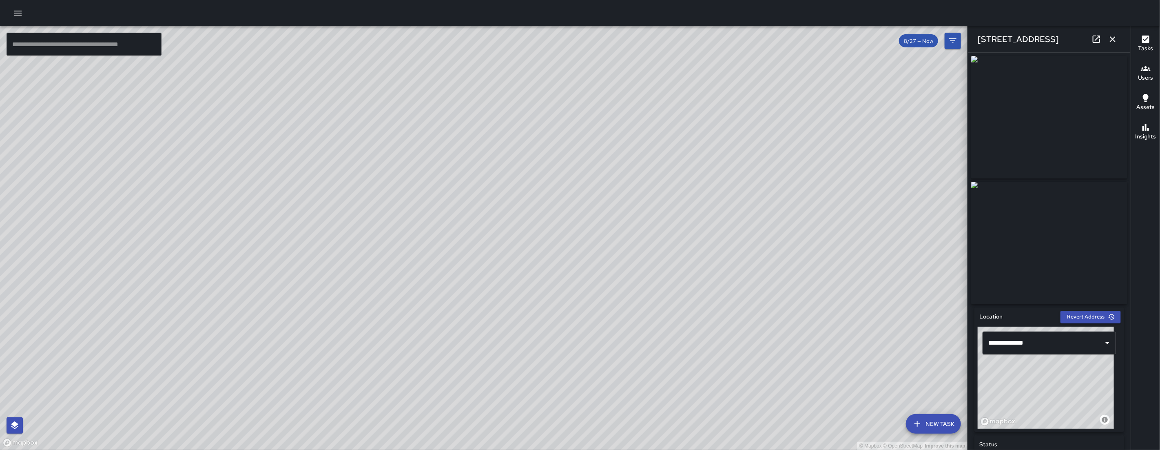
scroll to position [304, 0]
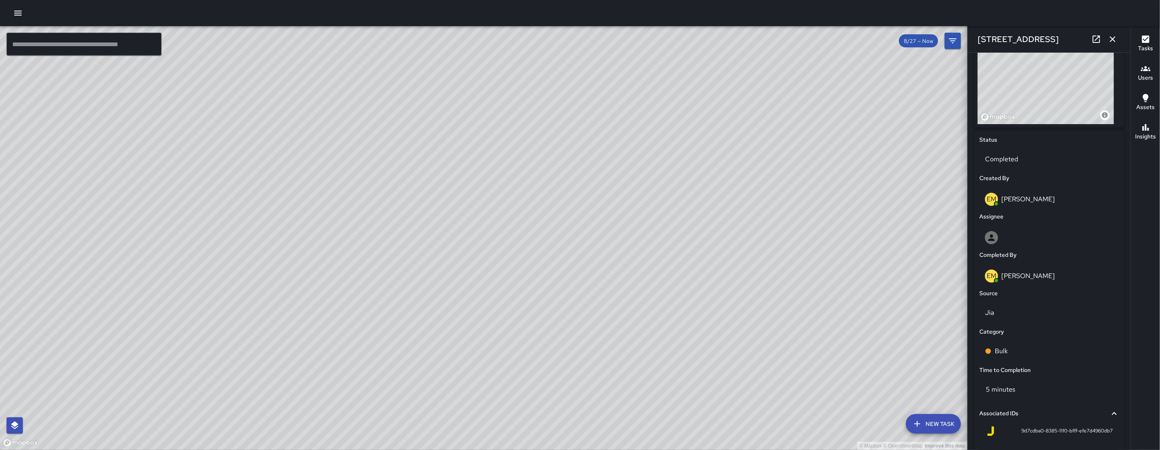
click at [1029, 280] on p "[PERSON_NAME]" at bounding box center [1028, 275] width 53 height 9
click at [1030, 348] on div "Bulk" at bounding box center [1049, 351] width 129 height 10
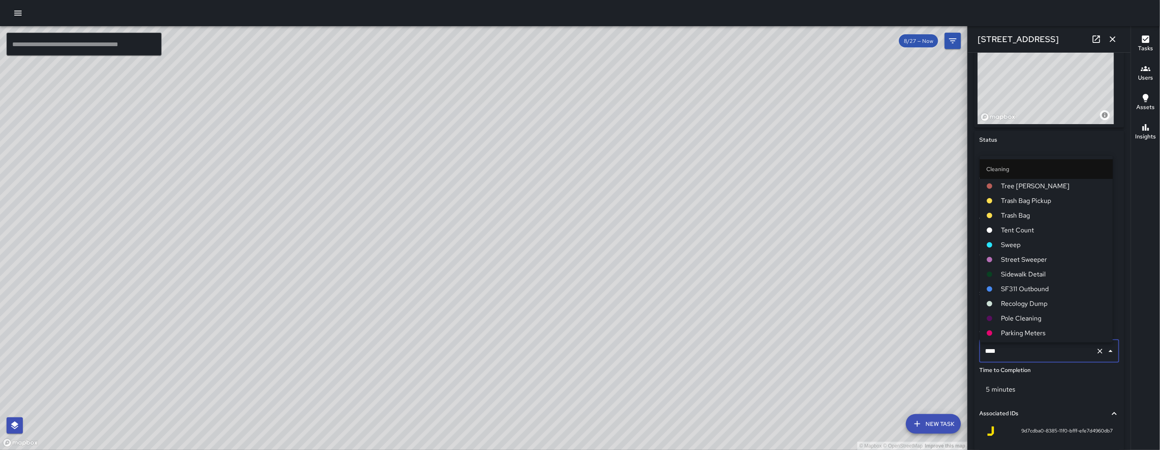
click at [1029, 348] on input "****" at bounding box center [1038, 351] width 110 height 16
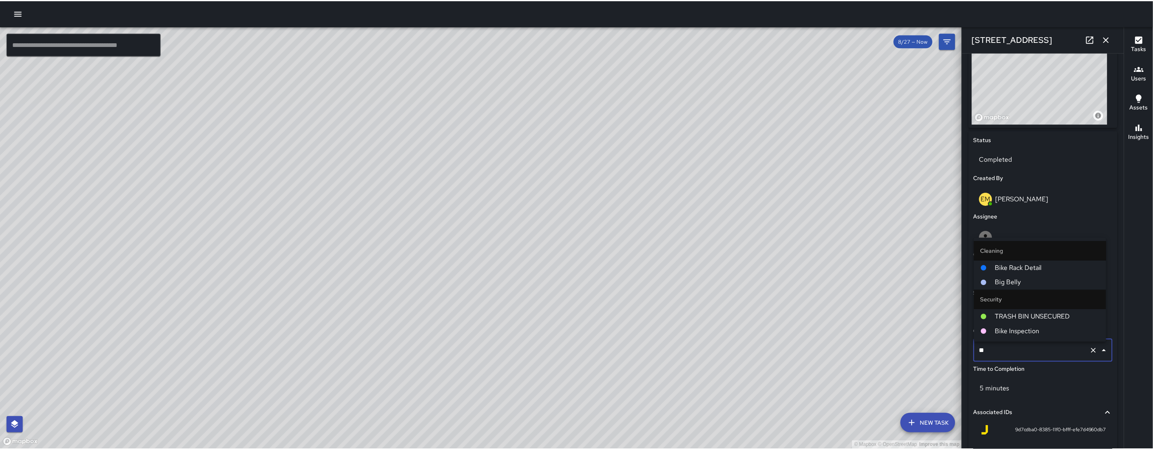
scroll to position [0, 0]
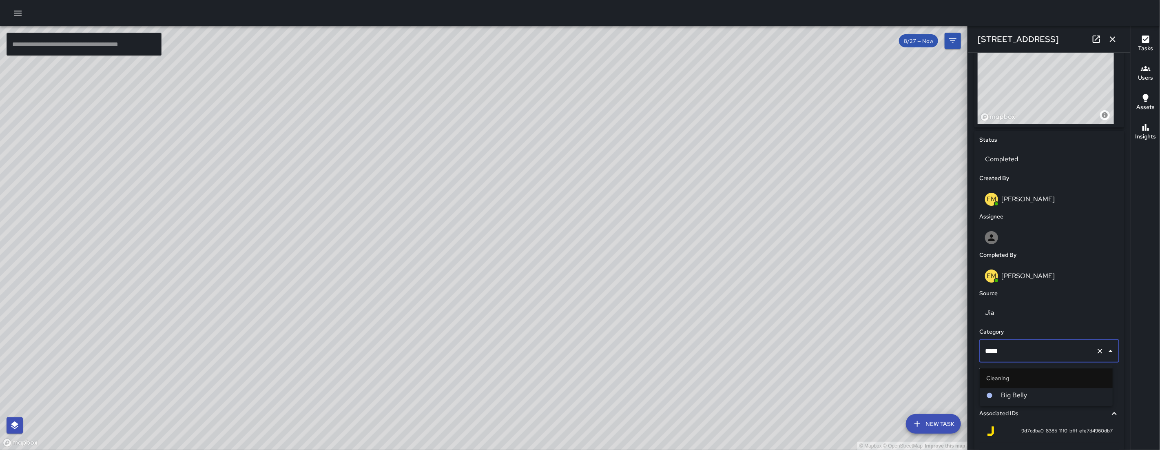
type input "******"
click at [1029, 401] on li "Big Belly" at bounding box center [1046, 395] width 133 height 15
click at [1117, 42] on icon "button" at bounding box center [1113, 39] width 10 height 10
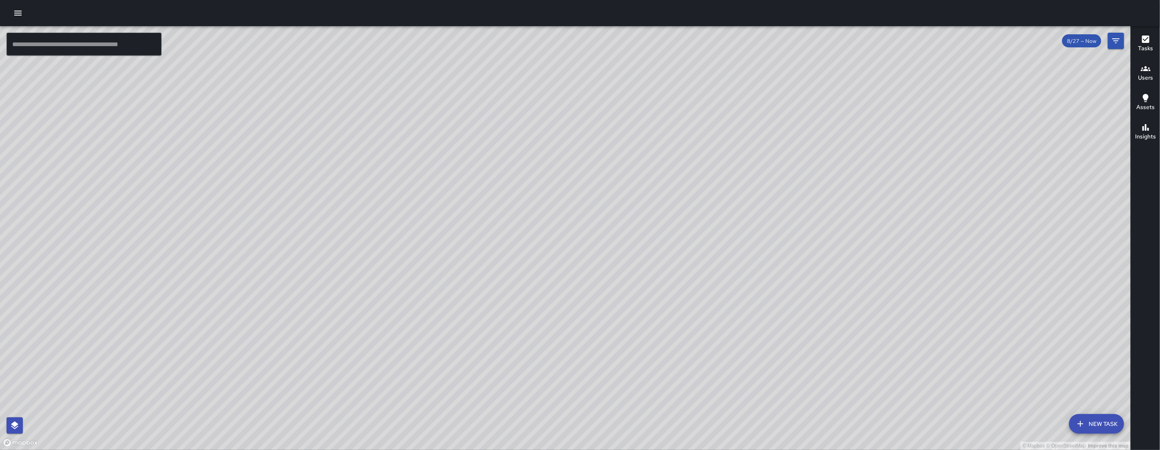
drag, startPoint x: 153, startPoint y: 190, endPoint x: 157, endPoint y: 264, distance: 74.3
click at [193, 213] on div "© Mapbox © OpenStreetMap Improve this map" at bounding box center [565, 237] width 1131 height 423
drag, startPoint x: 282, startPoint y: 113, endPoint x: 313, endPoint y: 144, distance: 44.1
click at [318, 146] on div "© Mapbox © OpenStreetMap Improve this map" at bounding box center [565, 237] width 1131 height 423
click at [293, 127] on div "© Mapbox © OpenStreetMap Improve this map" at bounding box center [565, 237] width 1131 height 423
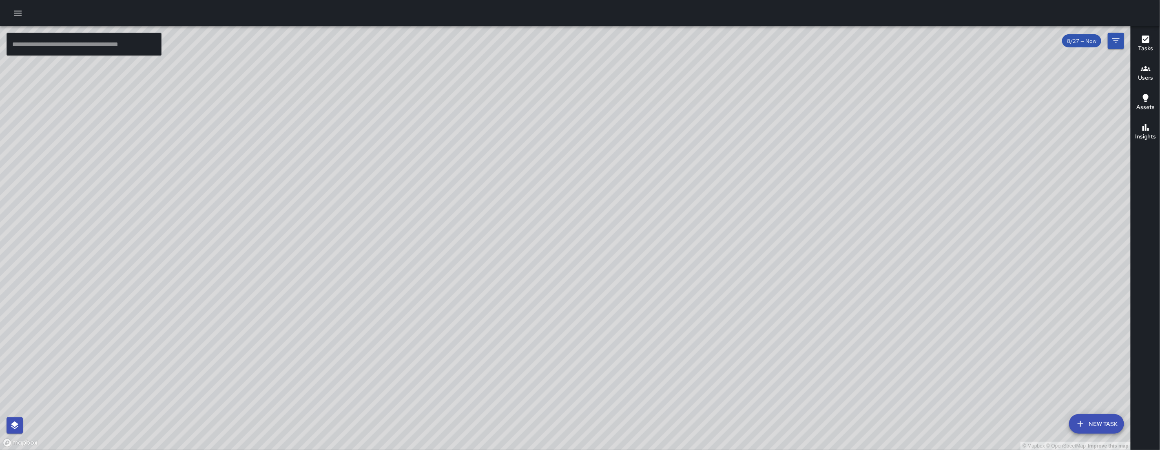
drag, startPoint x: 408, startPoint y: 142, endPoint x: 402, endPoint y: 387, distance: 244.9
click at [403, 389] on div "© Mapbox © OpenStreetMap Improve this map" at bounding box center [565, 237] width 1131 height 423
drag, startPoint x: 410, startPoint y: 266, endPoint x: 366, endPoint y: 450, distance: 188.8
click at [370, 439] on div "© Mapbox © OpenStreetMap Improve this map" at bounding box center [565, 237] width 1131 height 423
drag, startPoint x: 502, startPoint y: 350, endPoint x: 412, endPoint y: 430, distance: 120.2
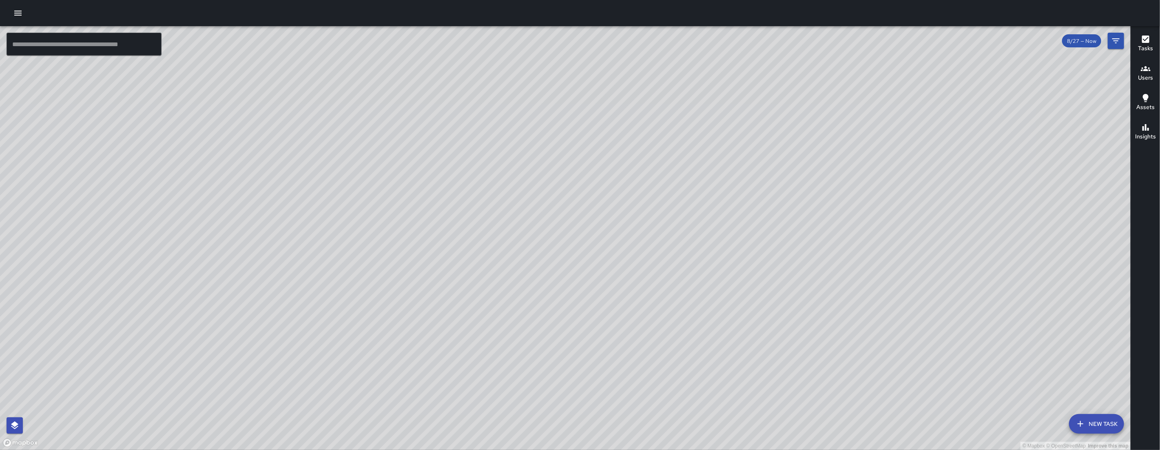
click at [412, 431] on div "© Mapbox © OpenStreetMap Improve this map" at bounding box center [565, 237] width 1131 height 423
drag, startPoint x: 532, startPoint y: 333, endPoint x: 333, endPoint y: 328, distance: 199.6
click at [333, 330] on div "© Mapbox © OpenStreetMap Improve this map" at bounding box center [565, 237] width 1131 height 423
drag, startPoint x: 421, startPoint y: 199, endPoint x: 449, endPoint y: 264, distance: 71.1
click at [449, 264] on div "© Mapbox © OpenStreetMap Improve this map EM Elimar Martinez Ambassador Tasks 9…" at bounding box center [565, 237] width 1131 height 423
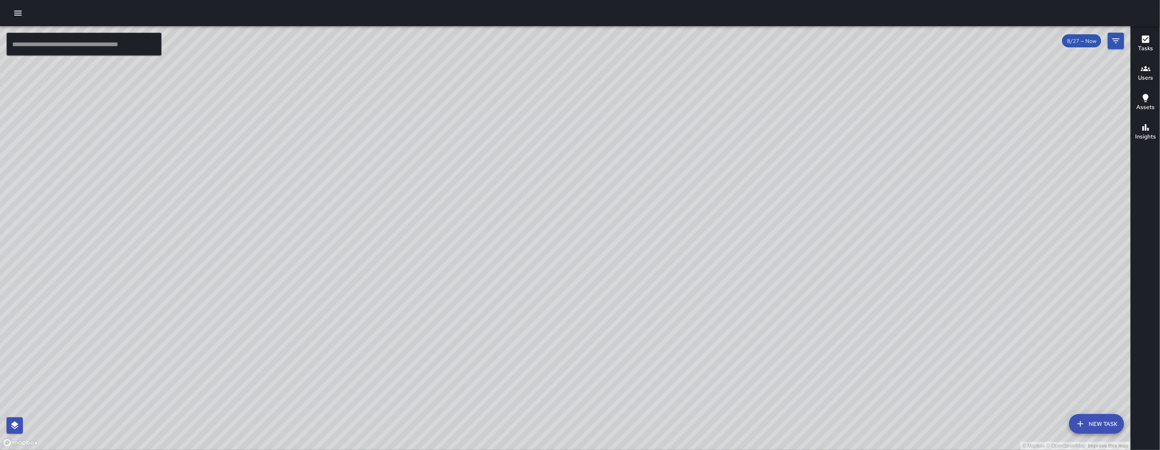
click at [18, 14] on icon "button" at bounding box center [18, 13] width 10 height 10
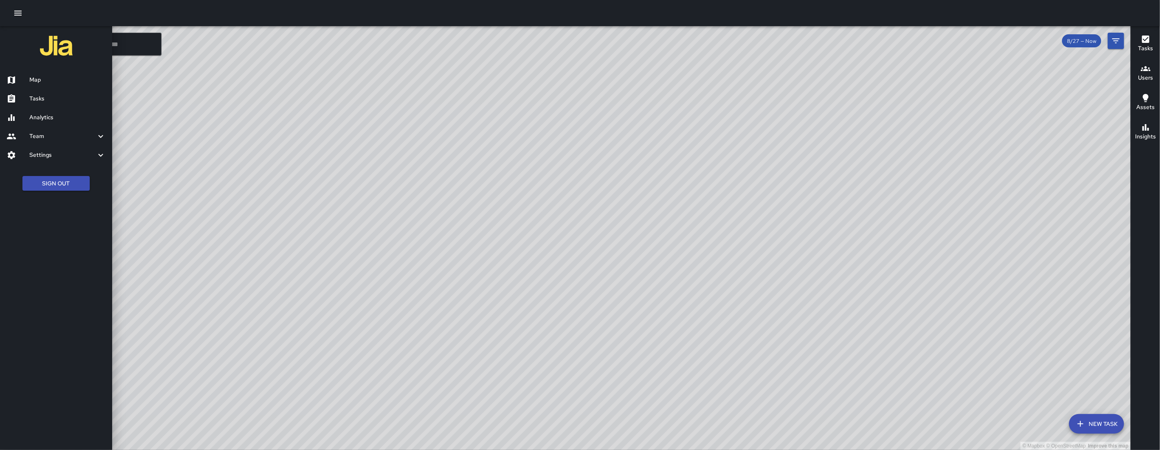
click at [48, 101] on h6 "Tasks" at bounding box center [67, 98] width 76 height 9
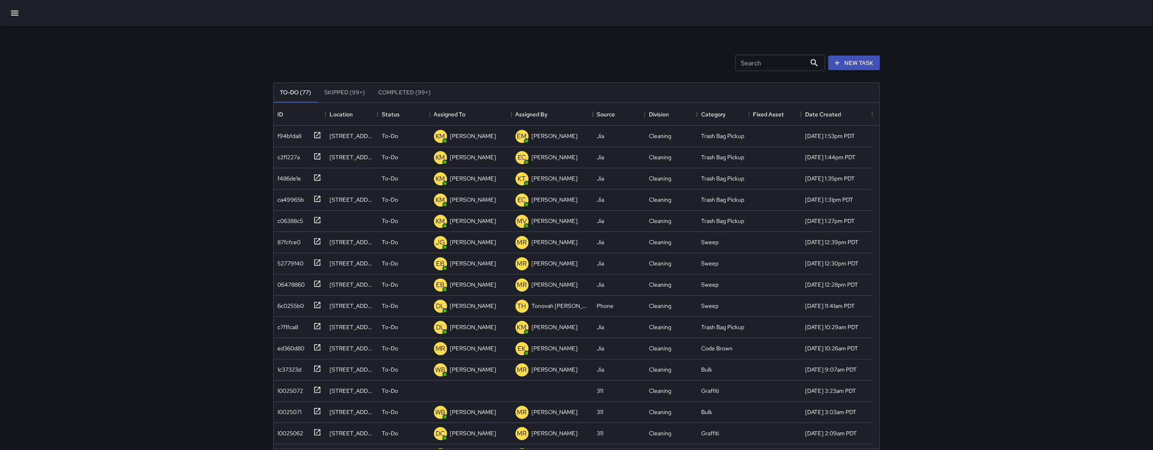
click at [24, 15] on div at bounding box center [576, 13] width 1153 height 26
click at [21, 16] on button "button" at bounding box center [15, 13] width 20 height 20
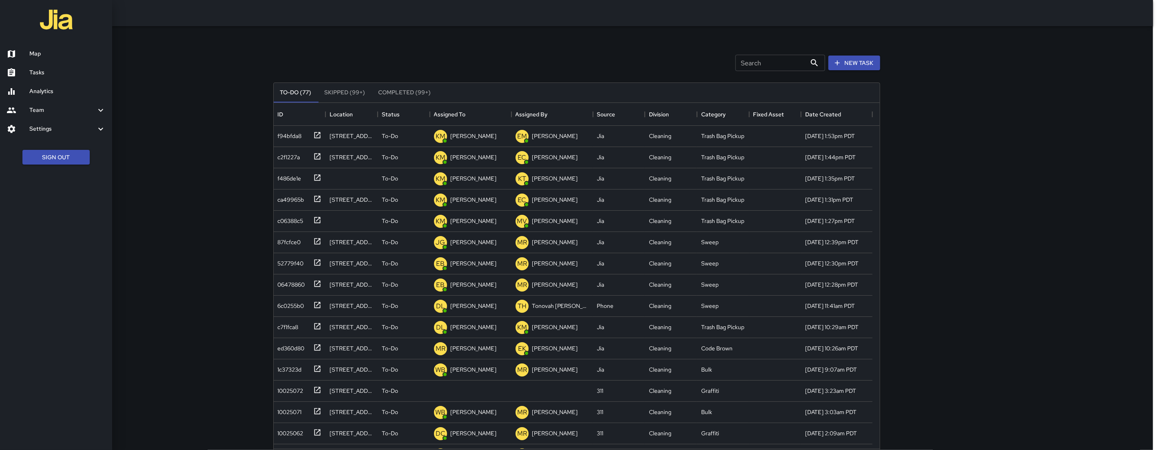
click at [49, 47] on link "Map" at bounding box center [56, 53] width 112 height 19
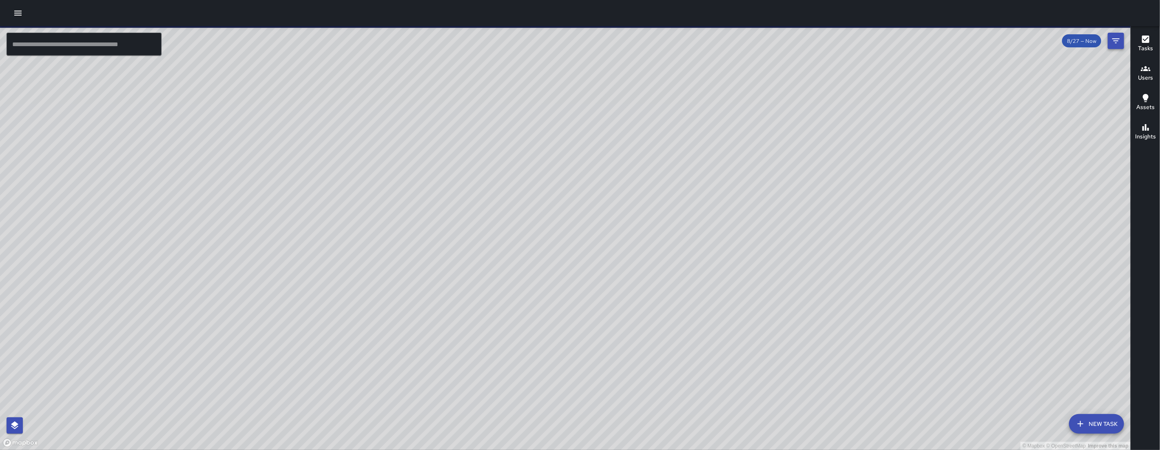
click at [1117, 42] on icon "Filters" at bounding box center [1116, 41] width 10 height 10
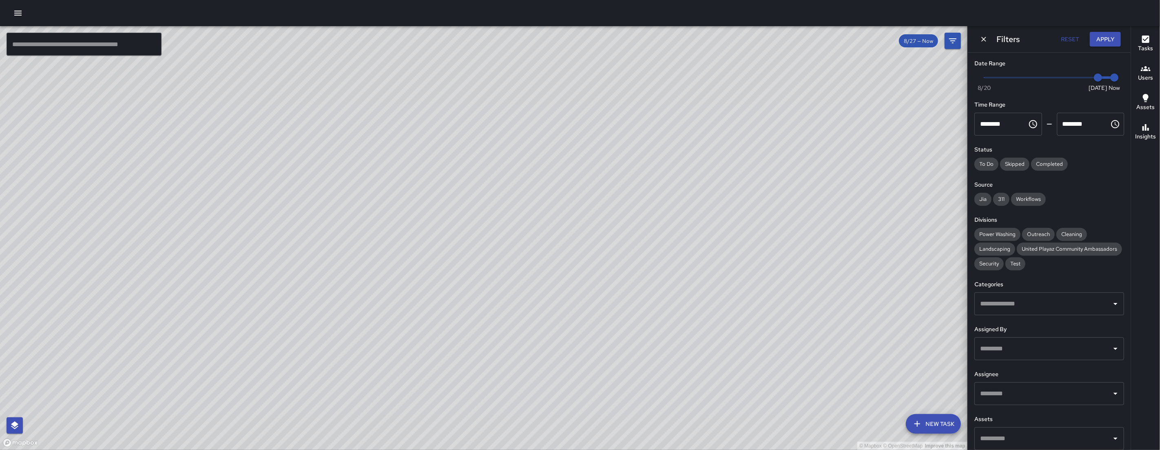
click at [188, 166] on div "EC Enrique Cervantes 1071 Howard Street Completed on 8/27/2025, 9:37am PDT Sweep" at bounding box center [94, 96] width 188 height 140
click at [464, 264] on div "© Mapbox © OpenStreetMap Improve this map DL Damariye Lewis Ambassador Tasks 42…" at bounding box center [484, 237] width 968 height 423
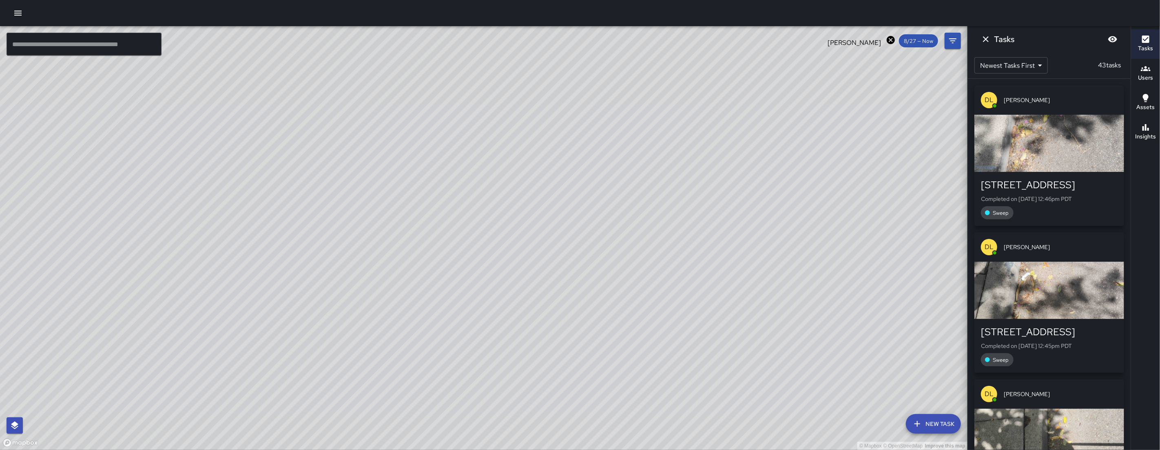
click at [891, 44] on icon at bounding box center [891, 40] width 8 height 8
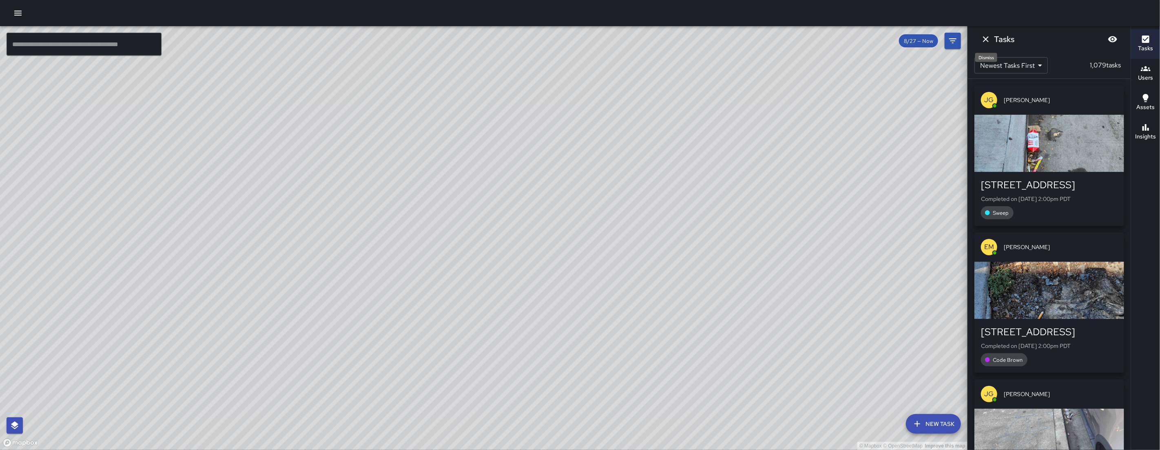
click at [983, 39] on icon "Dismiss" at bounding box center [986, 39] width 10 height 10
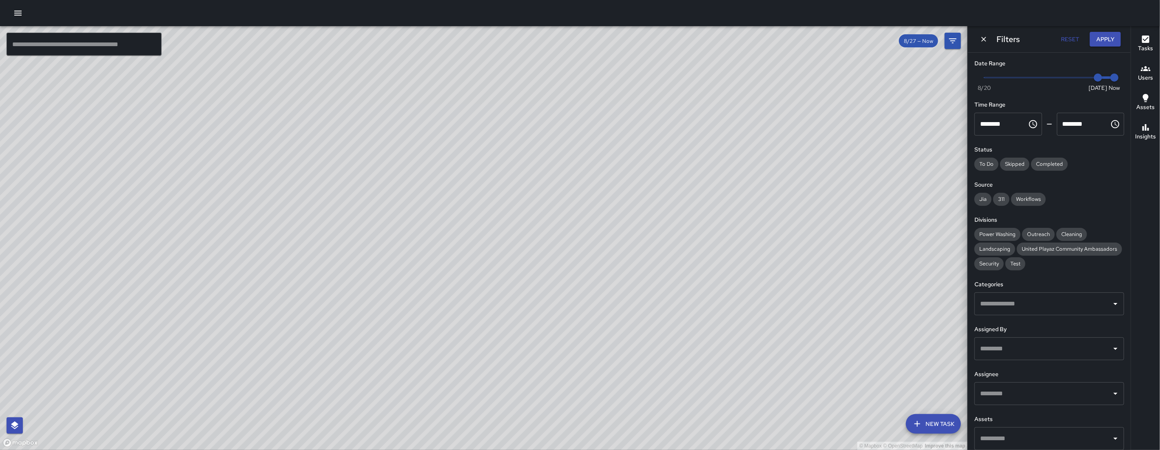
drag, startPoint x: 831, startPoint y: 425, endPoint x: 632, endPoint y: 316, distance: 227.1
click at [633, 316] on div "© Mapbox © OpenStreetMap Improve this map" at bounding box center [484, 237] width 968 height 423
click at [978, 39] on button "Dismiss" at bounding box center [984, 39] width 12 height 12
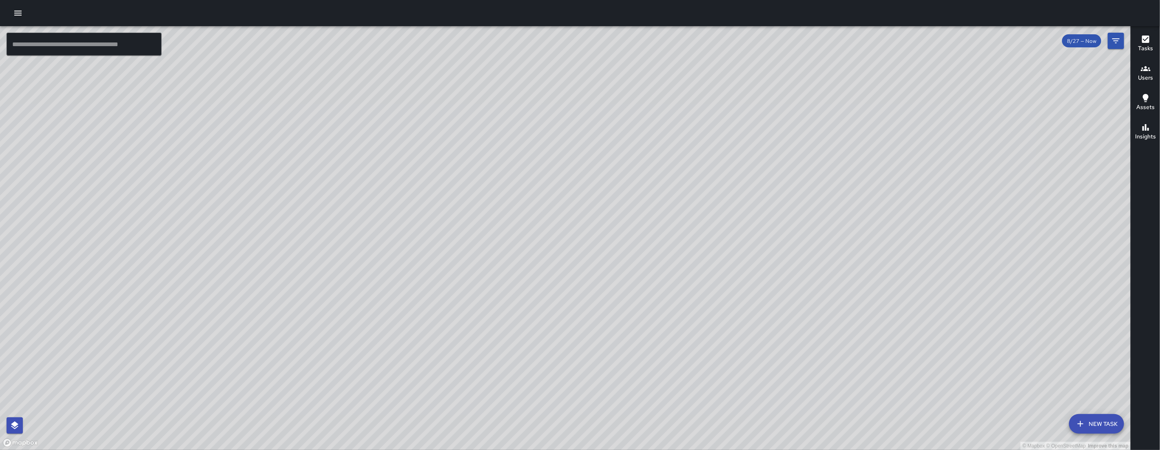
drag, startPoint x: 790, startPoint y: 216, endPoint x: 761, endPoint y: 320, distance: 107.6
click at [761, 319] on div "© Mapbox © OpenStreetMap Improve this map" at bounding box center [565, 237] width 1131 height 423
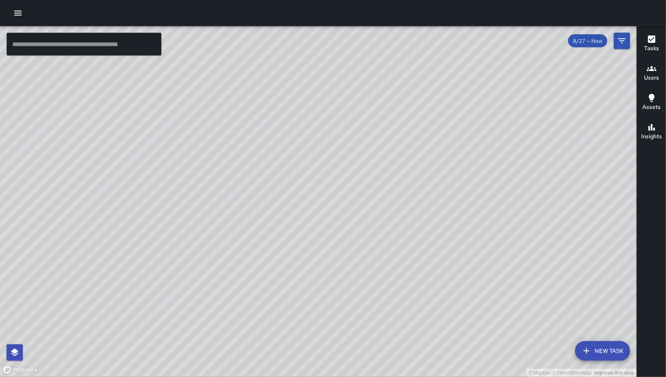
drag, startPoint x: 358, startPoint y: 163, endPoint x: 368, endPoint y: 211, distance: 49.0
click at [368, 211] on div "© Mapbox © OpenStreetMap Improve this map" at bounding box center [318, 201] width 637 height 351
drag, startPoint x: 341, startPoint y: 126, endPoint x: 332, endPoint y: 86, distance: 41.0
click at [332, 86] on div "© Mapbox © OpenStreetMap Improve this map" at bounding box center [318, 201] width 637 height 351
click at [412, 120] on div "© Mapbox © OpenStreetMap Improve this map" at bounding box center [318, 201] width 637 height 351
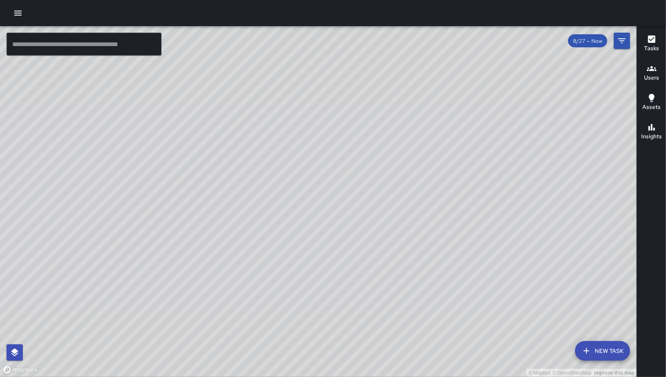
click at [82, 37] on input "text" at bounding box center [84, 44] width 155 height 23
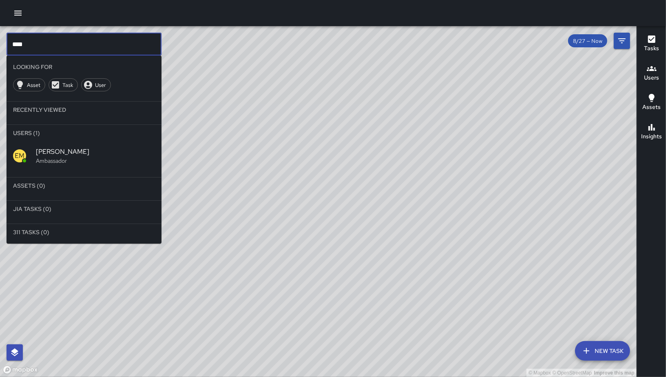
type input "****"
drag, startPoint x: 64, startPoint y: 152, endPoint x: 61, endPoint y: 155, distance: 4.3
click at [64, 152] on span "[PERSON_NAME]" at bounding box center [95, 152] width 119 height 10
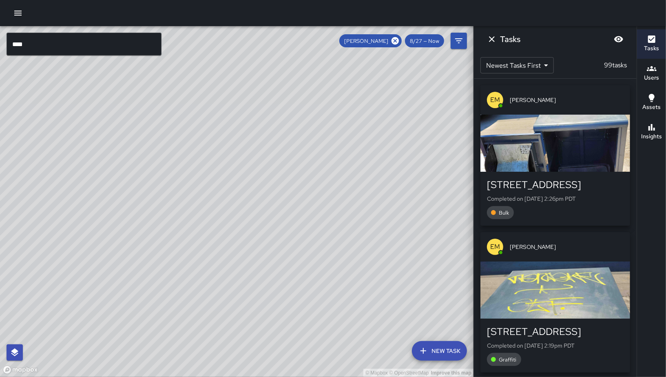
click at [569, 185] on div "[STREET_ADDRESS]" at bounding box center [555, 184] width 137 height 13
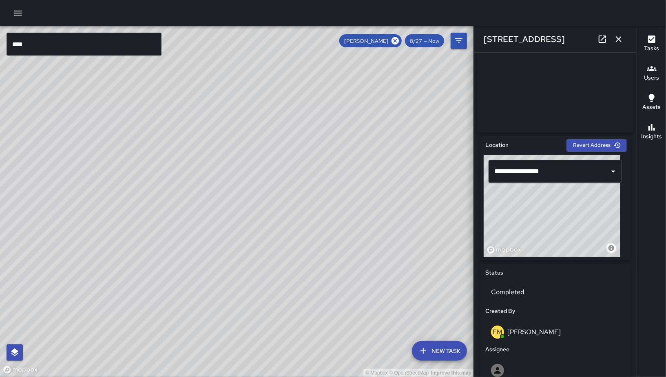
scroll to position [306, 0]
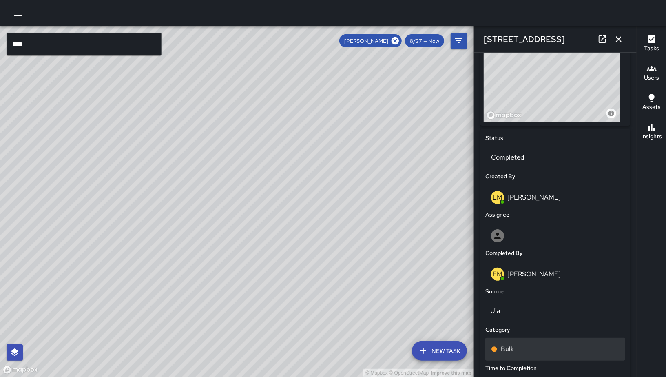
click at [543, 346] on div "Bulk" at bounding box center [555, 349] width 140 height 23
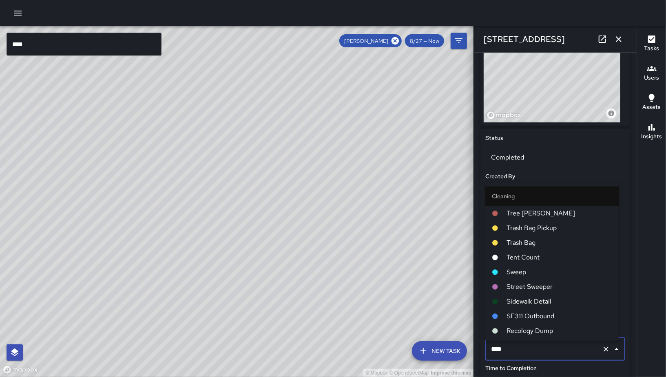
click at [543, 346] on input "****" at bounding box center [544, 349] width 110 height 16
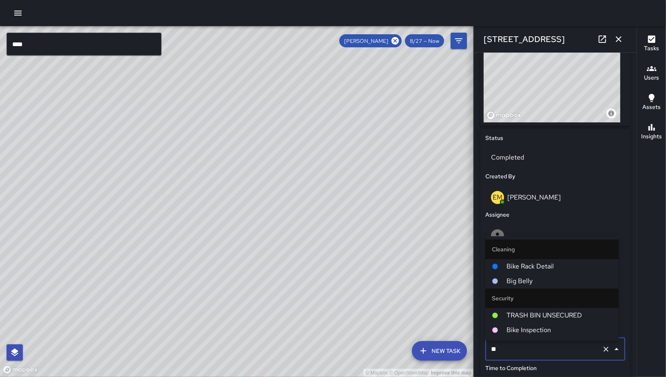
scroll to position [0, 0]
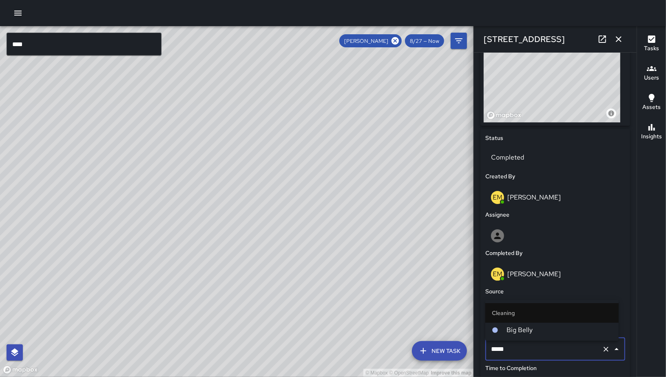
type input "******"
click at [496, 329] on icon at bounding box center [494, 329] width 5 height 5
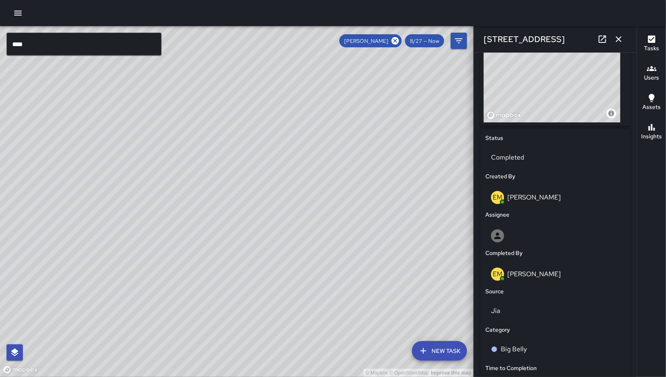
click at [622, 30] on div "[STREET_ADDRESS]" at bounding box center [555, 39] width 163 height 26
click at [622, 41] on icon "button" at bounding box center [619, 39] width 10 height 10
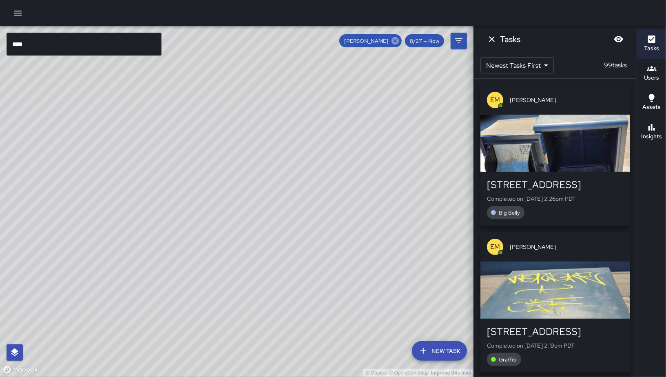
click at [397, 38] on icon at bounding box center [395, 40] width 7 height 7
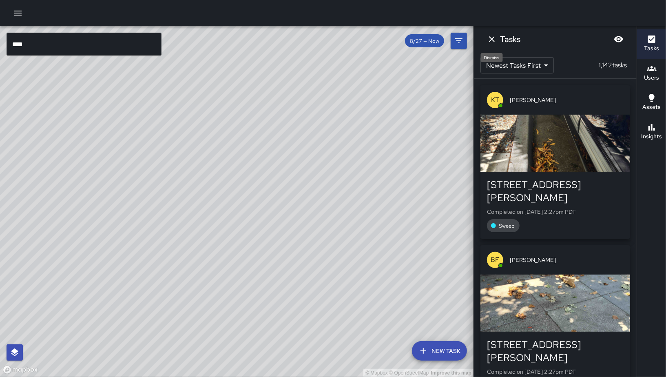
click at [493, 41] on icon "Dismiss" at bounding box center [492, 39] width 10 height 10
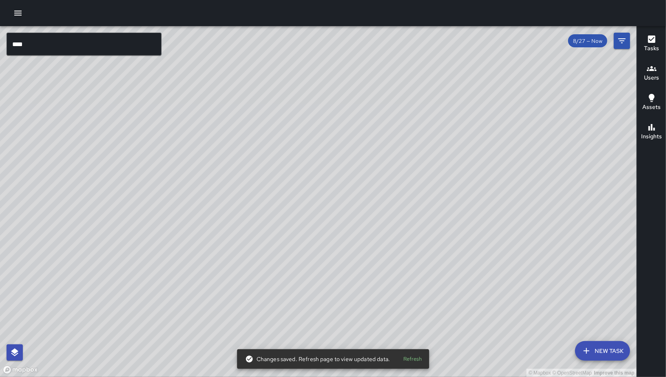
drag, startPoint x: 378, startPoint y: 293, endPoint x: 407, endPoint y: 208, distance: 89.2
click at [406, 208] on div "© Mapbox © OpenStreetMap Improve this map" at bounding box center [318, 201] width 637 height 351
drag, startPoint x: 415, startPoint y: 207, endPoint x: 436, endPoint y: 187, distance: 29.2
click at [436, 187] on div "© Mapbox © OpenStreetMap Improve this map" at bounding box center [318, 201] width 637 height 351
drag, startPoint x: 485, startPoint y: 186, endPoint x: 465, endPoint y: 161, distance: 32.6
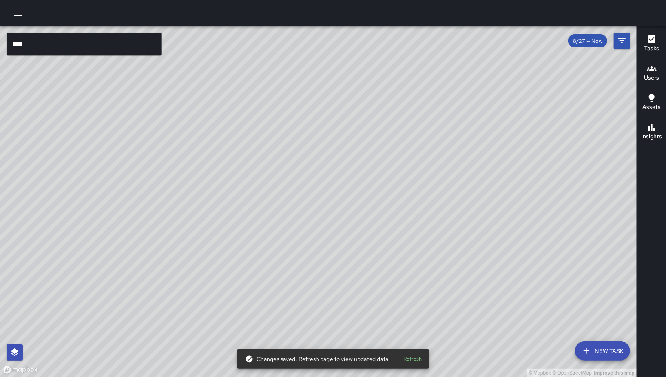
click at [465, 161] on div "© Mapbox © OpenStreetMap Improve this map" at bounding box center [318, 201] width 637 height 351
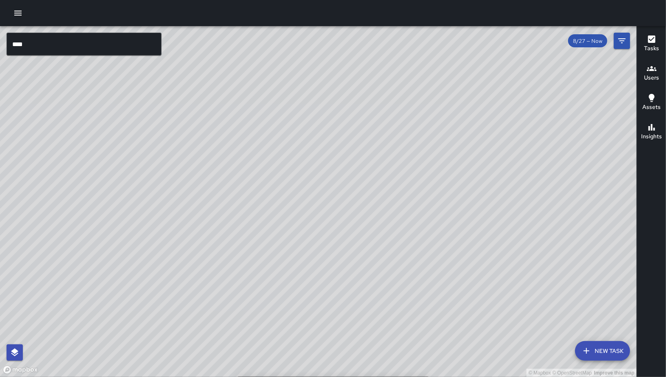
drag, startPoint x: 451, startPoint y: 157, endPoint x: 464, endPoint y: 171, distance: 19.3
click at [464, 171] on div "© Mapbox © OpenStreetMap Improve this map" at bounding box center [318, 201] width 637 height 351
click at [18, 11] on icon "button" at bounding box center [18, 13] width 10 height 10
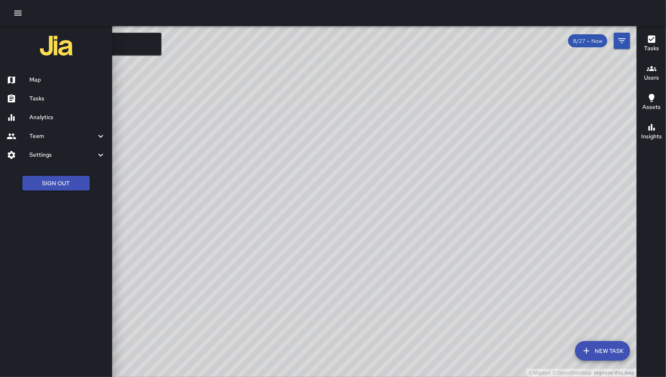
click at [50, 137] on h6 "Team" at bounding box center [62, 136] width 67 height 9
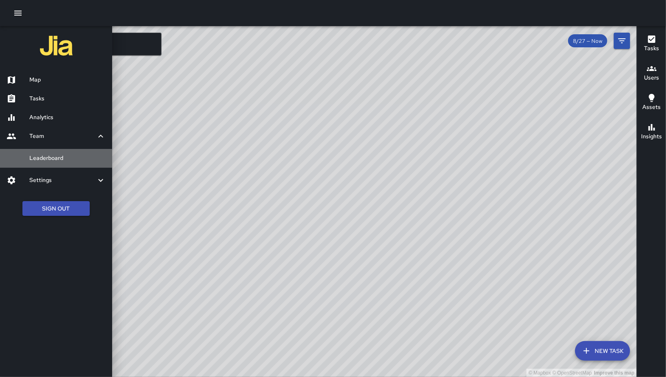
click at [50, 155] on h6 "Leaderboard" at bounding box center [67, 158] width 76 height 9
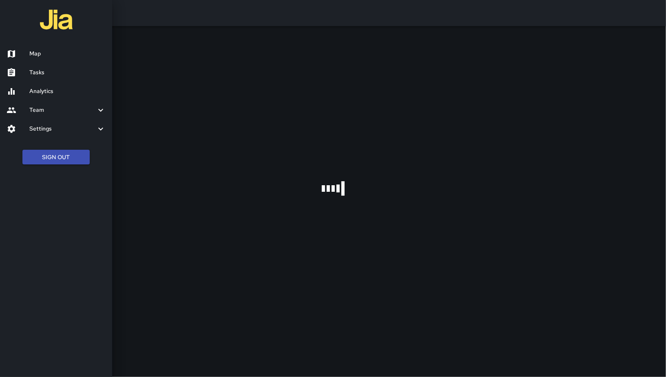
click at [536, 66] on div at bounding box center [333, 188] width 666 height 377
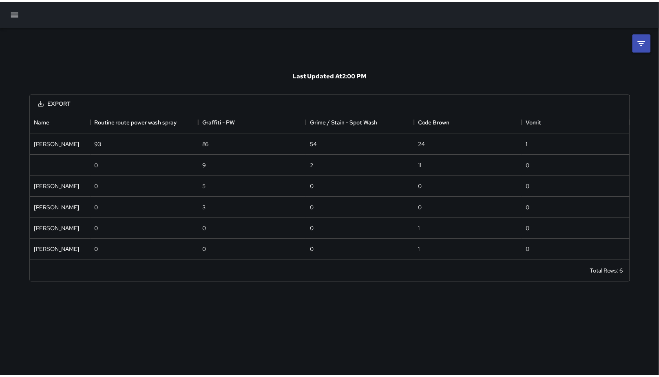
scroll to position [143, 600]
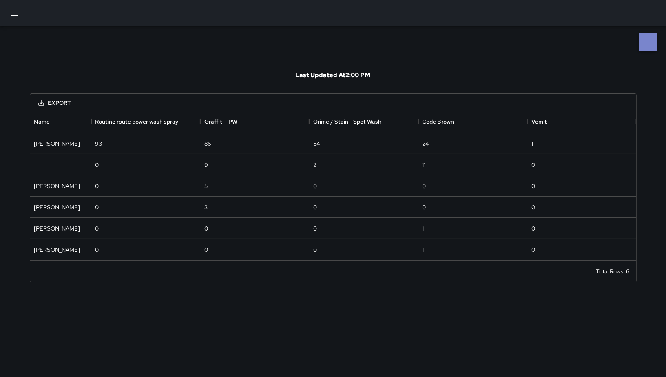
click at [655, 42] on li at bounding box center [648, 42] width 18 height 18
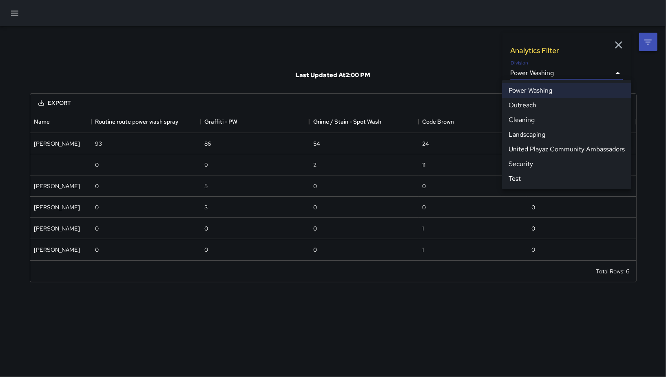
click at [546, 74] on body "**********" at bounding box center [333, 188] width 666 height 377
click at [548, 124] on li "Cleaning" at bounding box center [566, 120] width 129 height 15
type input "**********"
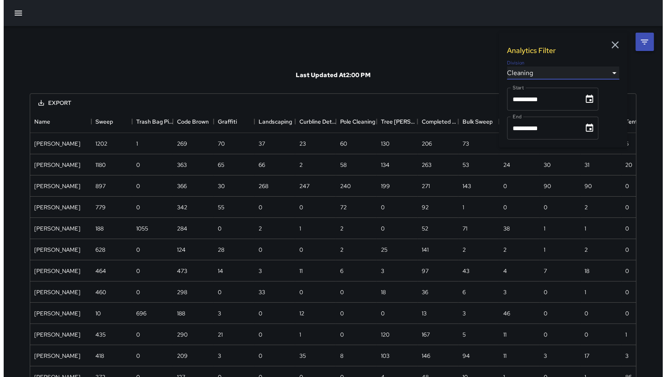
scroll to position [681, 600]
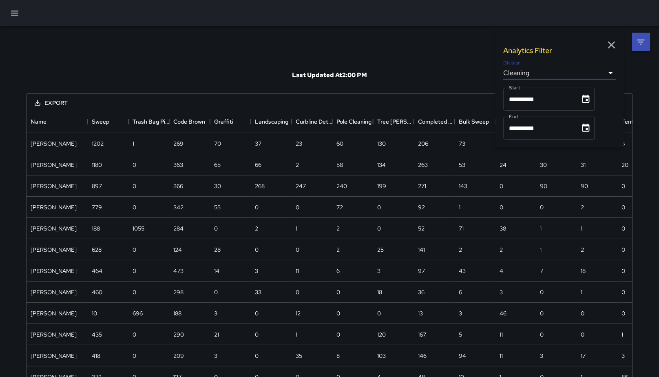
click at [606, 45] on icon "button" at bounding box center [612, 45] width 12 height 12
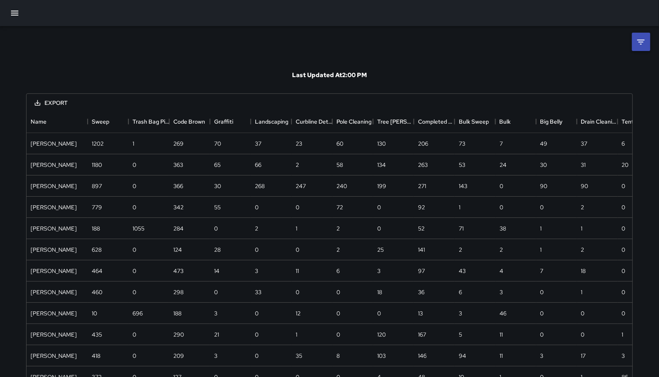
click at [9, 16] on button "button" at bounding box center [15, 13] width 20 height 20
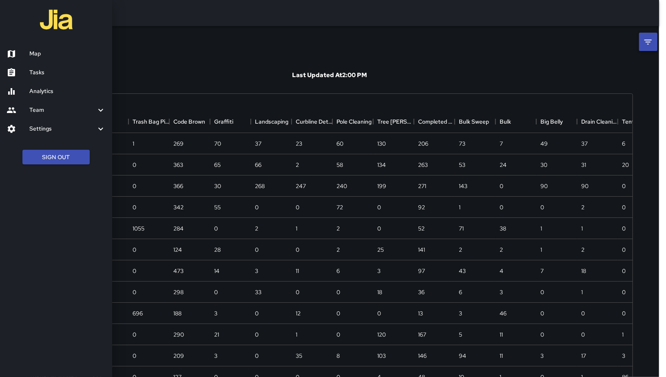
click at [26, 50] on div at bounding box center [18, 54] width 23 height 10
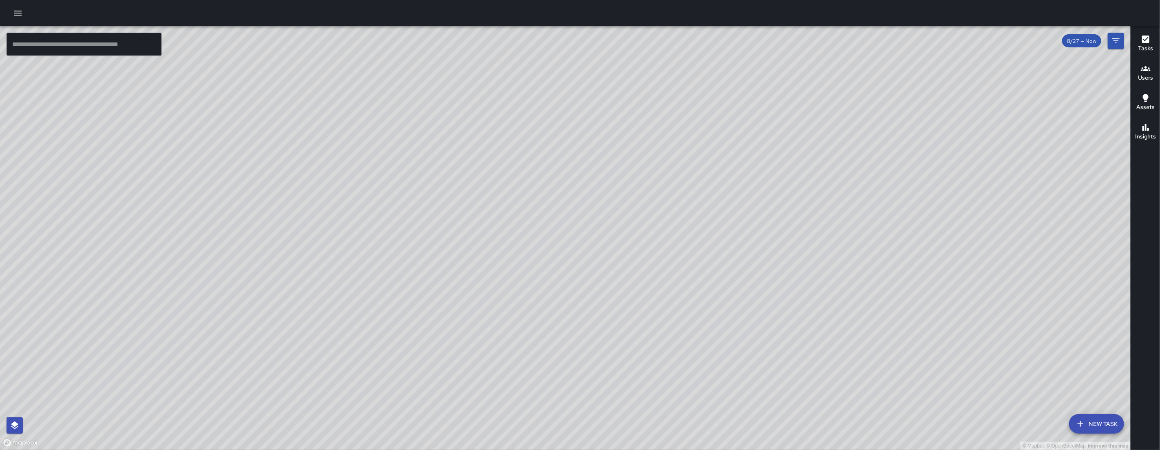
drag, startPoint x: 550, startPoint y: 390, endPoint x: 568, endPoint y: 193, distance: 197.0
click at [568, 193] on div "© Mapbox © OpenStreetMap Improve this map" at bounding box center [565, 237] width 1131 height 423
drag, startPoint x: 516, startPoint y: 276, endPoint x: 486, endPoint y: 326, distance: 58.4
click at [485, 328] on div "© Mapbox © OpenStreetMap Improve this map" at bounding box center [565, 237] width 1131 height 423
drag, startPoint x: 549, startPoint y: 251, endPoint x: 534, endPoint y: 308, distance: 58.3
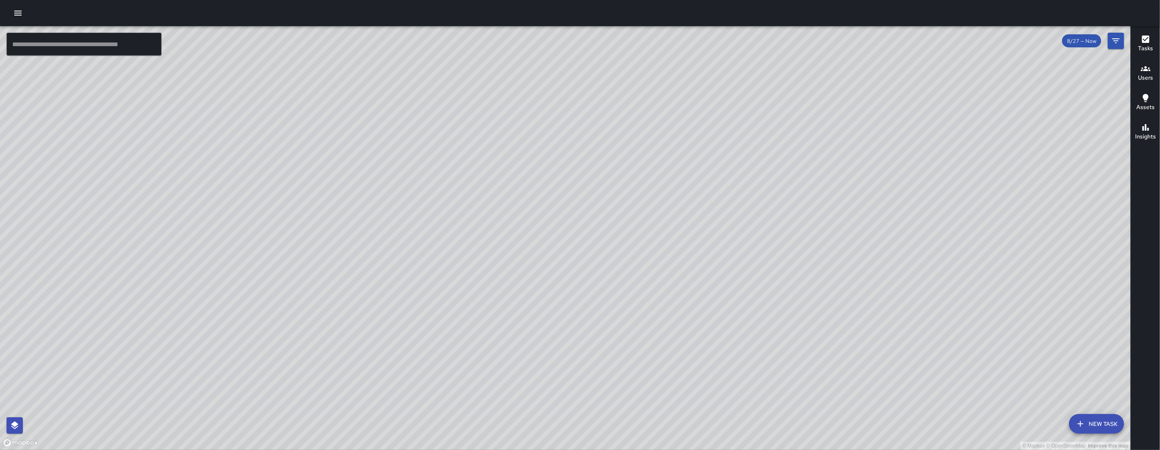
click at [534, 308] on div "© Mapbox © OpenStreetMap Improve this map" at bounding box center [565, 237] width 1131 height 423
drag, startPoint x: 535, startPoint y: 298, endPoint x: 530, endPoint y: 323, distance: 25.5
click at [530, 323] on div "© Mapbox © OpenStreetMap Improve this map" at bounding box center [565, 237] width 1131 height 423
drag, startPoint x: 400, startPoint y: 440, endPoint x: 404, endPoint y: 406, distance: 34.2
click at [406, 408] on div "© Mapbox © OpenStreetMap Improve this map" at bounding box center [565, 237] width 1131 height 423
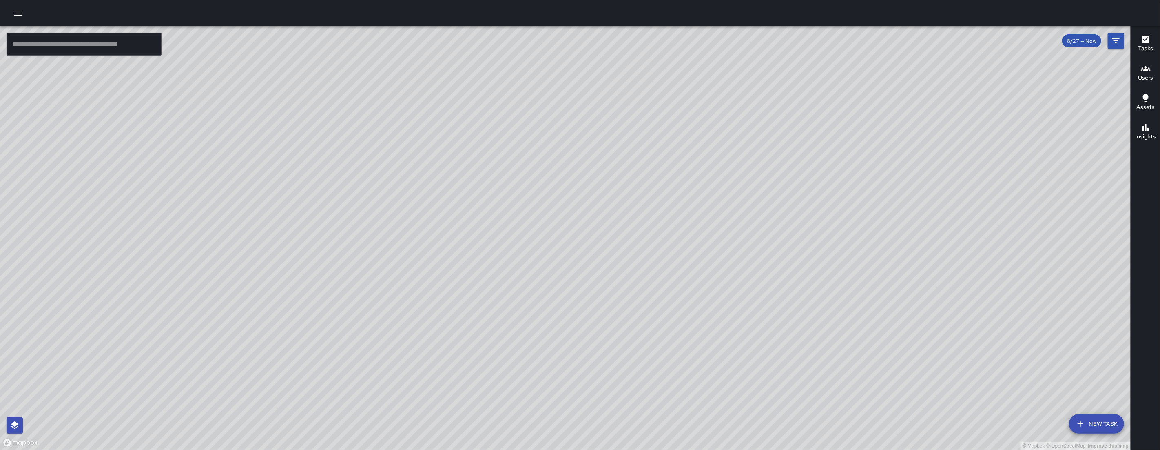
drag, startPoint x: 570, startPoint y: 196, endPoint x: 536, endPoint y: 266, distance: 77.7
click at [439, 375] on div "© Mapbox © OpenStreetMap Improve this map" at bounding box center [565, 237] width 1131 height 423
drag, startPoint x: 548, startPoint y: 257, endPoint x: 479, endPoint y: 350, distance: 115.2
click at [479, 350] on div "© Mapbox © OpenStreetMap Improve this map" at bounding box center [565, 237] width 1131 height 423
drag, startPoint x: 757, startPoint y: 273, endPoint x: 745, endPoint y: 237, distance: 37.5
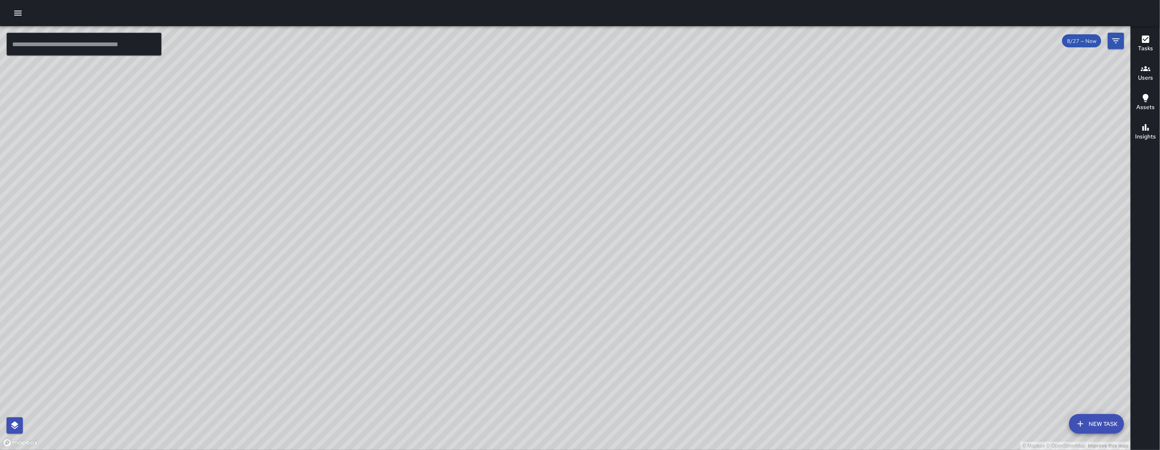
click at [763, 235] on div "© Mapbox © OpenStreetMap Improve this map" at bounding box center [565, 237] width 1131 height 423
drag, startPoint x: 585, startPoint y: 171, endPoint x: 575, endPoint y: 229, distance: 59.2
click at [575, 232] on div "© Mapbox © OpenStreetMap Improve this map" at bounding box center [565, 237] width 1131 height 423
drag, startPoint x: 683, startPoint y: 242, endPoint x: 477, endPoint y: 171, distance: 216.9
click at [477, 172] on div "© Mapbox © OpenStreetMap Improve this map" at bounding box center [565, 237] width 1131 height 423
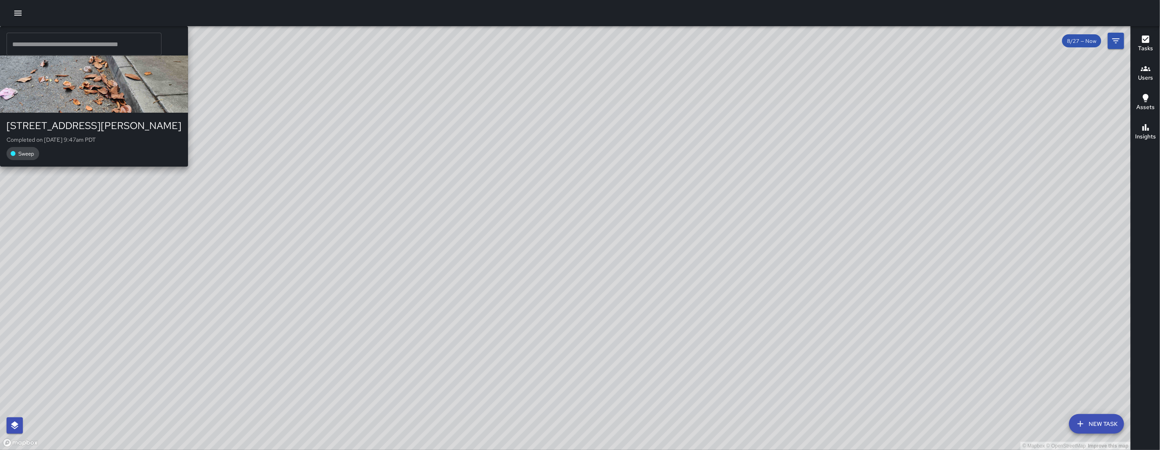
drag, startPoint x: 397, startPoint y: 171, endPoint x: 403, endPoint y: 245, distance: 73.6
click at [403, 246] on div "© Mapbox © OpenStreetMap Improve this map KT Katherine Treminio 29a Rausch Stre…" at bounding box center [565, 237] width 1131 height 423
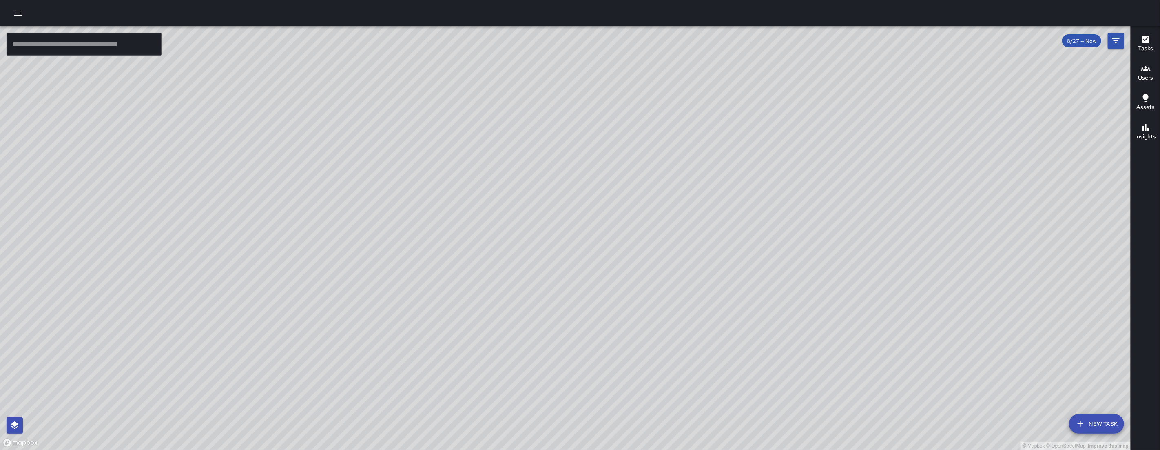
drag, startPoint x: 450, startPoint y: 147, endPoint x: 463, endPoint y: 177, distance: 32.9
click at [487, 199] on div "© Mapbox © OpenStreetMap Improve this map" at bounding box center [565, 237] width 1131 height 423
click at [430, 120] on div "© Mapbox © OpenStreetMap Improve this map KT Katherine Treminio Ambassador Task…" at bounding box center [565, 237] width 1131 height 423
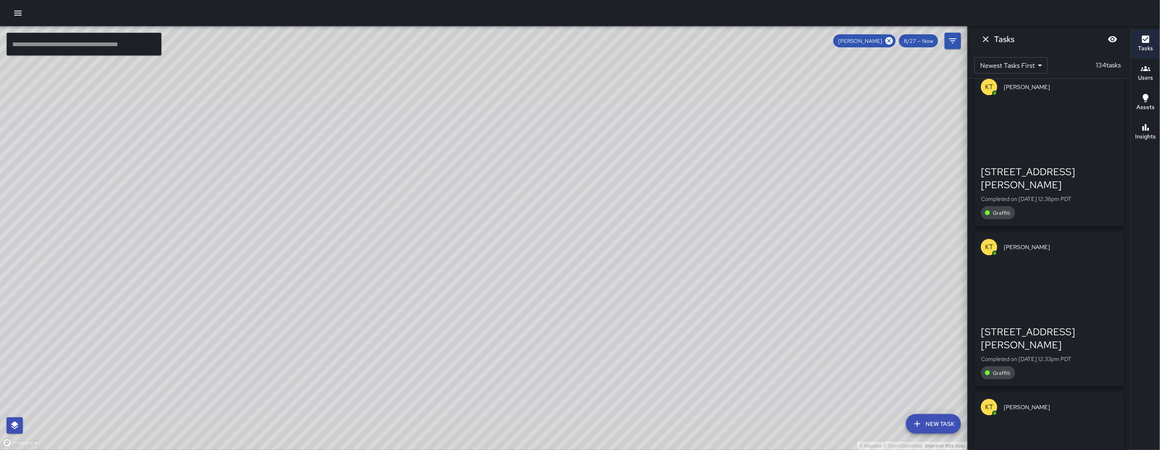
scroll to position [6002, 0]
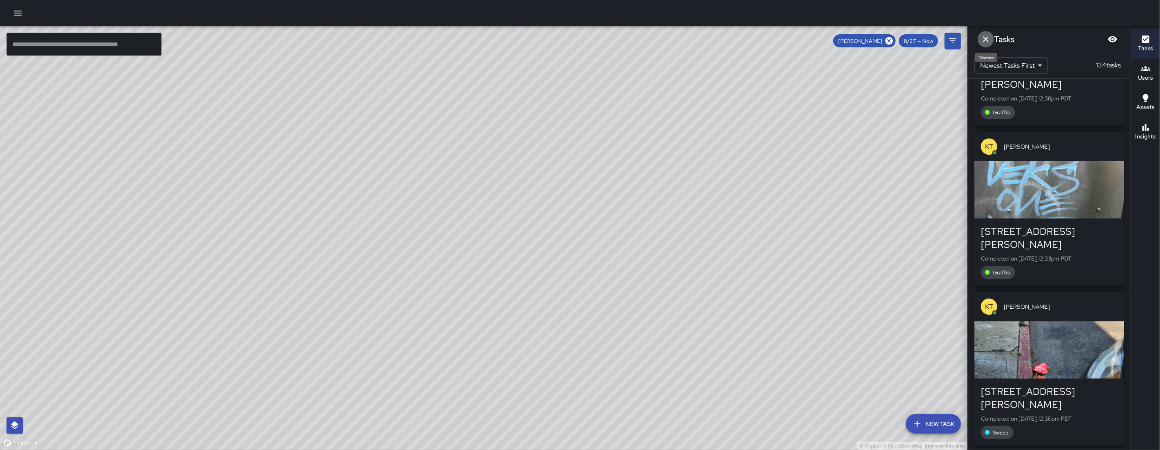
click at [989, 39] on icon "Dismiss" at bounding box center [986, 39] width 10 height 10
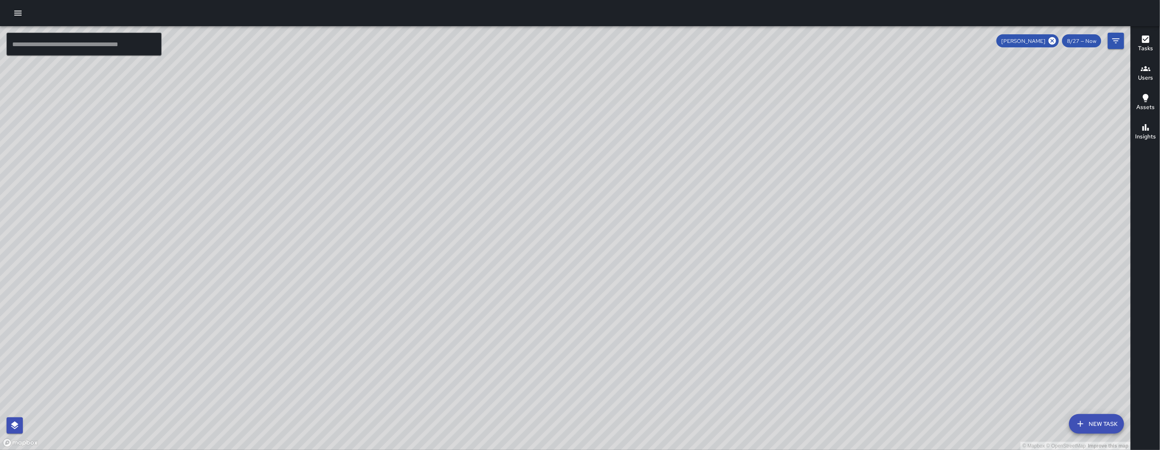
click at [1052, 40] on icon at bounding box center [1052, 40] width 7 height 7
click at [17, 12] on icon "button" at bounding box center [18, 13] width 10 height 10
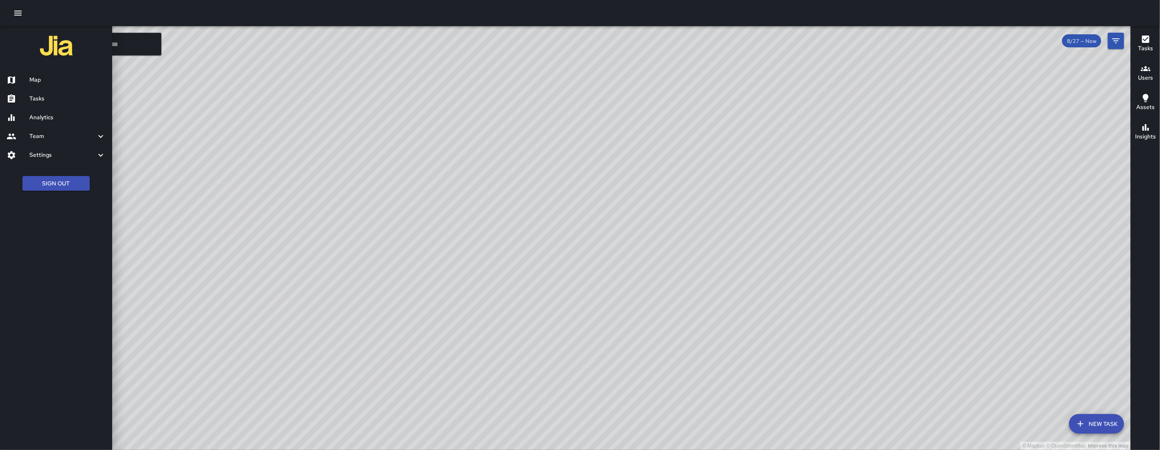
click at [43, 131] on div "Team" at bounding box center [56, 136] width 112 height 19
click at [49, 161] on h6 "Leaderboard" at bounding box center [67, 158] width 76 height 9
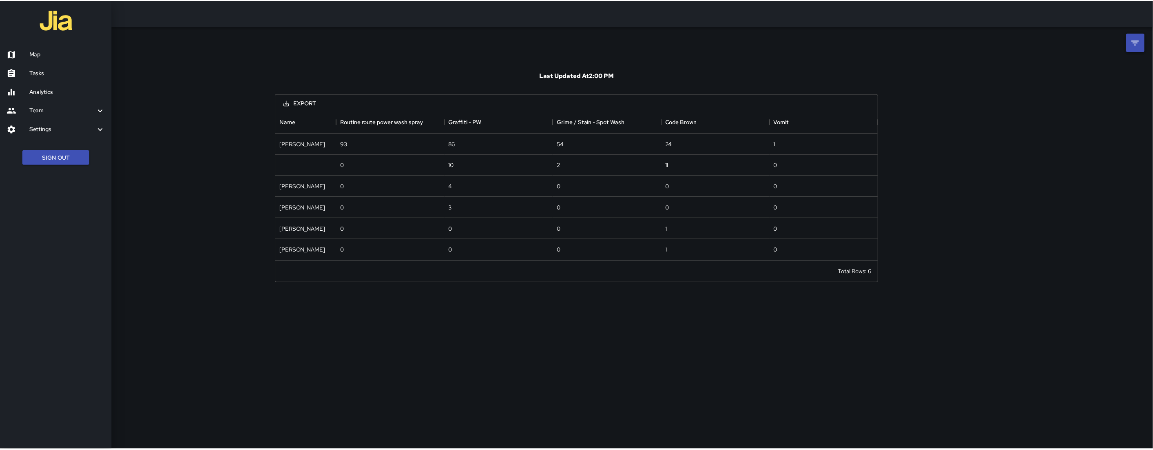
scroll to position [143, 599]
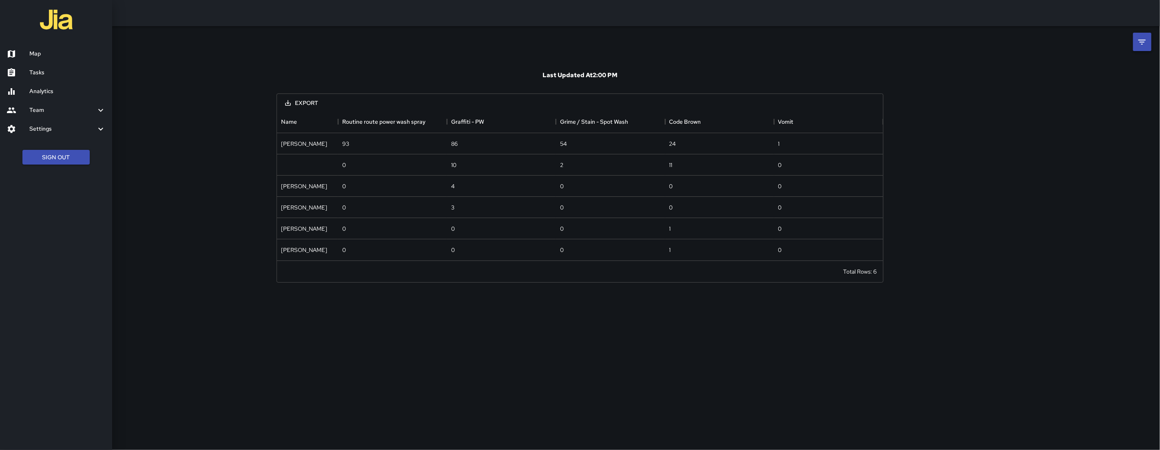
click at [1145, 47] on div at bounding box center [580, 225] width 1160 height 450
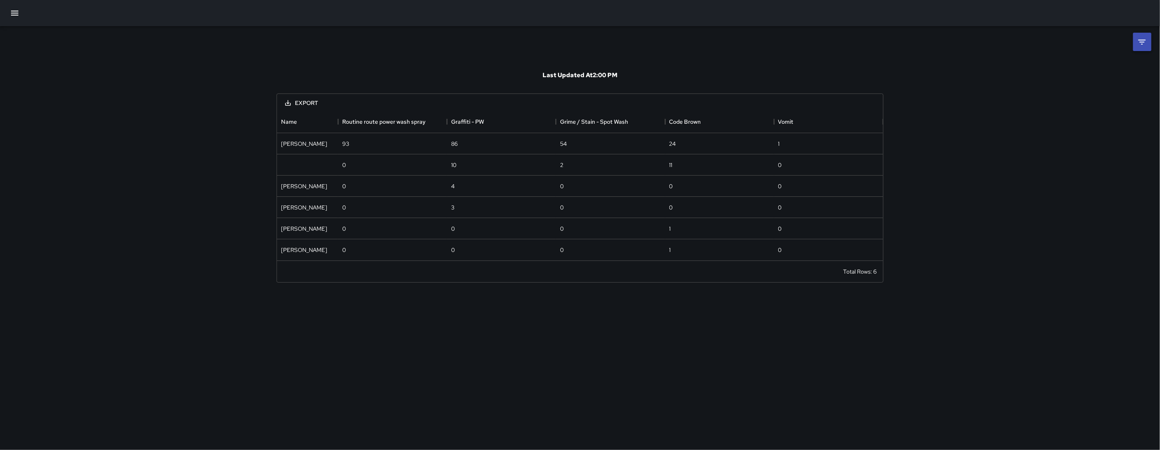
click at [1136, 42] on li at bounding box center [1142, 42] width 18 height 18
click at [1048, 68] on body "**********" at bounding box center [580, 225] width 1160 height 450
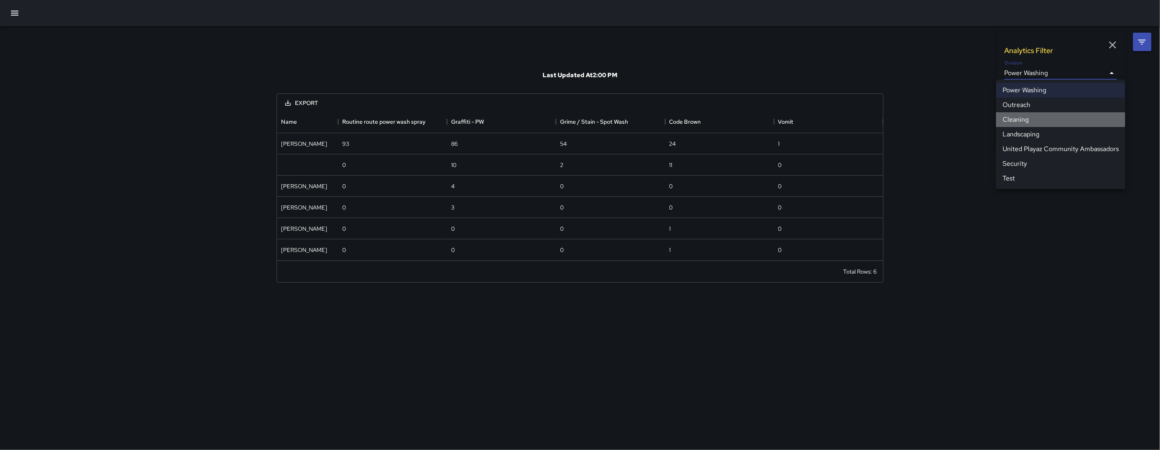
click at [1026, 116] on li "Cleaning" at bounding box center [1060, 119] width 129 height 15
type input "**********"
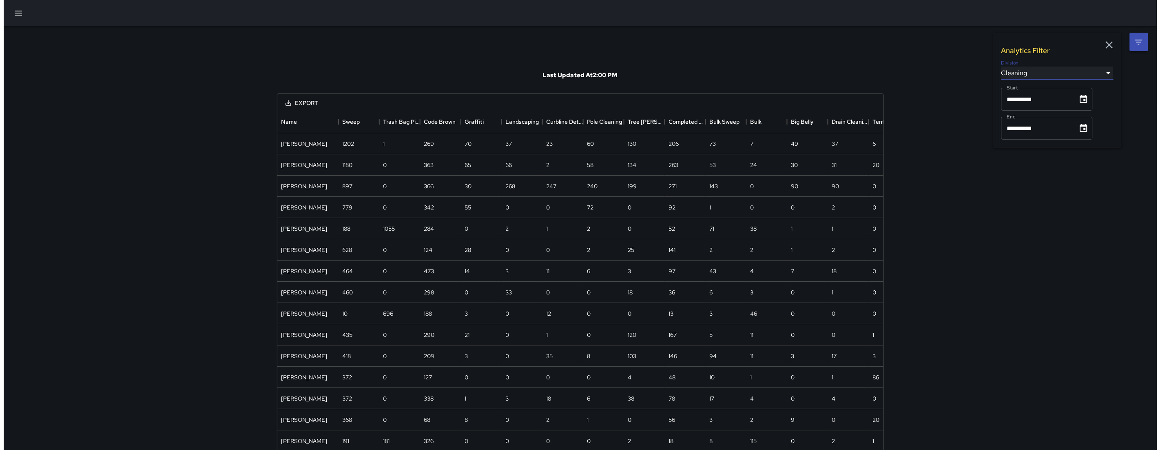
scroll to position [680, 599]
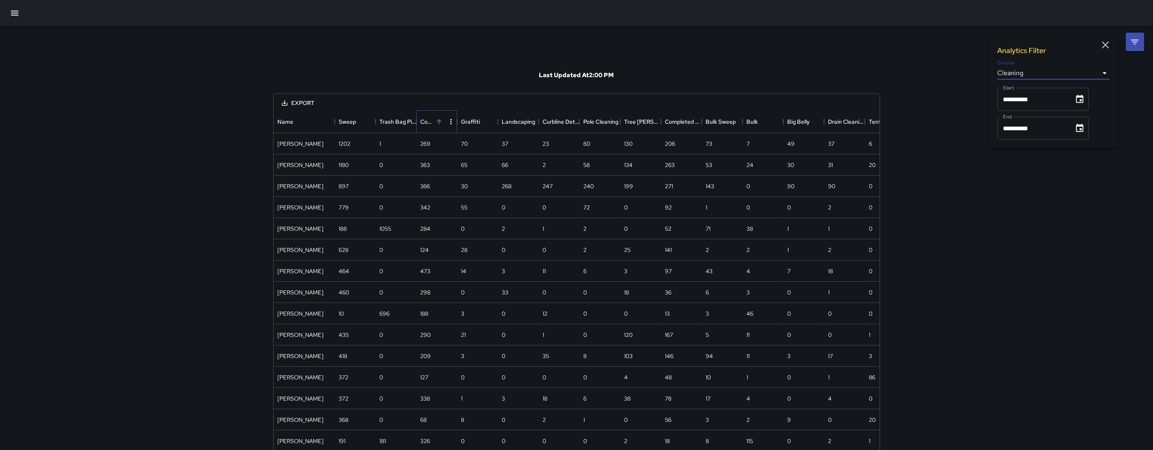
click at [426, 122] on div "Code Brown" at bounding box center [427, 121] width 13 height 23
click at [429, 122] on div "Code Brown" at bounding box center [427, 121] width 13 height 23
click at [1109, 44] on icon "button" at bounding box center [1106, 45] width 12 height 12
click at [10, 11] on icon "button" at bounding box center [15, 13] width 10 height 10
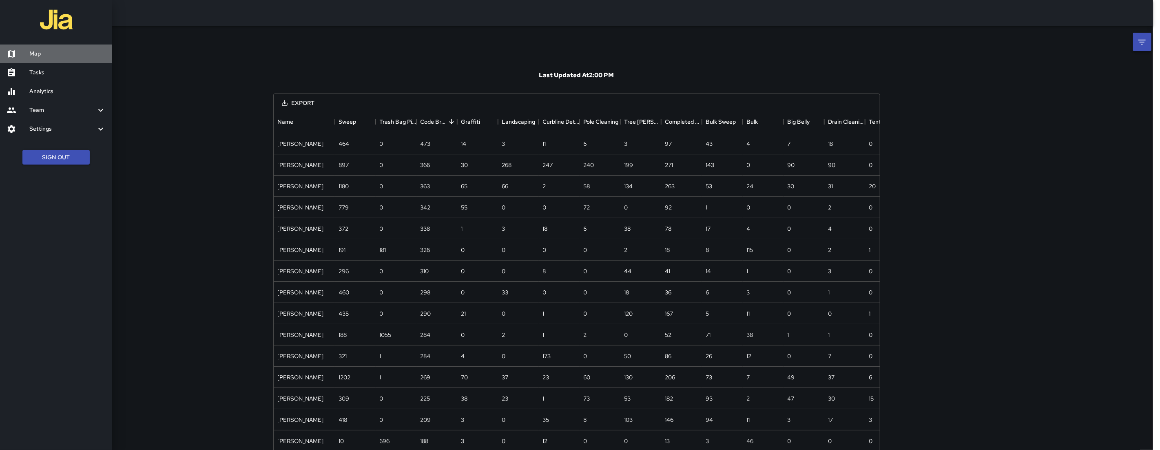
click at [51, 48] on link "Map" at bounding box center [56, 53] width 112 height 19
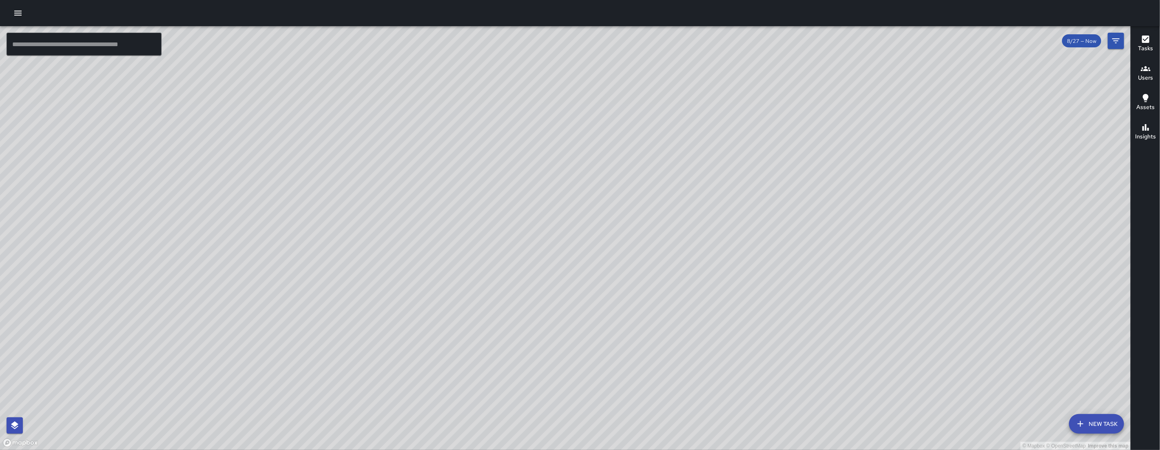
drag, startPoint x: 275, startPoint y: 366, endPoint x: 404, endPoint y: 228, distance: 189.3
click at [403, 228] on div "© Mapbox © OpenStreetMap Improve this map" at bounding box center [565, 237] width 1131 height 423
drag, startPoint x: 307, startPoint y: 399, endPoint x: 381, endPoint y: 323, distance: 106.7
click at [381, 323] on div "© Mapbox © OpenStreetMap Improve this map" at bounding box center [565, 237] width 1131 height 423
click at [284, 302] on div "© Mapbox © OpenStreetMap Improve this map" at bounding box center [565, 237] width 1131 height 423
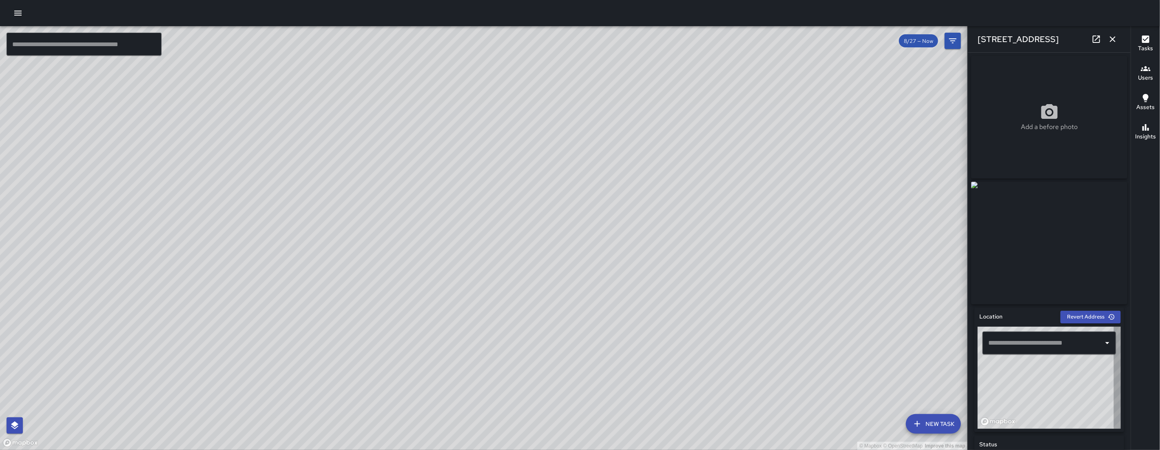
type input "**********"
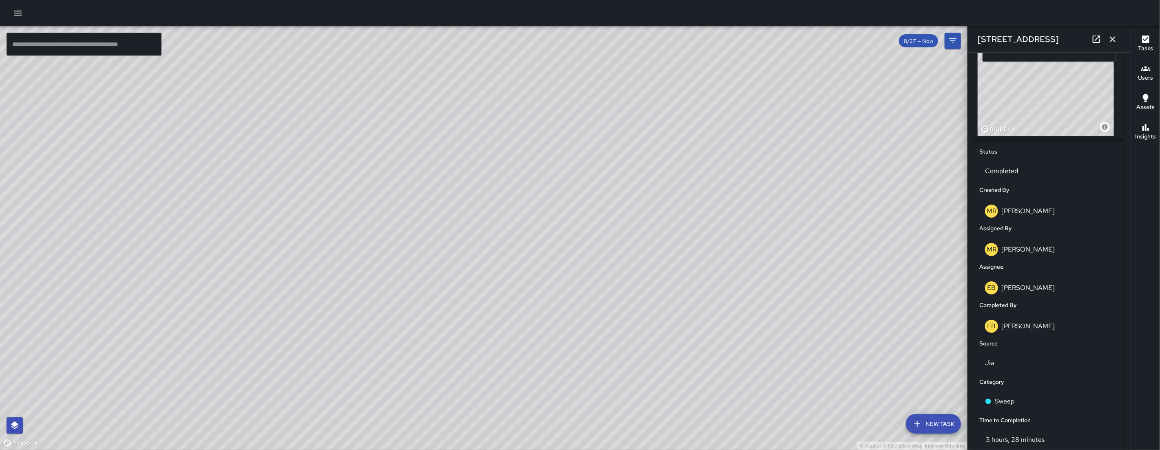
scroll to position [432, 0]
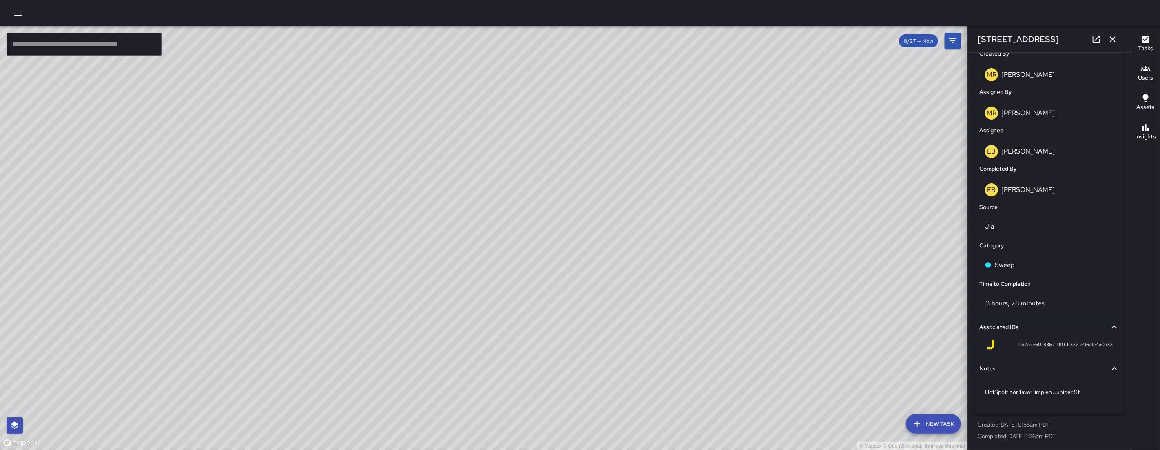
click at [1116, 42] on icon "button" at bounding box center [1113, 39] width 10 height 10
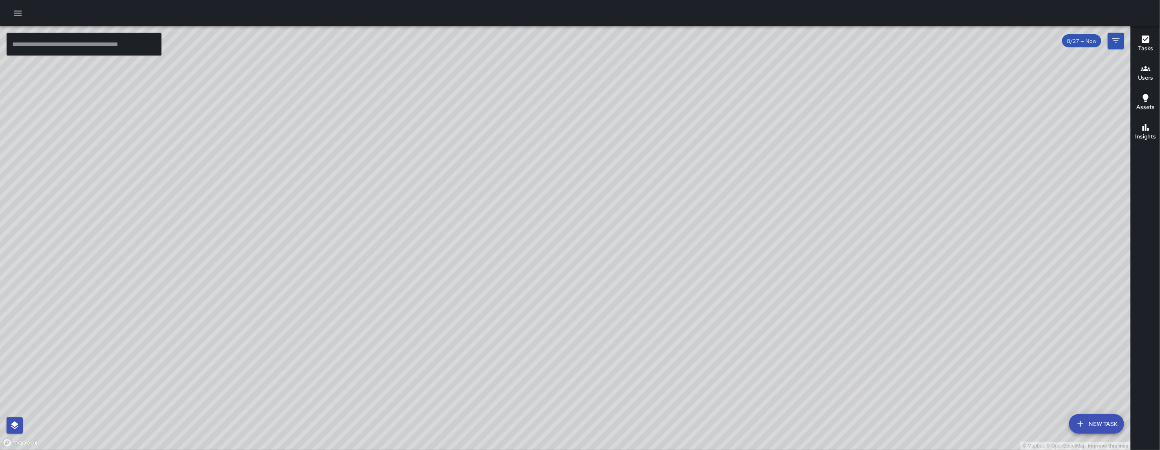
drag, startPoint x: 616, startPoint y: 295, endPoint x: 798, endPoint y: 96, distance: 269.2
click at [795, 97] on div "© Mapbox © OpenStreetMap Improve this map" at bounding box center [565, 237] width 1131 height 423
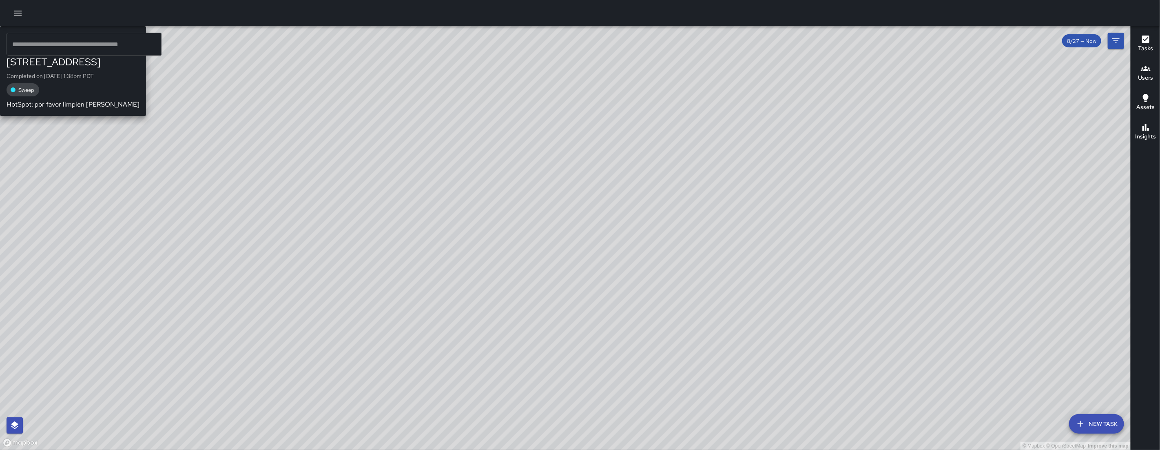
click at [625, 270] on div "© Mapbox © OpenStreetMap Improve this map EB Edwin Barillas 14 Isis Street Comp…" at bounding box center [565, 237] width 1131 height 423
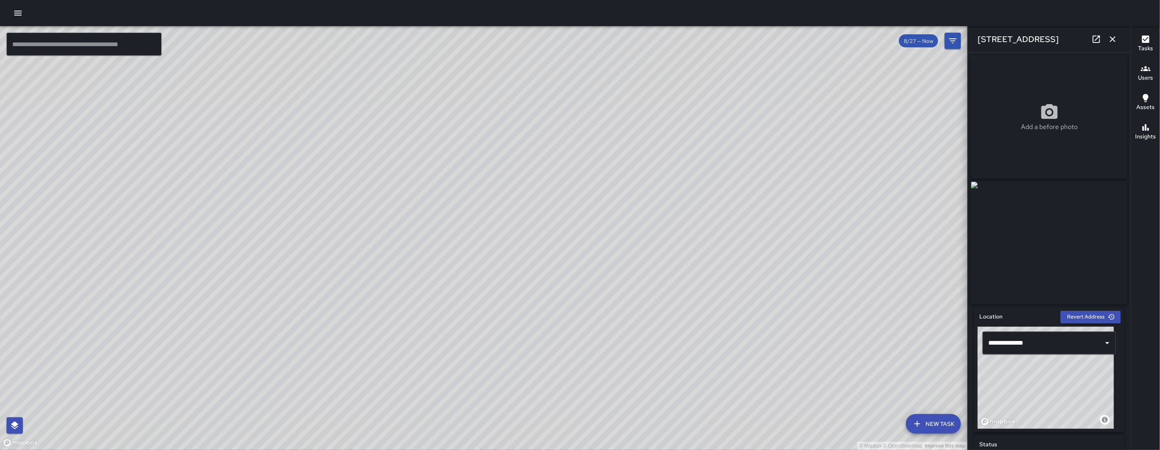
click at [1114, 39] on icon "button" at bounding box center [1113, 39] width 6 height 6
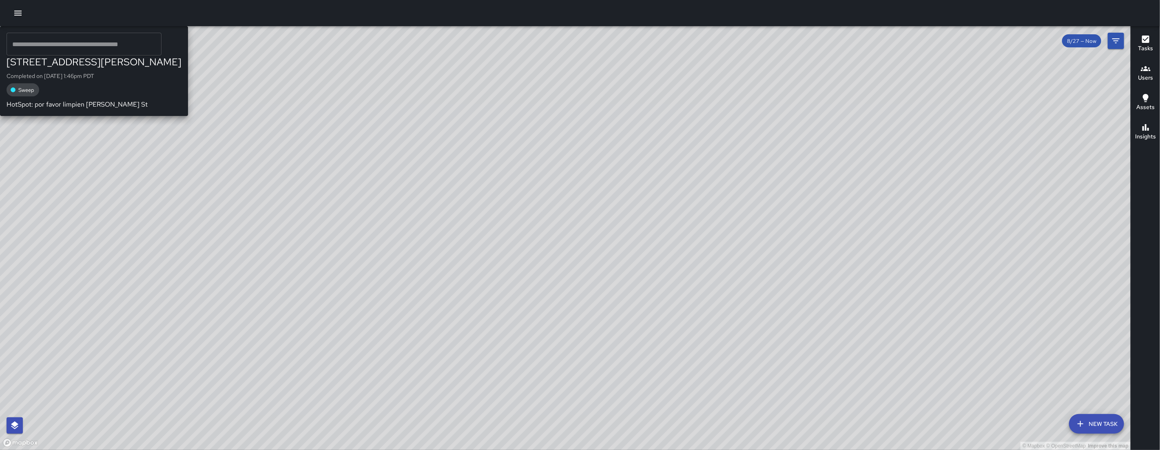
click at [625, 255] on div "© Mapbox © OpenStreetMap Improve this map EB Edwin Barillas 8 Bernice Street Co…" at bounding box center [565, 237] width 1131 height 423
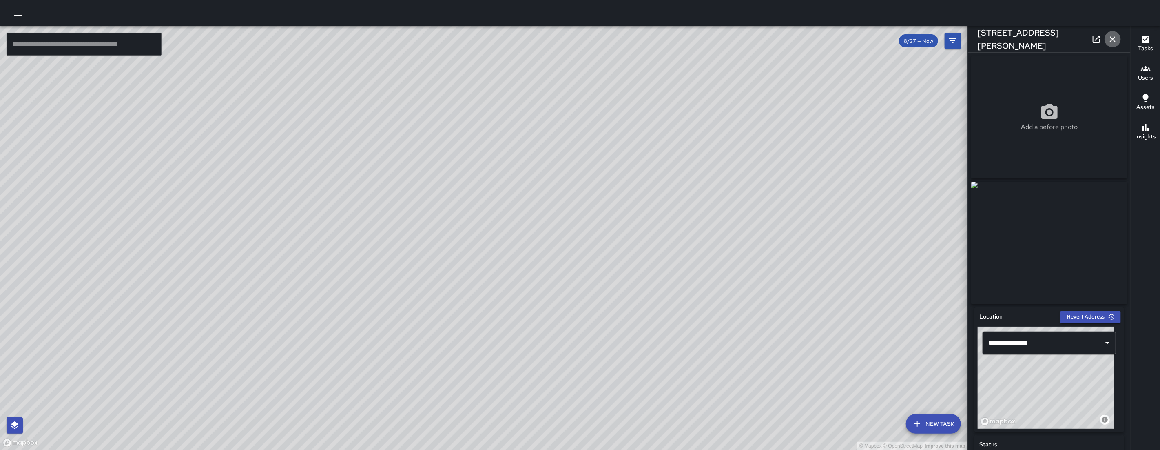
click at [1111, 36] on icon "button" at bounding box center [1113, 39] width 10 height 10
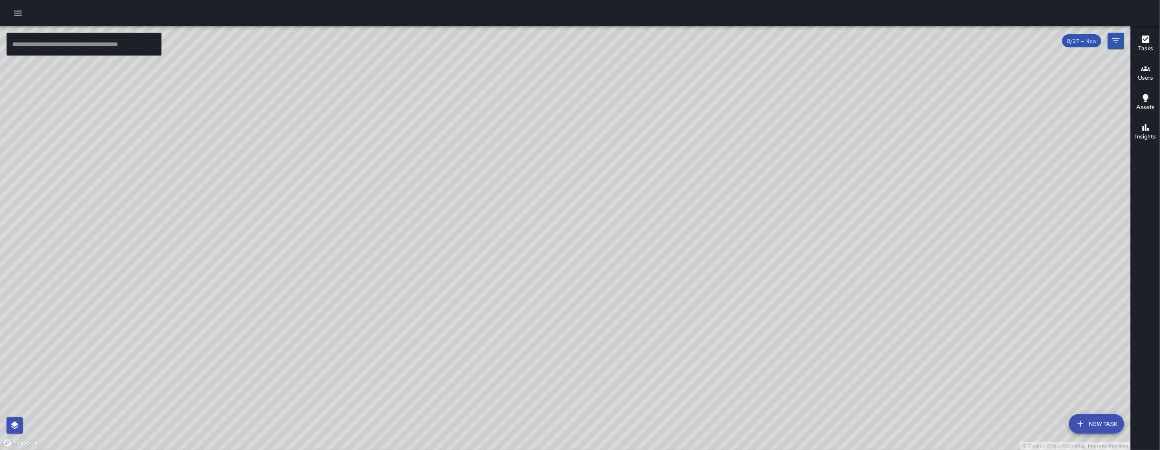
drag, startPoint x: 459, startPoint y: 275, endPoint x: 476, endPoint y: 304, distance: 33.3
click at [476, 304] on div "© Mapbox © OpenStreetMap Improve this map" at bounding box center [565, 237] width 1131 height 423
drag, startPoint x: 499, startPoint y: 350, endPoint x: 510, endPoint y: 393, distance: 44.0
click at [510, 393] on div "© Mapbox © OpenStreetMap Improve this map" at bounding box center [565, 237] width 1131 height 423
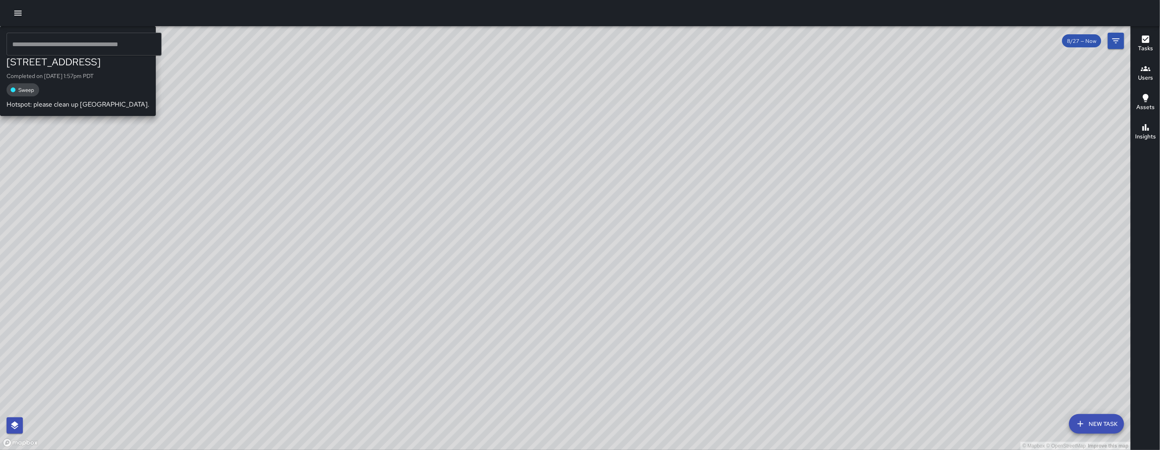
click at [368, 120] on div "© Mapbox © OpenStreetMap Improve this map EB Eddie Ballestros 141 11th Street C…" at bounding box center [565, 237] width 1131 height 423
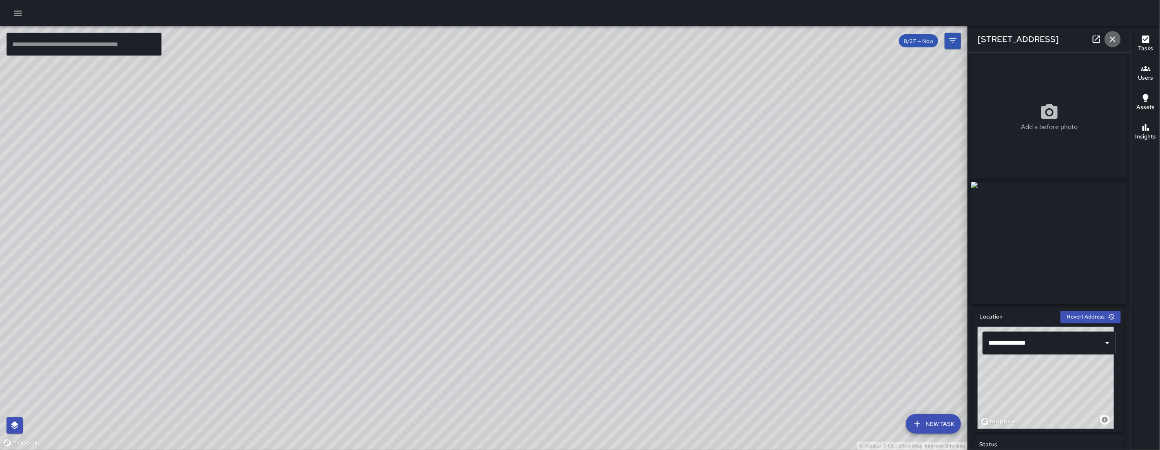
click at [1112, 41] on icon "button" at bounding box center [1113, 39] width 10 height 10
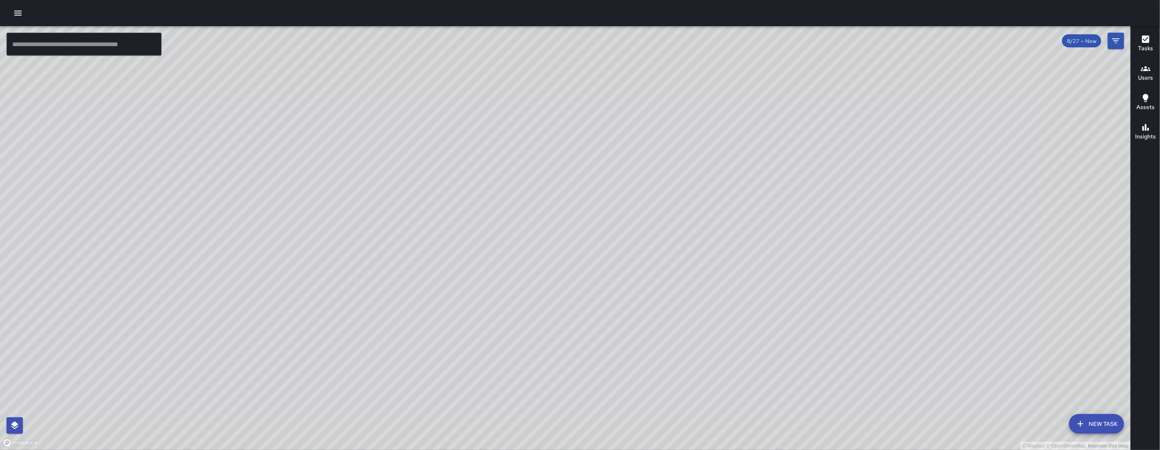
click at [611, 290] on div "© Mapbox © OpenStreetMap Improve this map EB Eddie Ballestros 167 11th Street C…" at bounding box center [565, 237] width 1131 height 423
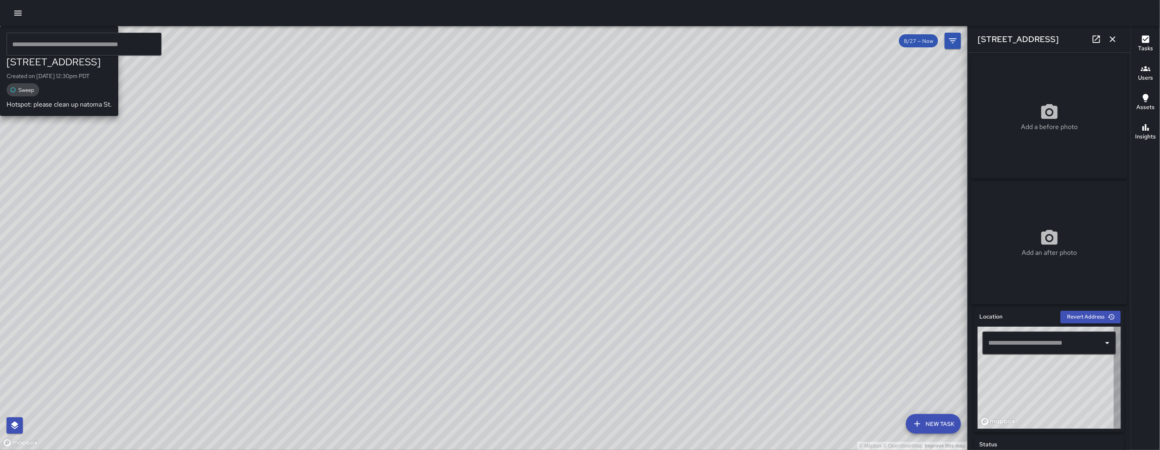
type input "**********"
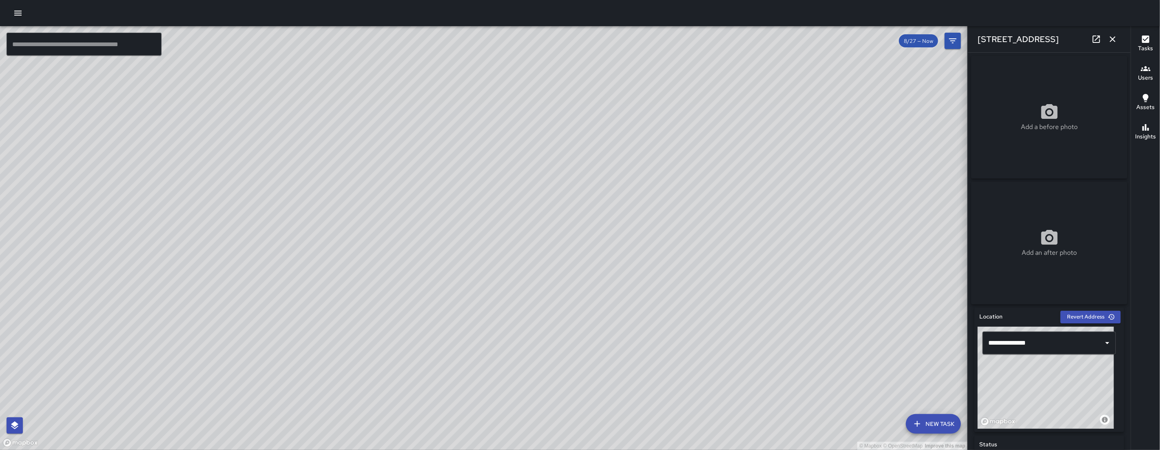
click at [1117, 38] on icon "button" at bounding box center [1113, 39] width 10 height 10
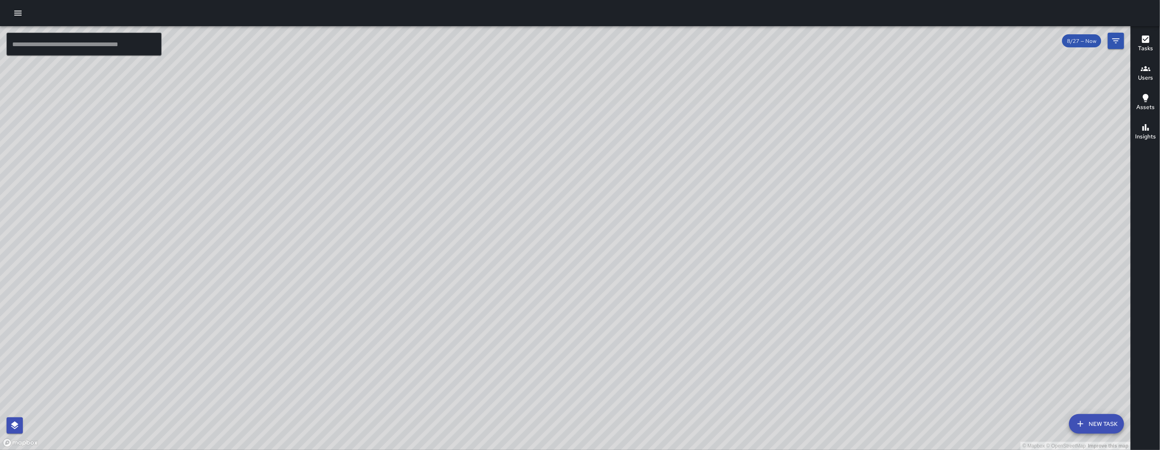
drag, startPoint x: 460, startPoint y: 163, endPoint x: 480, endPoint y: 412, distance: 250.5
click at [480, 449] on div "© Mapbox © OpenStreetMap Improve this map ​ New Task 8/27 — Now Map Layers Task…" at bounding box center [580, 225] width 1160 height 450
